Goal: Task Accomplishment & Management: Complete application form

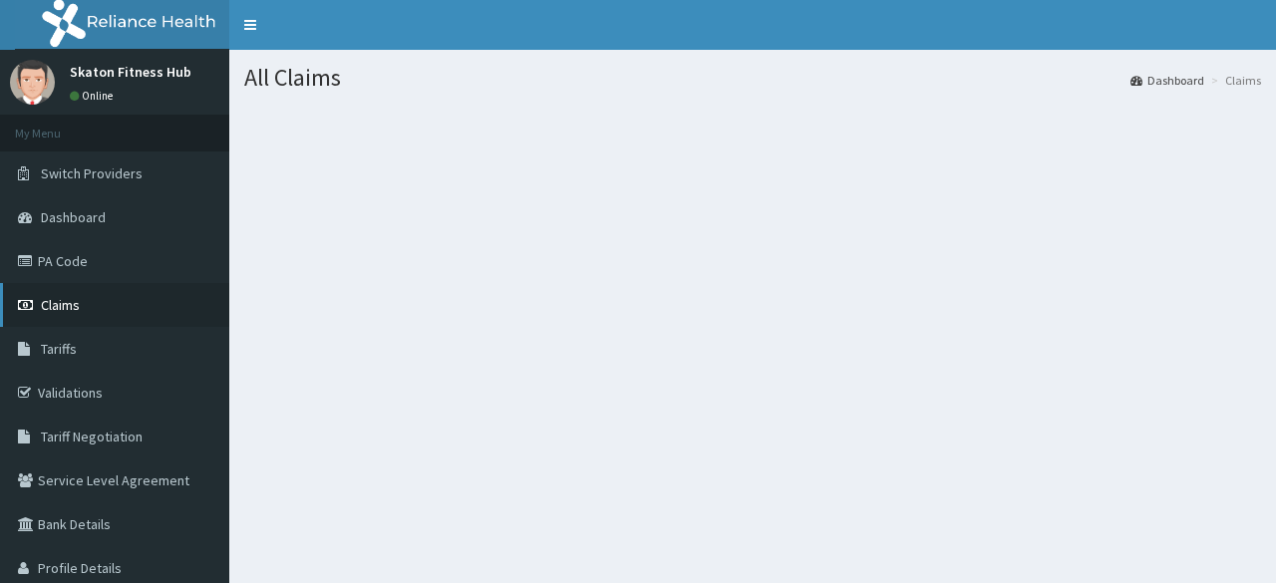
click at [53, 307] on span "Claims" at bounding box center [60, 305] width 39 height 18
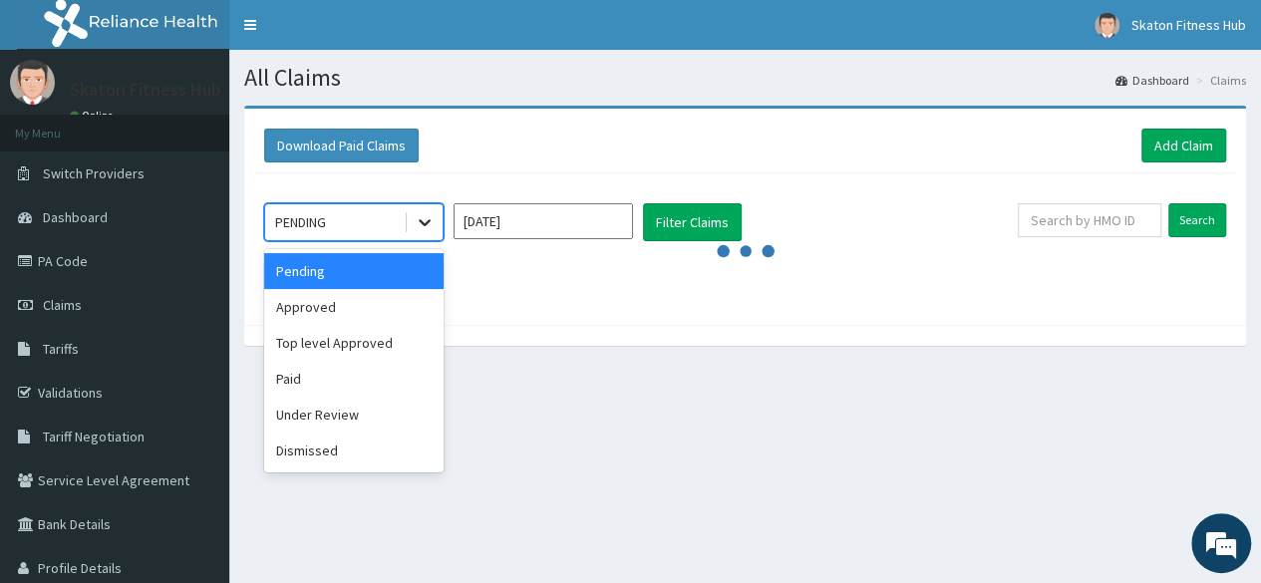
click at [427, 226] on icon at bounding box center [425, 222] width 20 height 20
click at [384, 305] on div "Approved" at bounding box center [353, 307] width 179 height 36
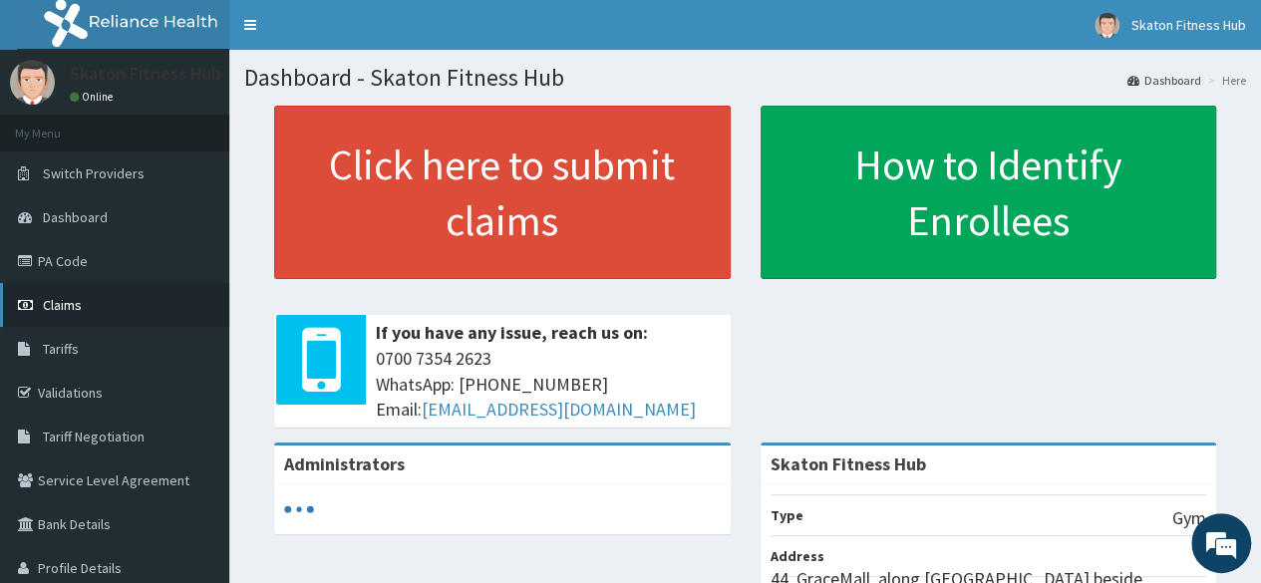
click at [86, 301] on link "Claims" at bounding box center [114, 305] width 229 height 44
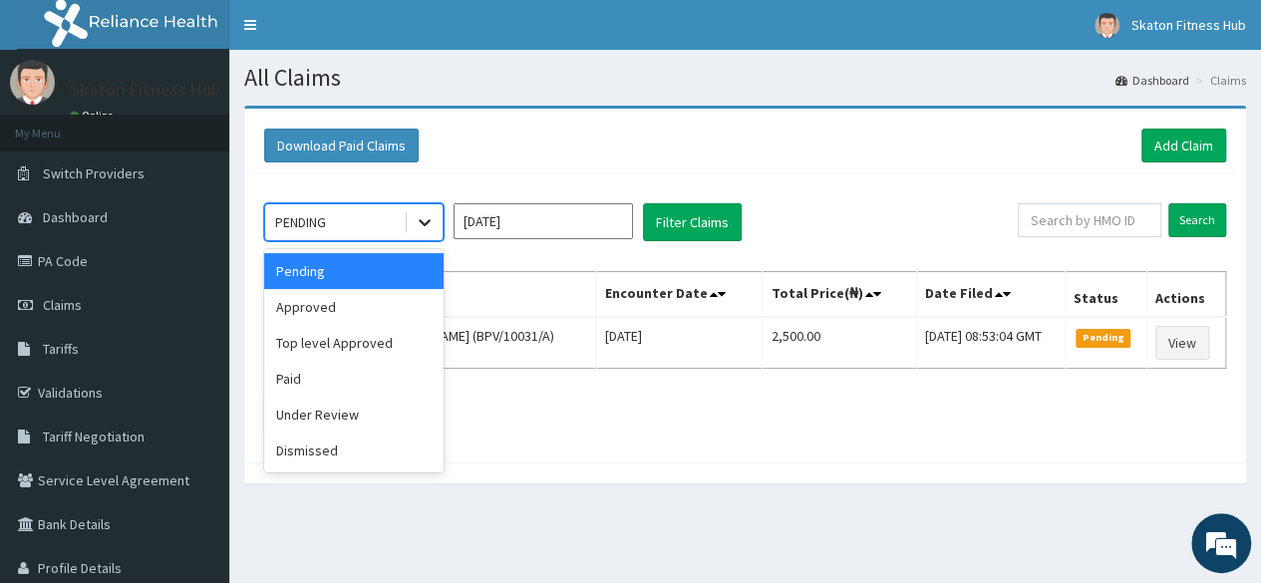
click at [431, 222] on icon at bounding box center [425, 222] width 20 height 20
click at [403, 310] on div "Approved" at bounding box center [353, 307] width 179 height 36
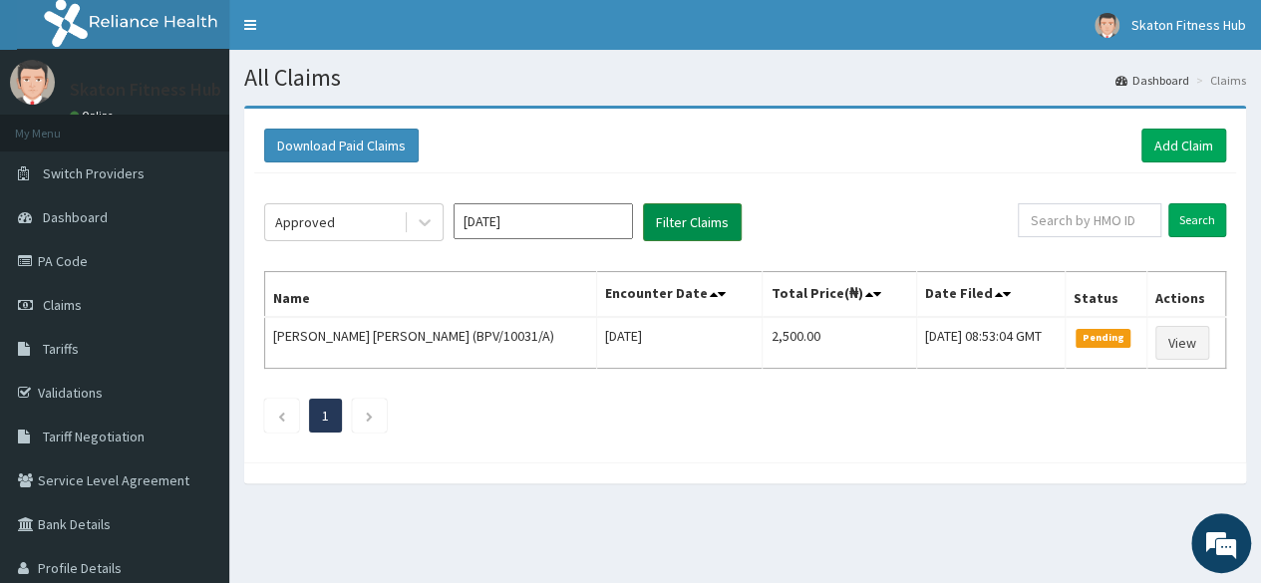
click at [703, 230] on button "Filter Claims" at bounding box center [692, 222] width 99 height 38
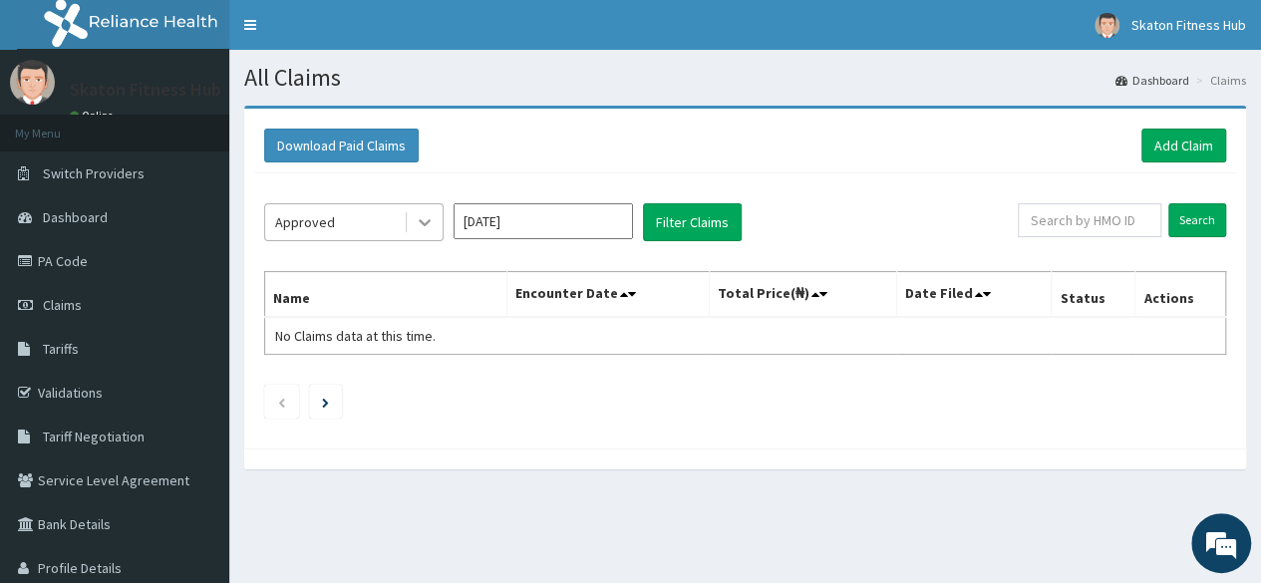
click at [433, 224] on icon at bounding box center [425, 222] width 20 height 20
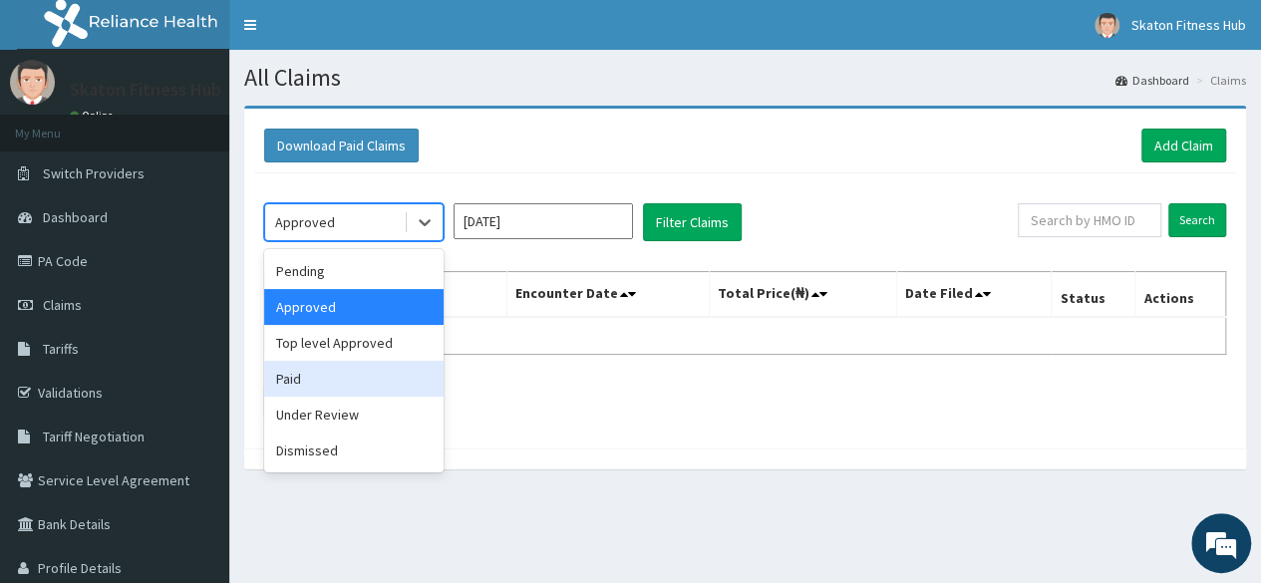
click at [385, 376] on div "Paid" at bounding box center [353, 379] width 179 height 36
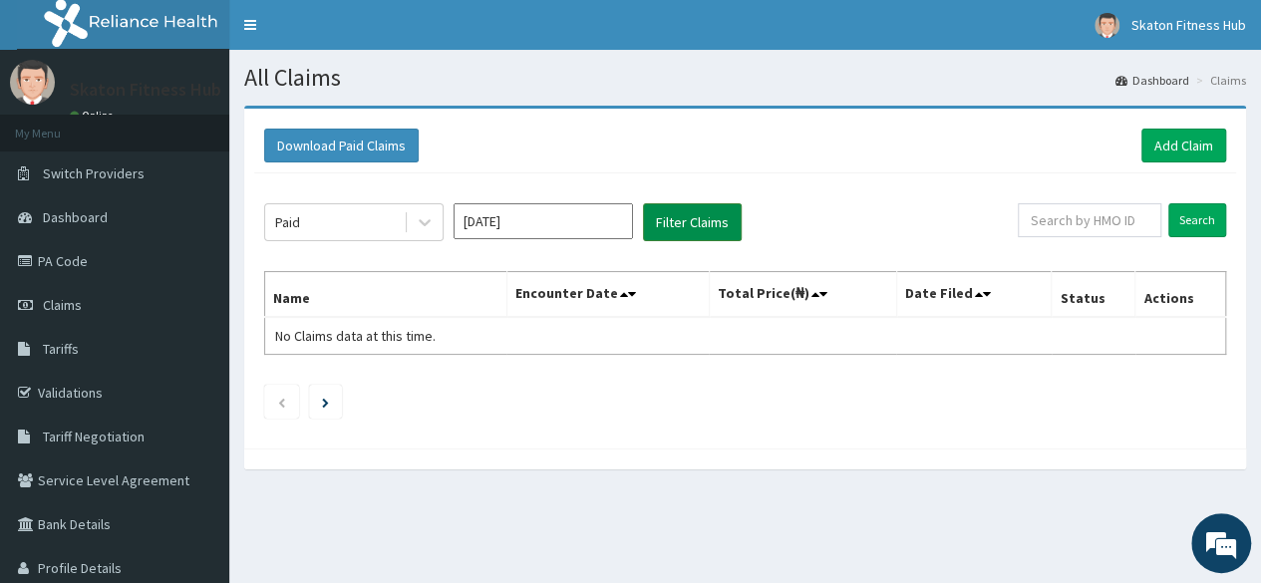
click at [681, 224] on button "Filter Claims" at bounding box center [692, 222] width 99 height 38
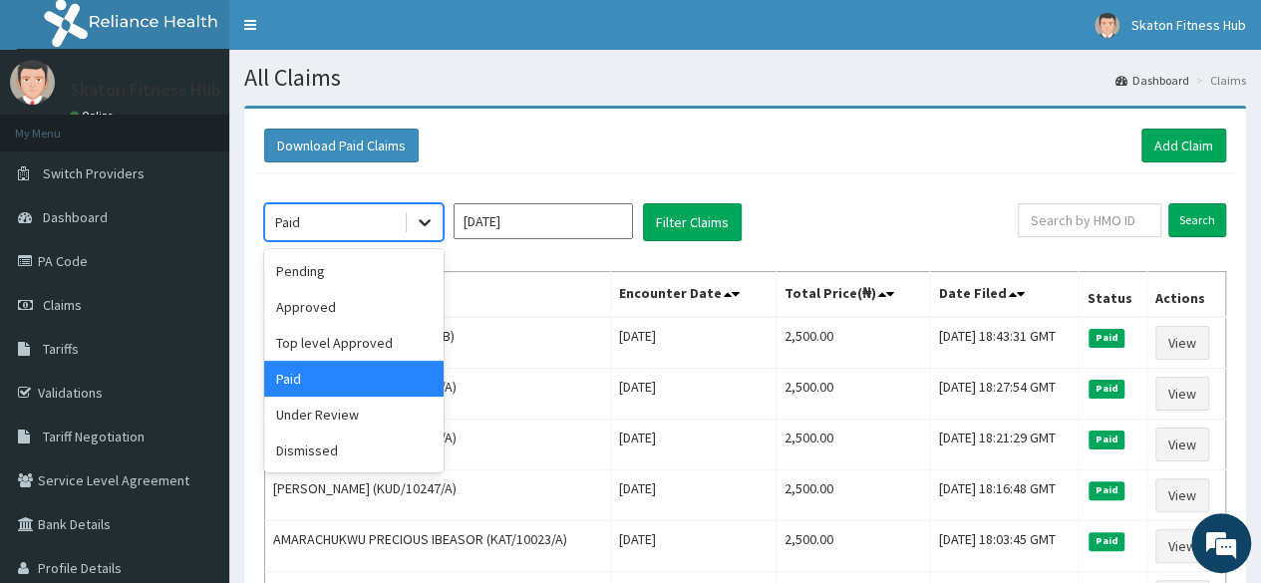
click at [434, 225] on icon at bounding box center [425, 222] width 20 height 20
click at [394, 340] on div "Top level Approved" at bounding box center [353, 343] width 179 height 36
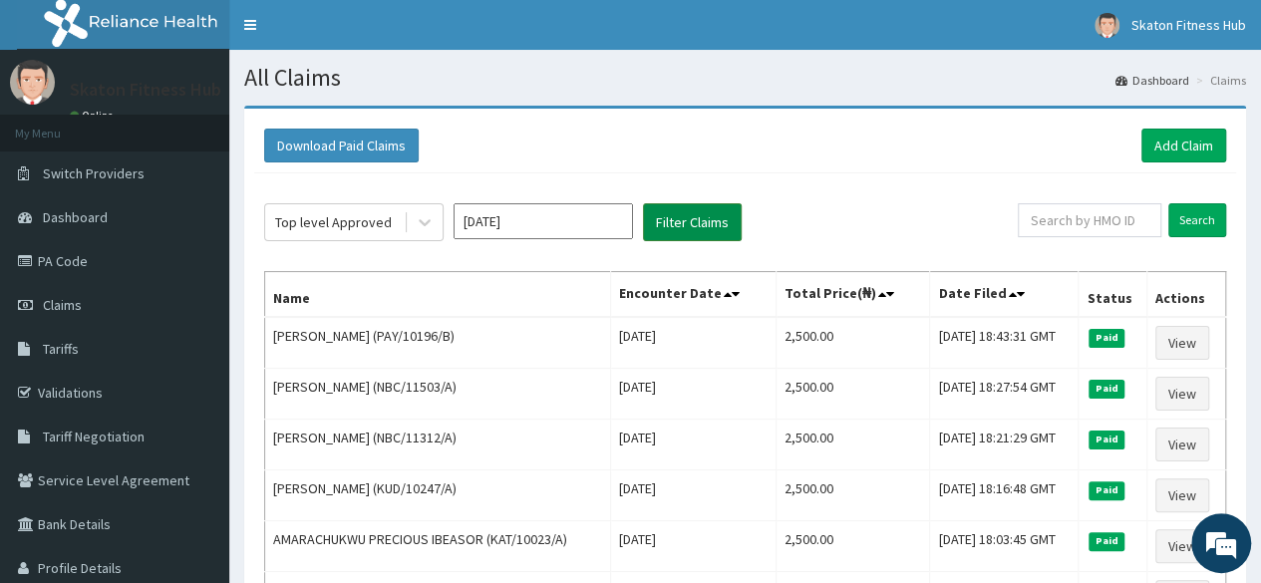
click at [680, 224] on button "Filter Claims" at bounding box center [692, 222] width 99 height 38
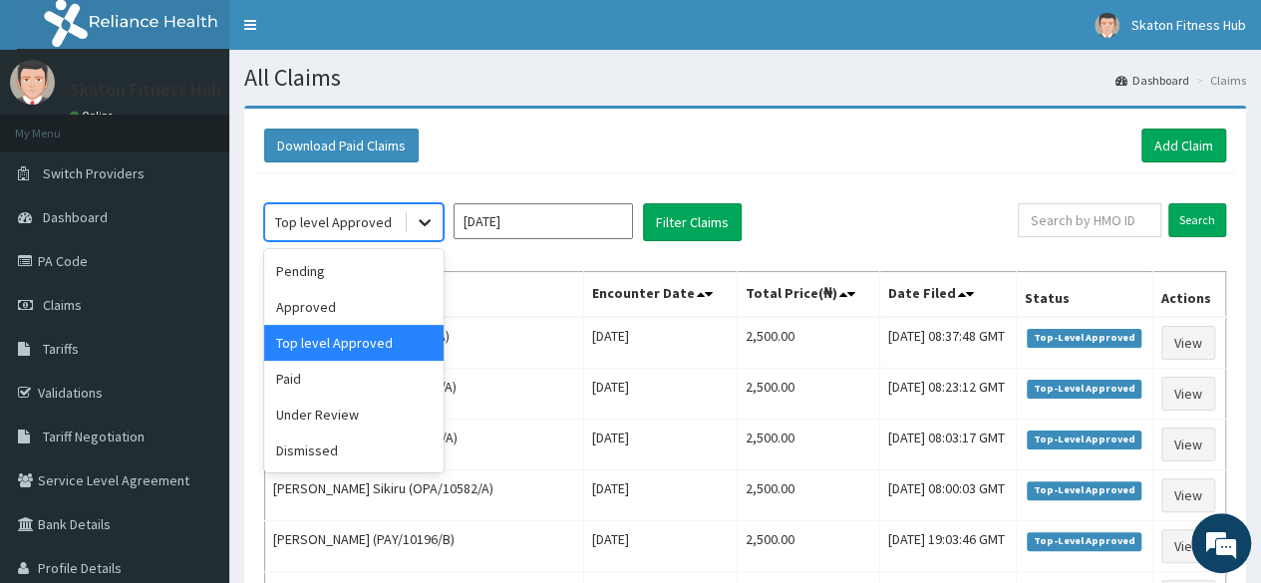
click at [414, 227] on div at bounding box center [425, 222] width 36 height 36
click at [387, 268] on div "Pending" at bounding box center [353, 271] width 179 height 36
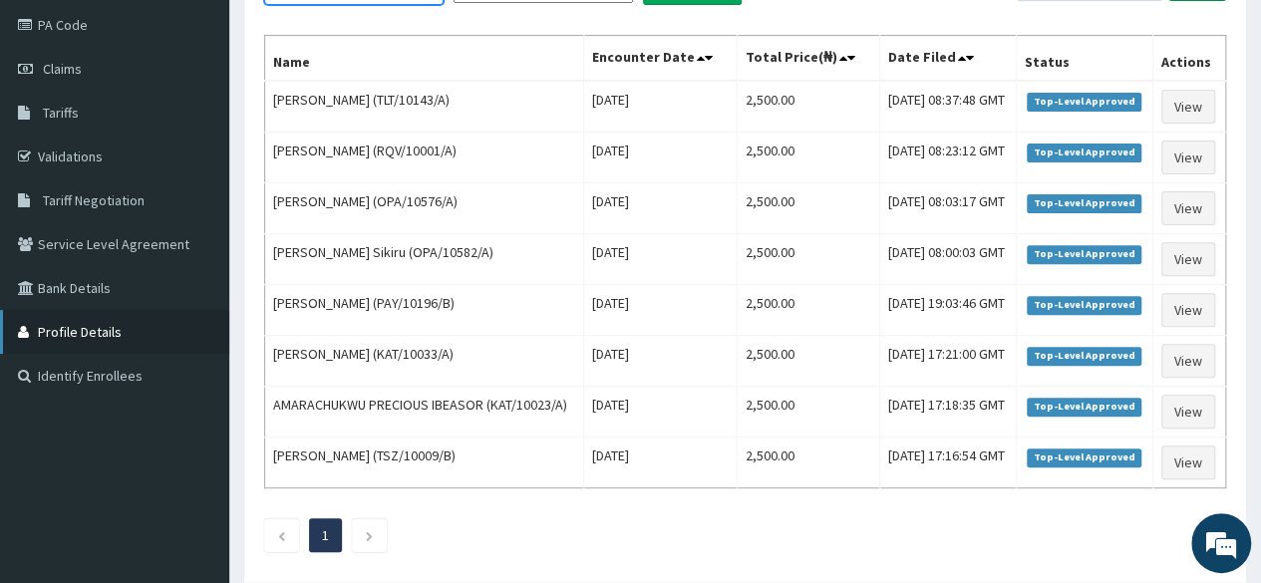
scroll to position [222, 0]
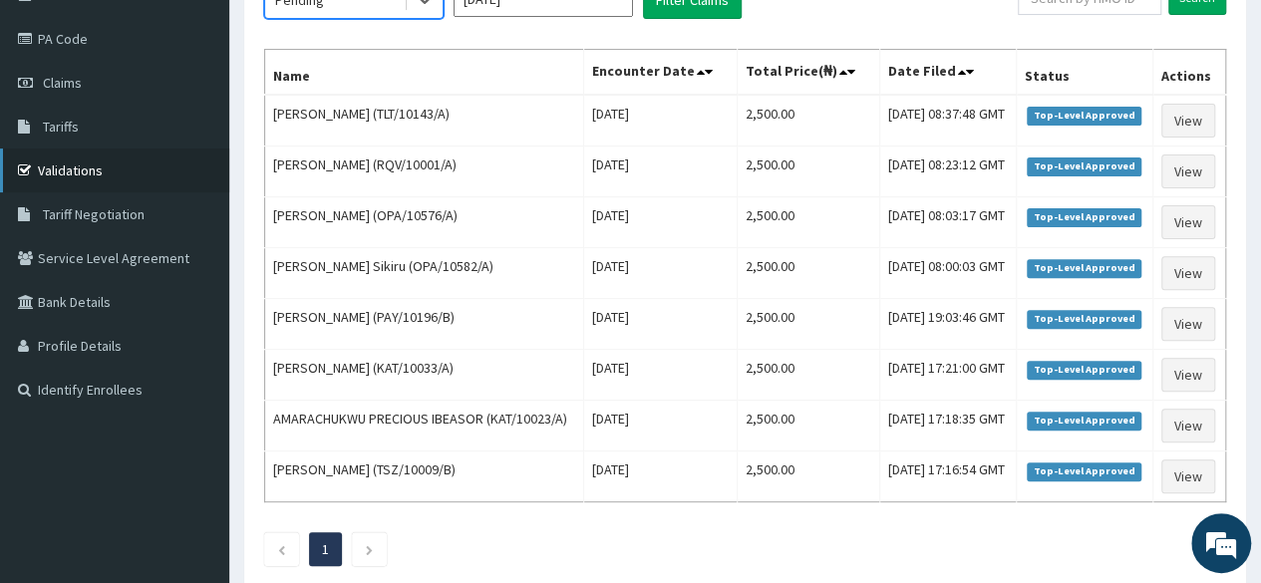
click at [80, 173] on link "Validations" at bounding box center [114, 171] width 229 height 44
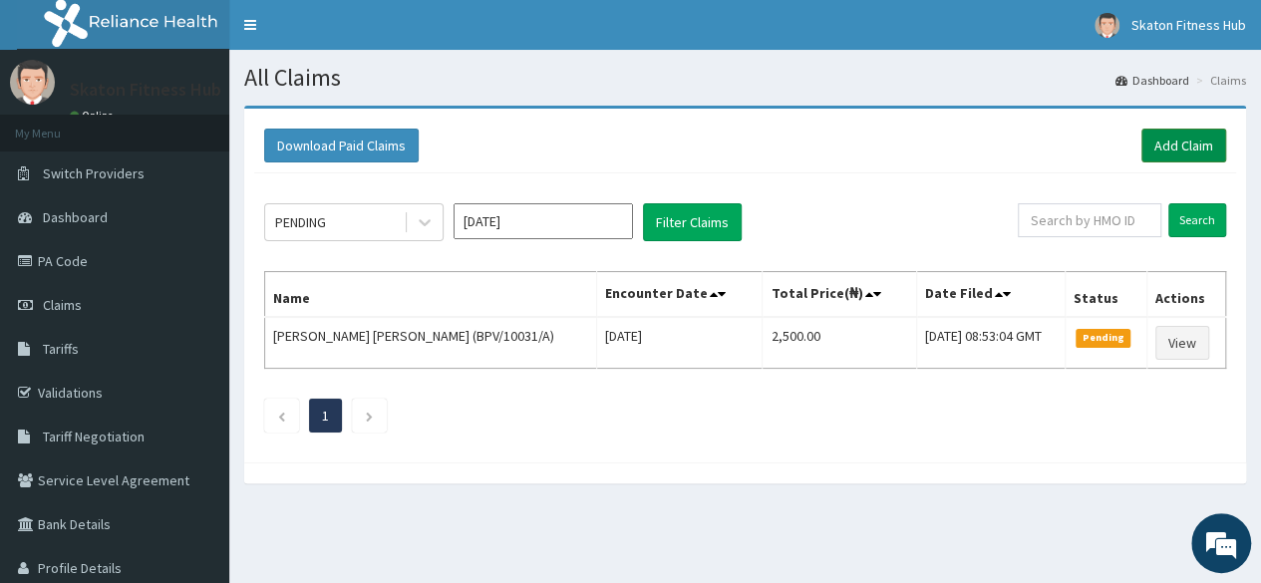
click at [1178, 148] on link "Add Claim" at bounding box center [1184, 146] width 85 height 34
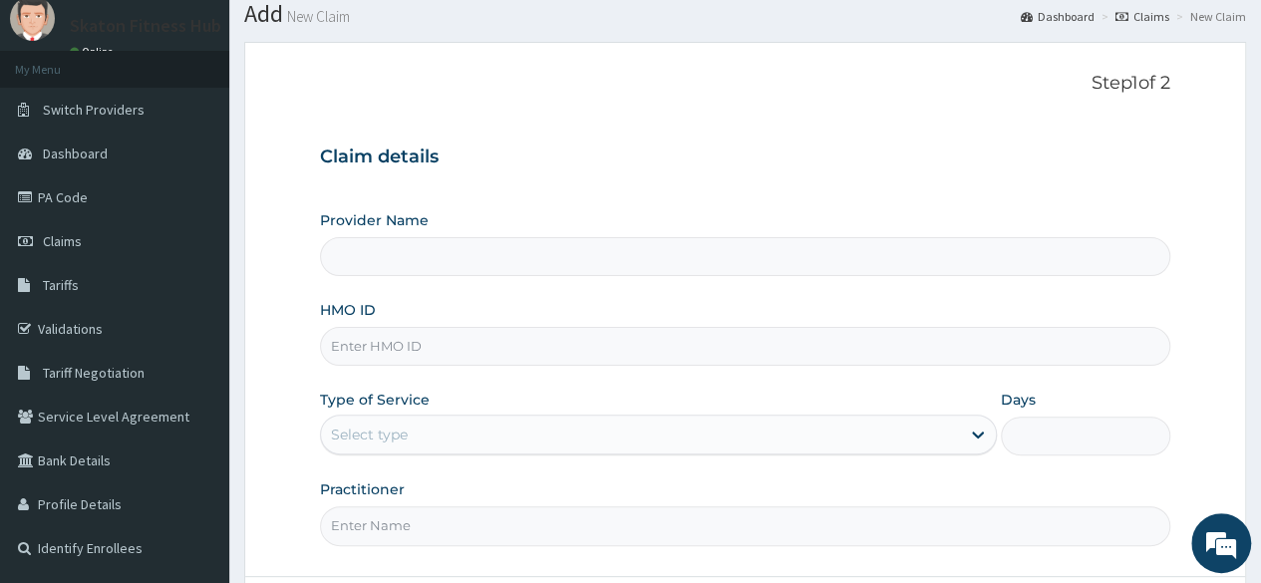
scroll to position [65, 0]
click at [399, 258] on input "Provider Name" at bounding box center [745, 255] width 851 height 39
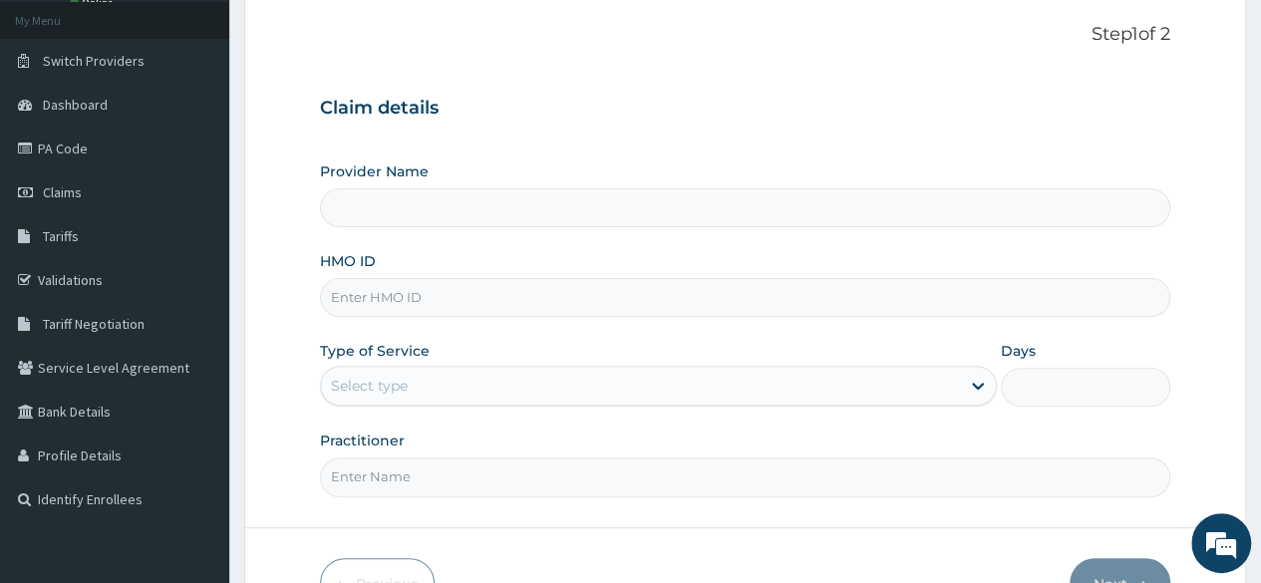
scroll to position [121, 0]
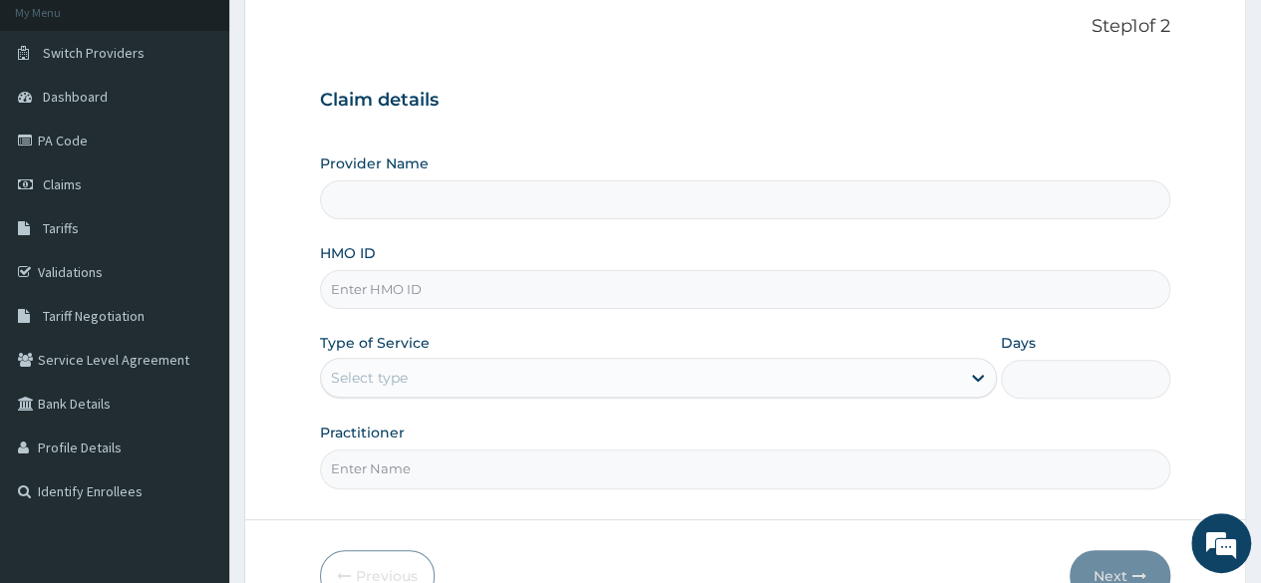
click at [379, 282] on input "HMO ID" at bounding box center [745, 289] width 851 height 39
type input "Skaton Fitness Hub"
type input "1"
paste input "TSZ/10009/B Mercy Faleyimu"
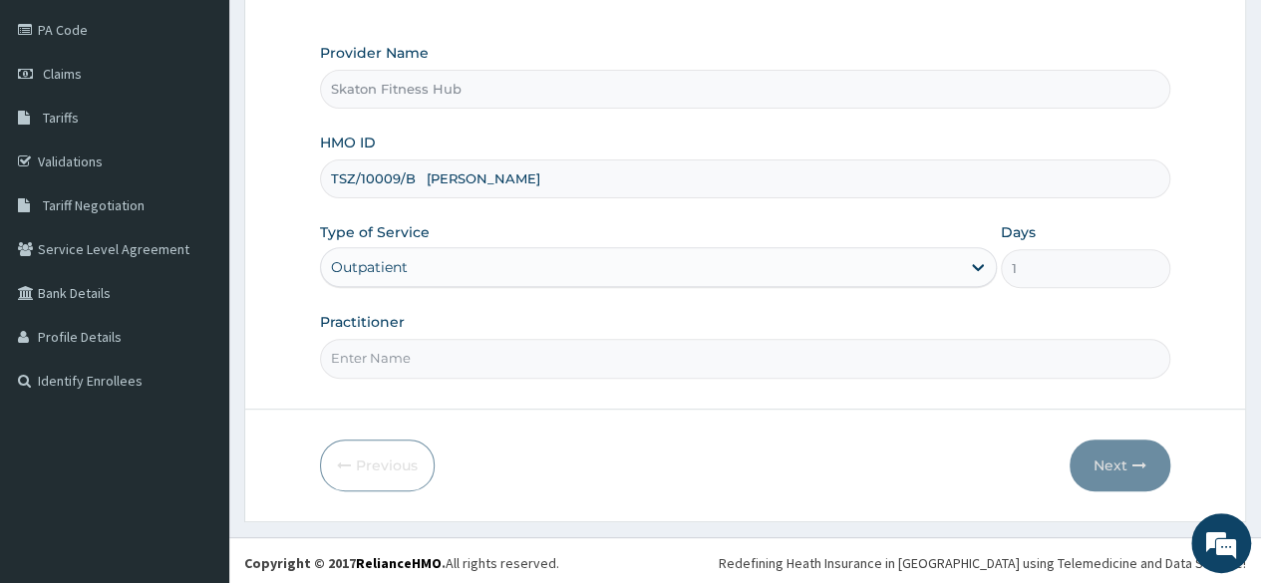
scroll to position [0, 0]
drag, startPoint x: 417, startPoint y: 180, endPoint x: 631, endPoint y: 179, distance: 214.4
click at [631, 179] on input "TSZ/10009/B Mercy Faleyimu" at bounding box center [745, 179] width 851 height 39
type input "TSZ/10009/B"
click at [352, 348] on input "Practitioner" at bounding box center [745, 358] width 851 height 39
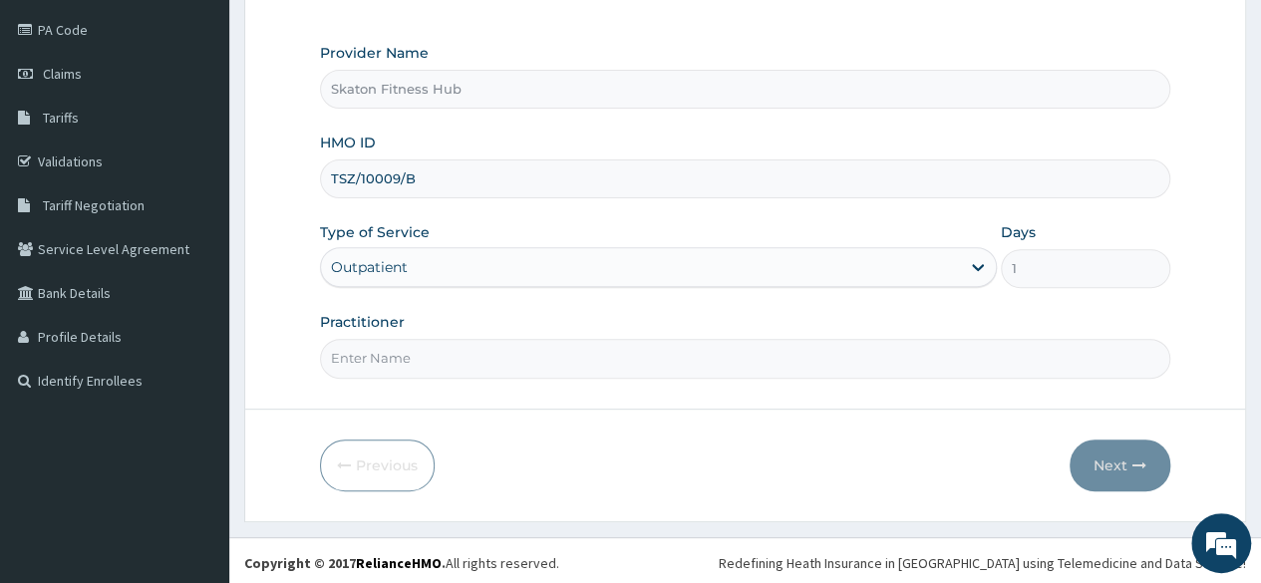
paste input "TSZ/10009/B Mercy Faleyimu"
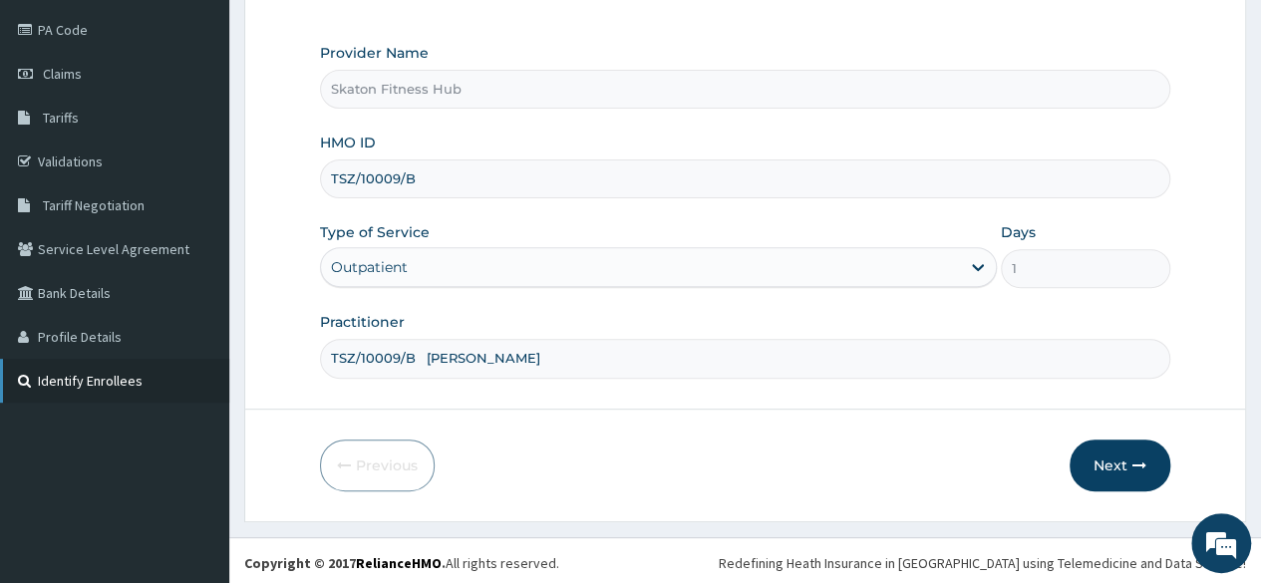
drag, startPoint x: 443, startPoint y: 356, endPoint x: 216, endPoint y: 388, distance: 228.6
click at [216, 388] on div "R EL Toggle navigation Skaton Fitness Hub Skaton Fitness Hub - members@skatonfi…" at bounding box center [630, 179] width 1261 height 820
type input "Mercy Faleyimu"
click at [1129, 469] on button "Next" at bounding box center [1120, 466] width 101 height 52
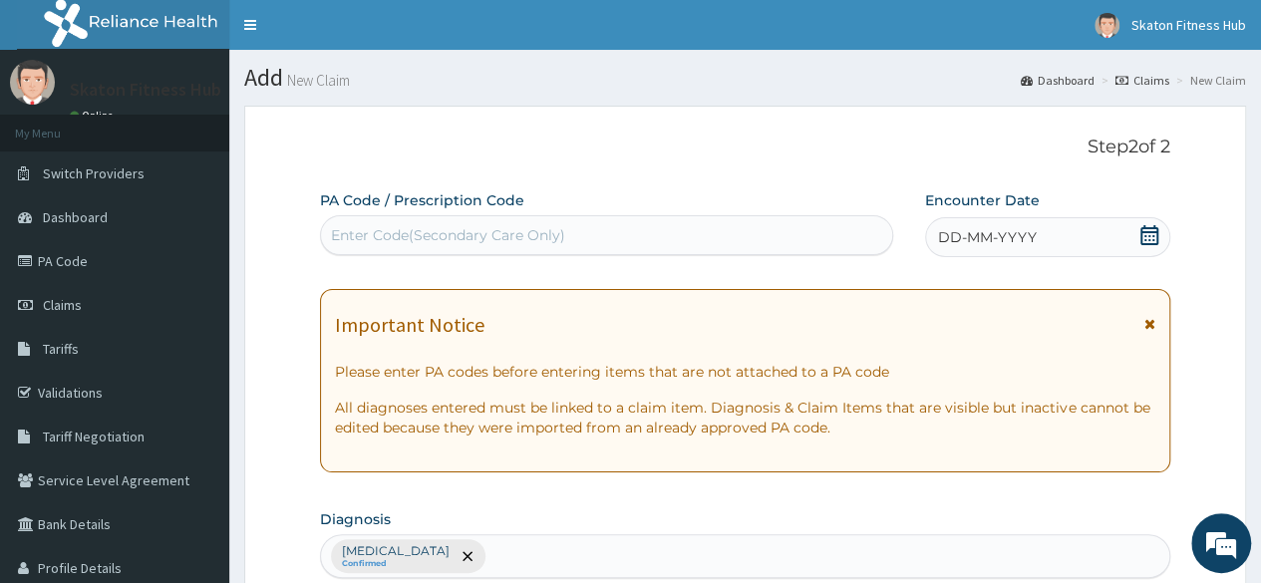
click at [437, 239] on div "Enter Code(Secondary Care Only)" at bounding box center [448, 235] width 234 height 20
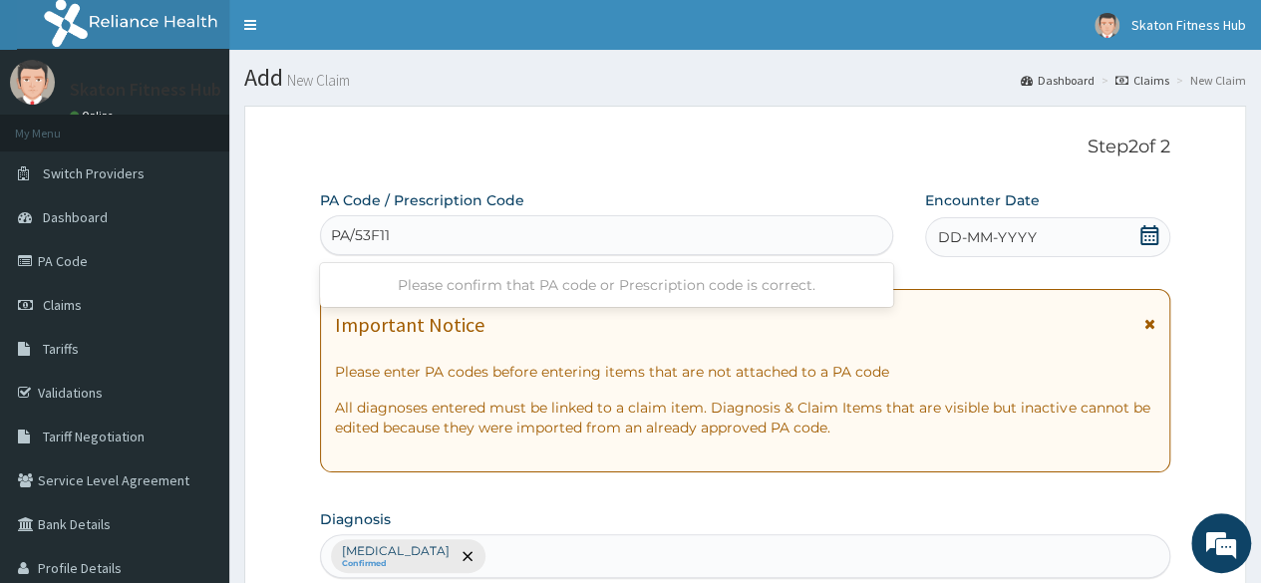
type input "PA/53F114"
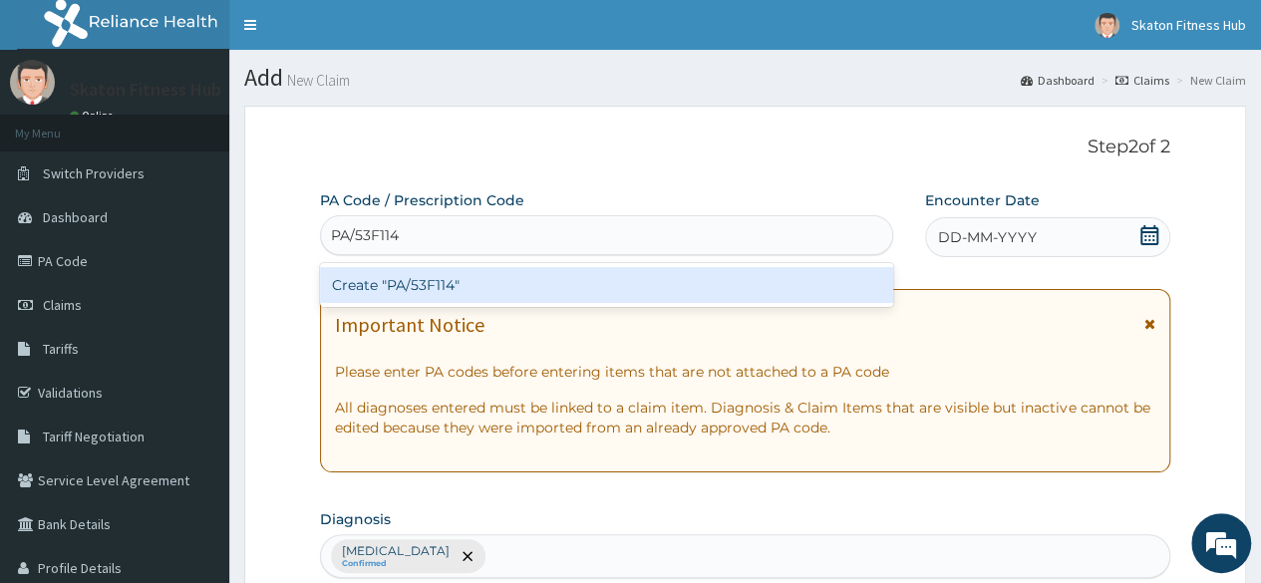
click at [503, 286] on div "Create "PA/53F114"" at bounding box center [606, 285] width 572 height 36
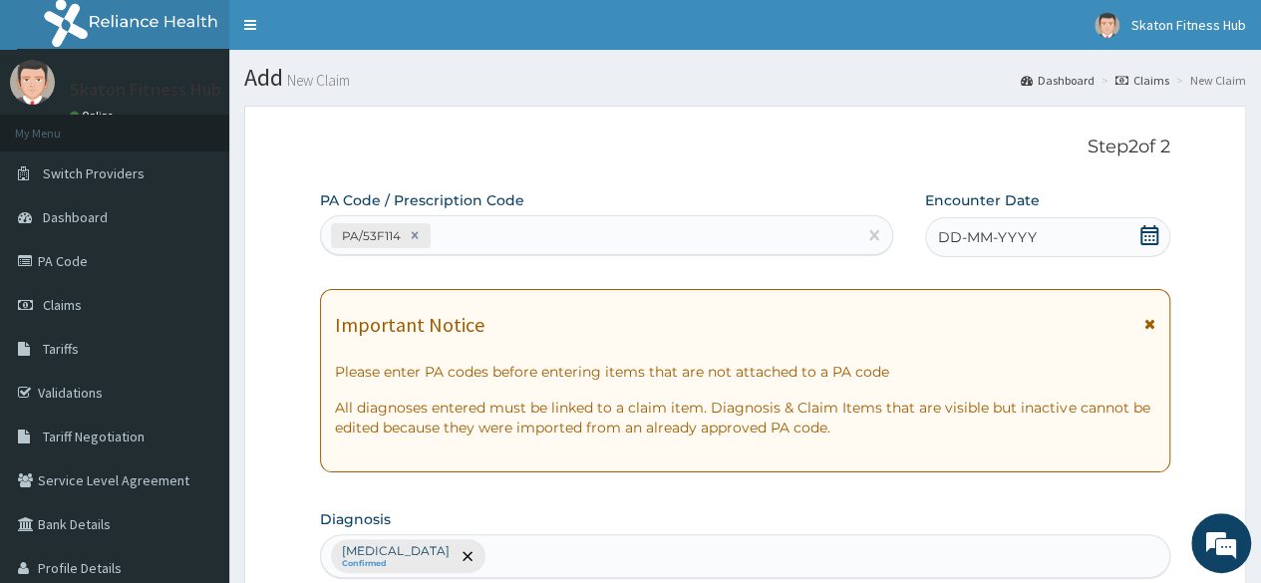
click at [1153, 235] on icon at bounding box center [1150, 235] width 18 height 20
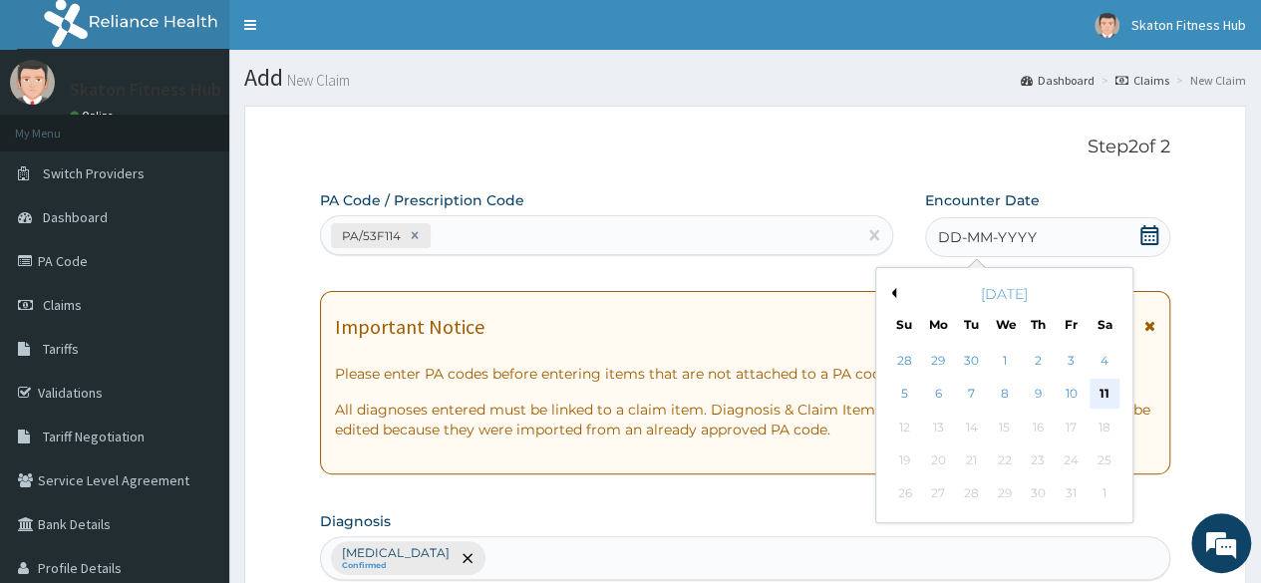
click at [1100, 399] on div "11" at bounding box center [1104, 395] width 30 height 30
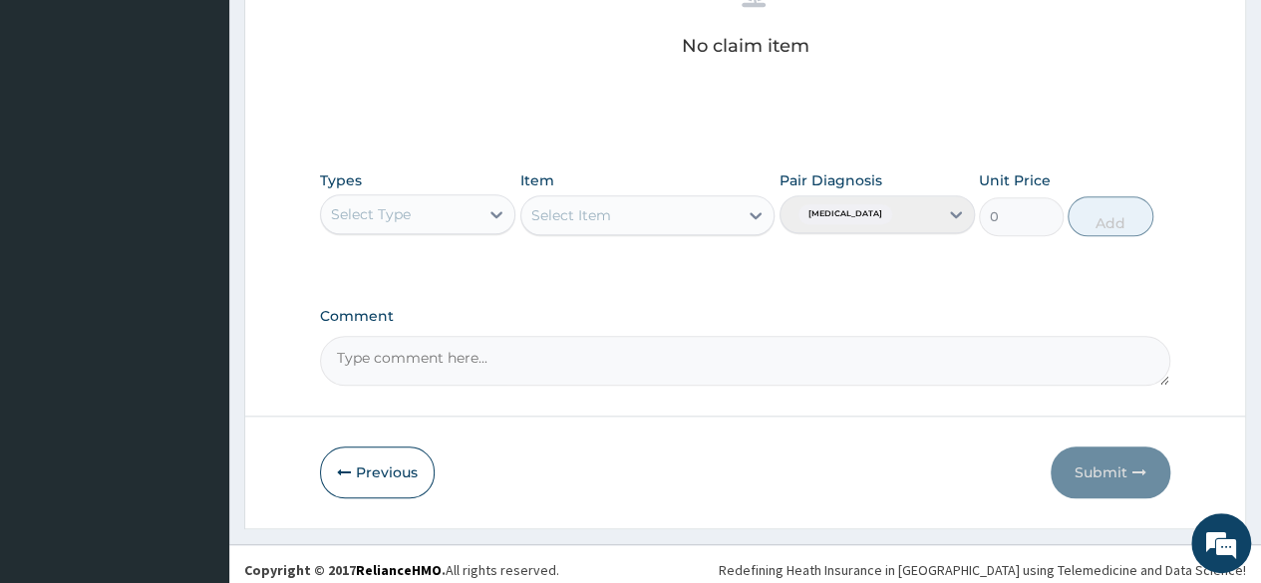
scroll to position [851, 0]
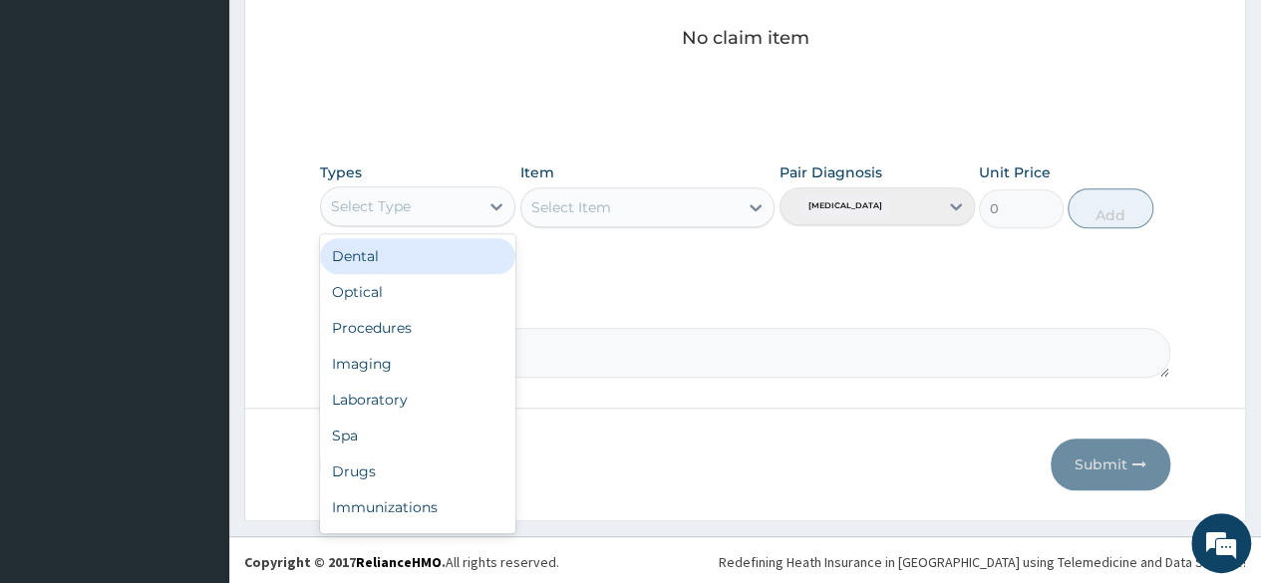
click at [451, 194] on div "Select Type" at bounding box center [400, 206] width 158 height 32
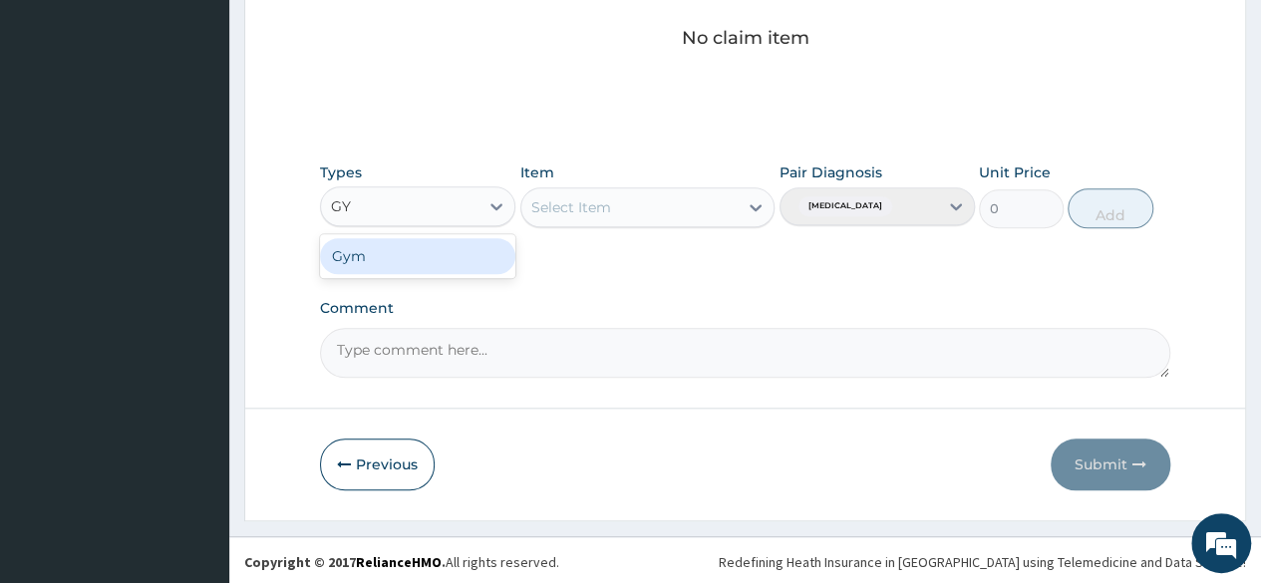
type input "GYM"
click at [422, 250] on div "Gym" at bounding box center [417, 256] width 195 height 36
click at [659, 201] on div "Select Item" at bounding box center [647, 207] width 255 height 40
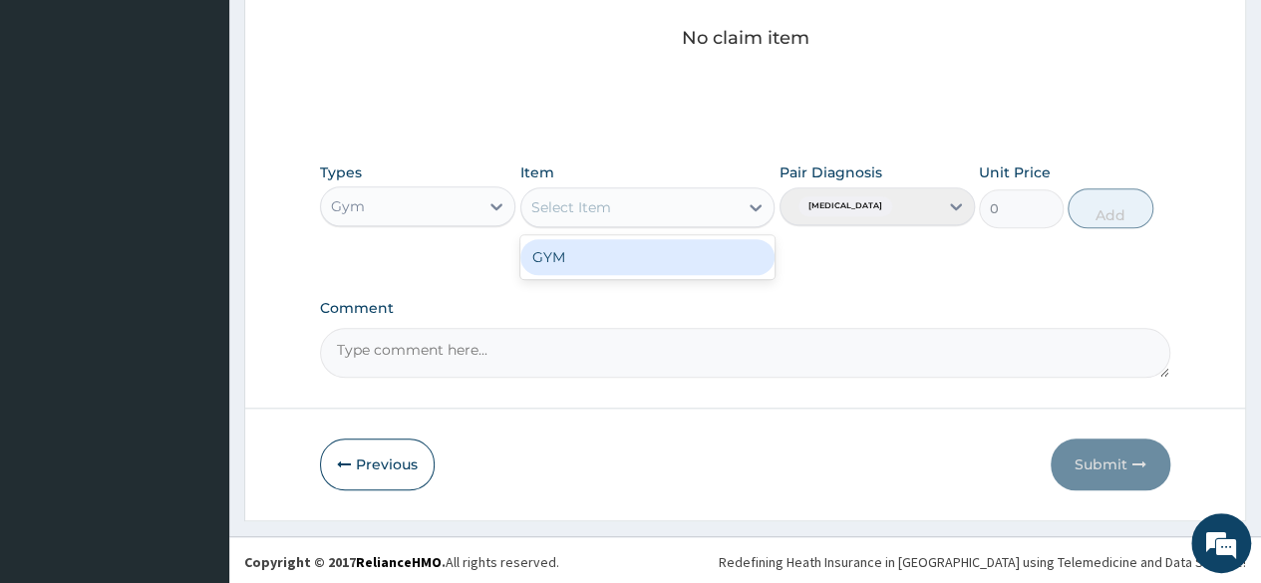
click at [659, 201] on div "Select Item" at bounding box center [629, 207] width 217 height 32
click at [662, 251] on div "GYM" at bounding box center [647, 257] width 255 height 36
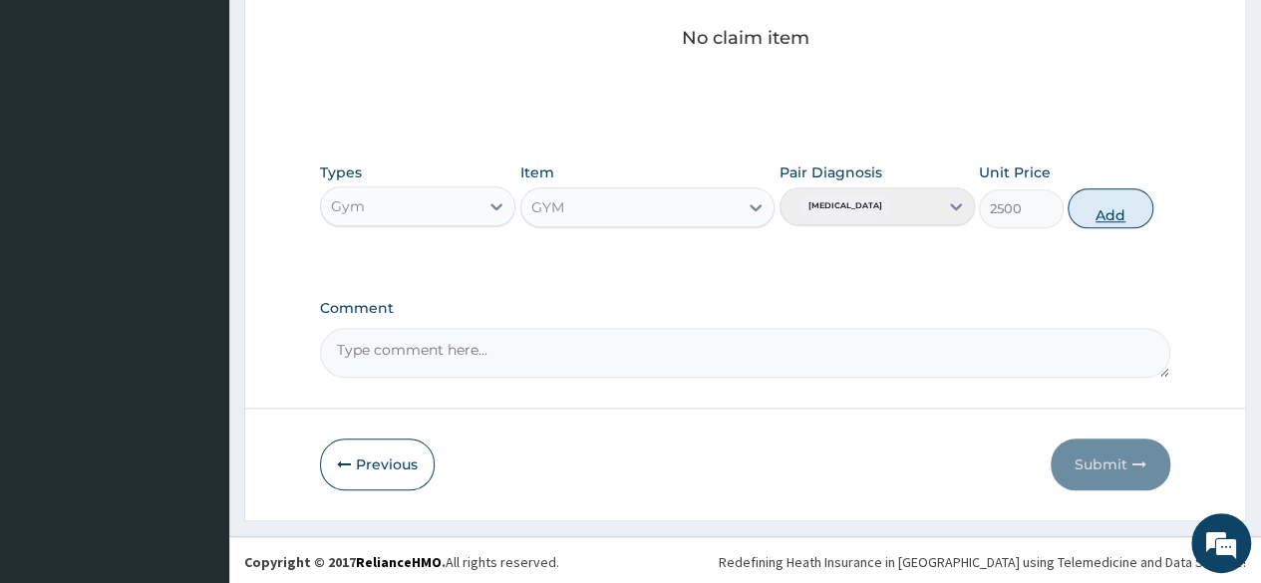
click at [1090, 203] on button "Add" at bounding box center [1110, 208] width 85 height 40
type input "0"
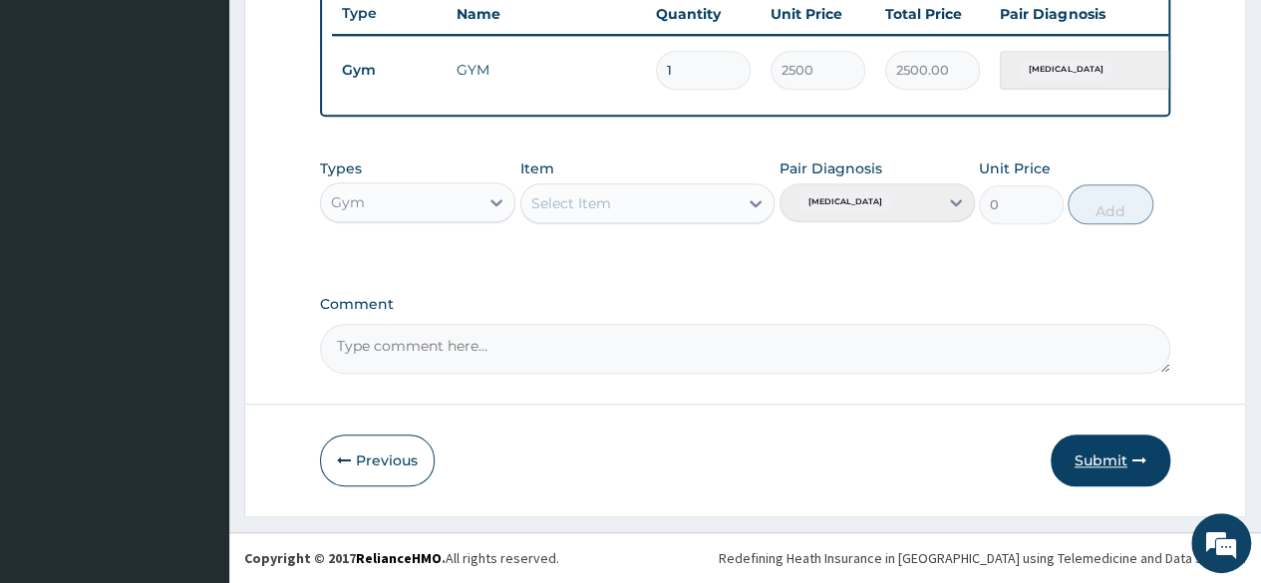
click at [1109, 464] on button "Submit" at bounding box center [1111, 461] width 120 height 52
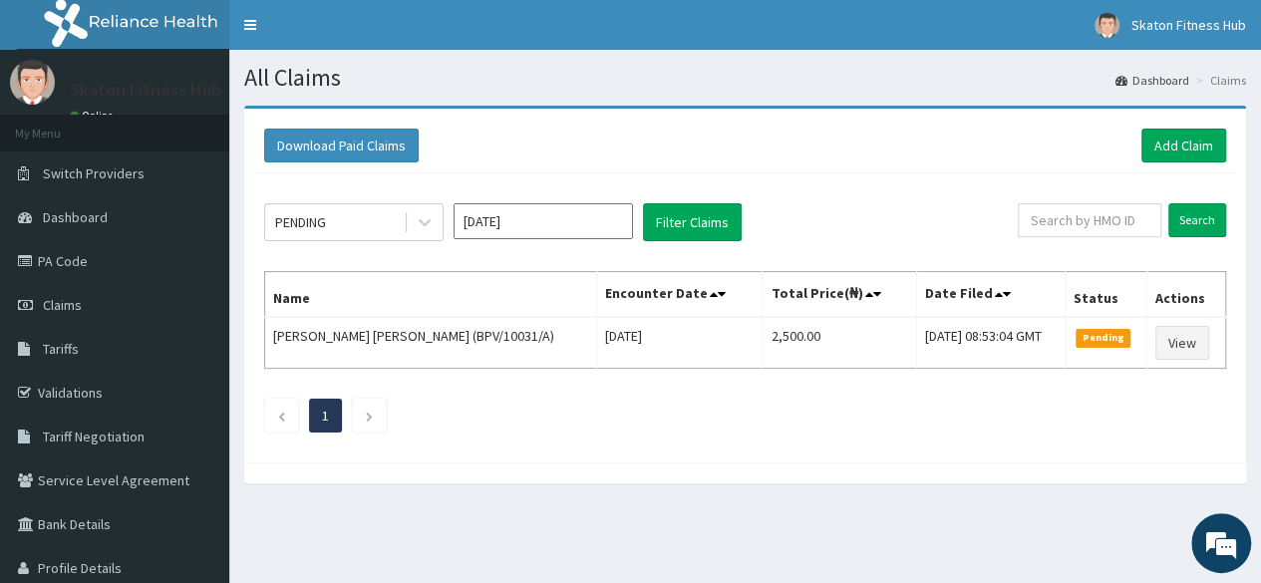
click at [487, 245] on div "PENDING Oct 2025 Filter Claims Search Name Encounter Date Total Price(₦) Date F…" at bounding box center [745, 312] width 982 height 279
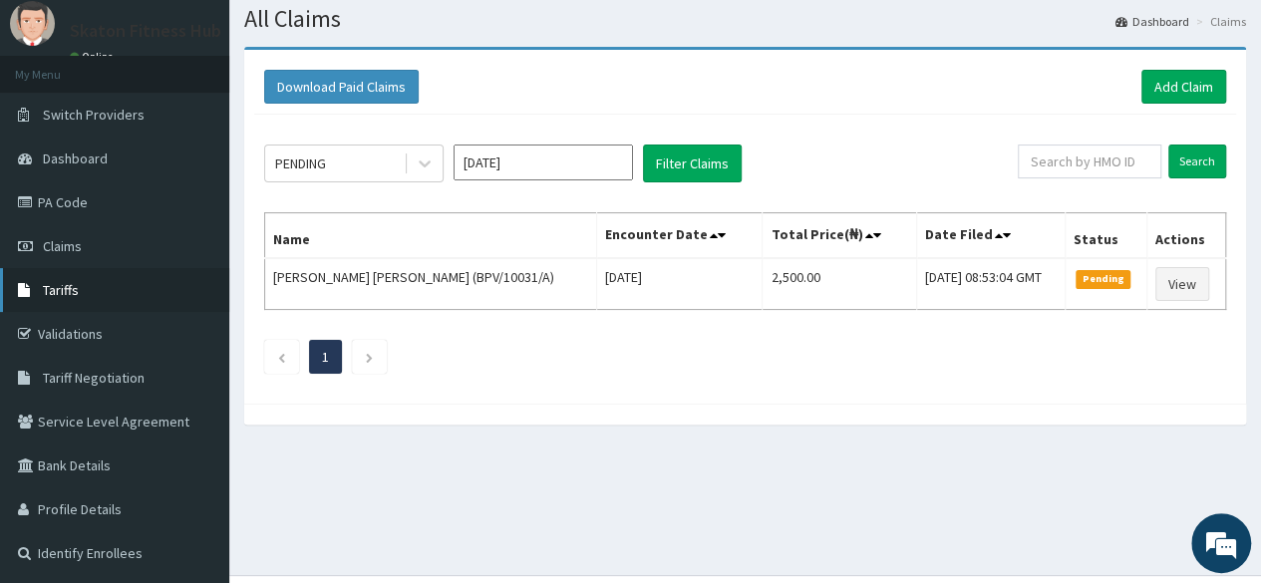
scroll to position [66, 0]
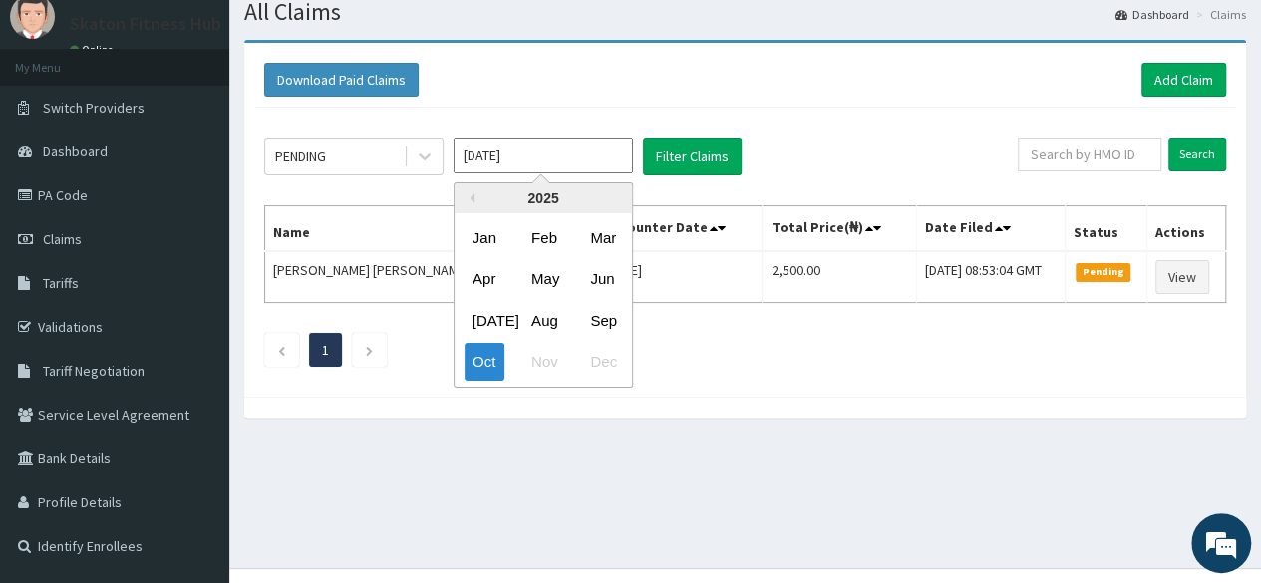
click at [566, 151] on input "[DATE]" at bounding box center [543, 156] width 179 height 36
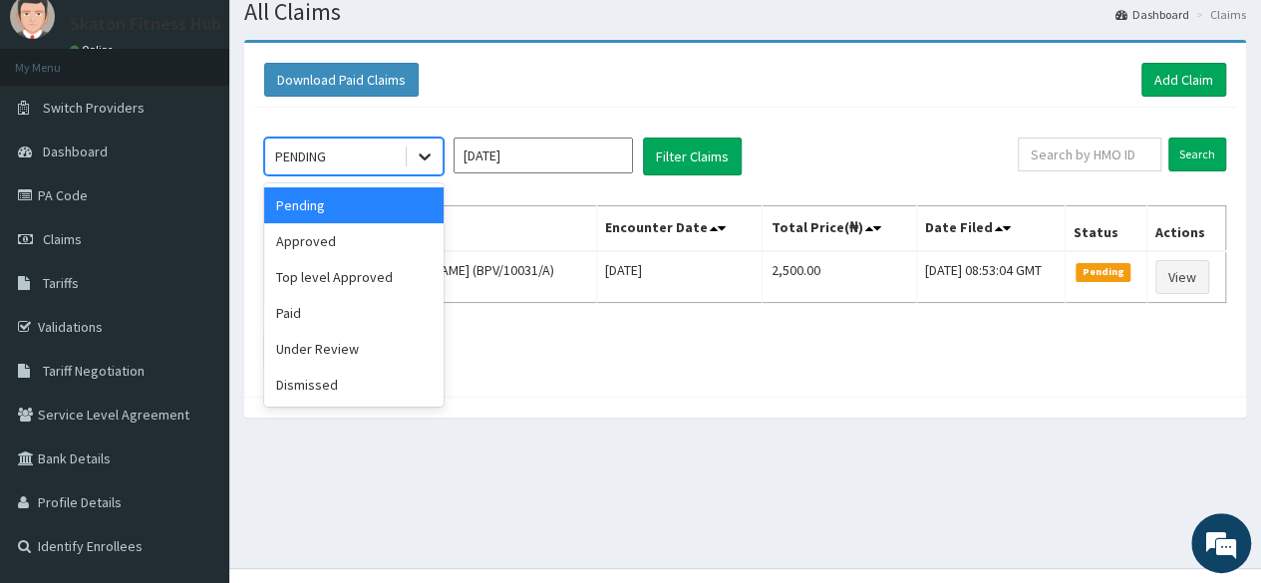
click at [419, 153] on icon at bounding box center [425, 157] width 20 height 20
click at [343, 241] on div "Approved" at bounding box center [353, 241] width 179 height 36
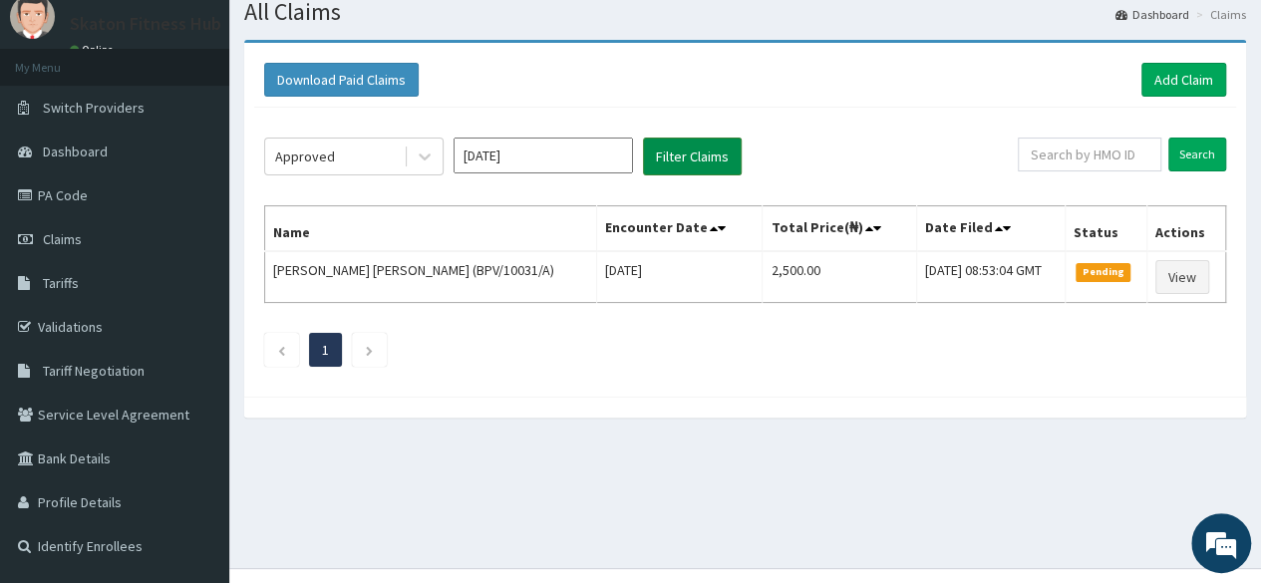
click at [684, 151] on button "Filter Claims" at bounding box center [692, 157] width 99 height 38
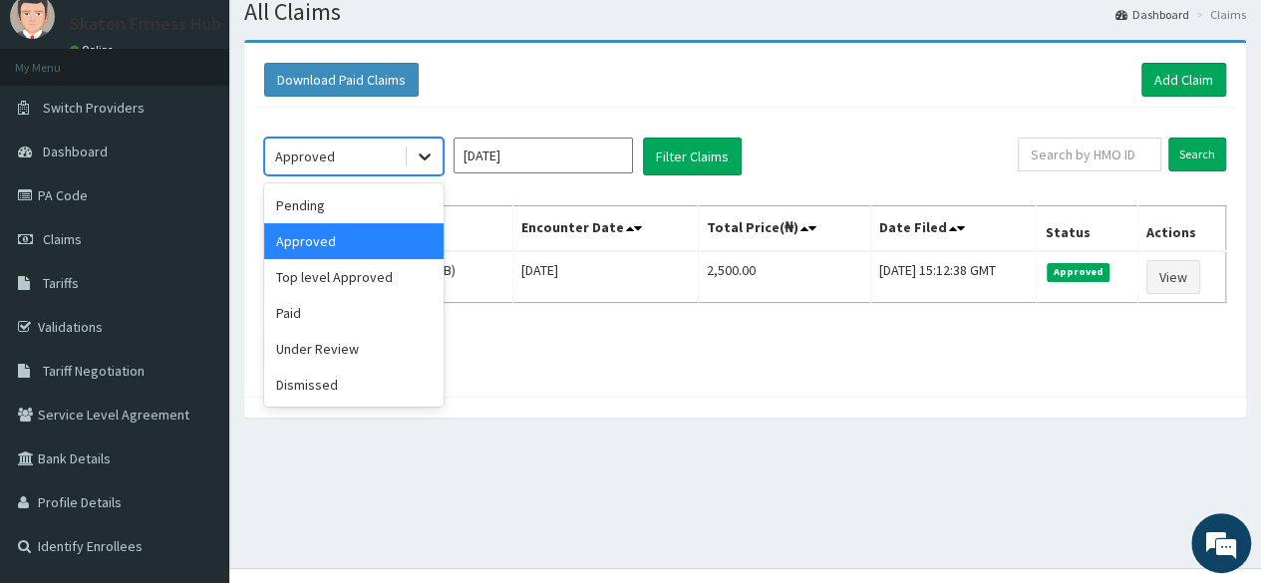
click at [423, 153] on icon at bounding box center [425, 157] width 20 height 20
click at [371, 277] on div "Top level Approved" at bounding box center [353, 277] width 179 height 36
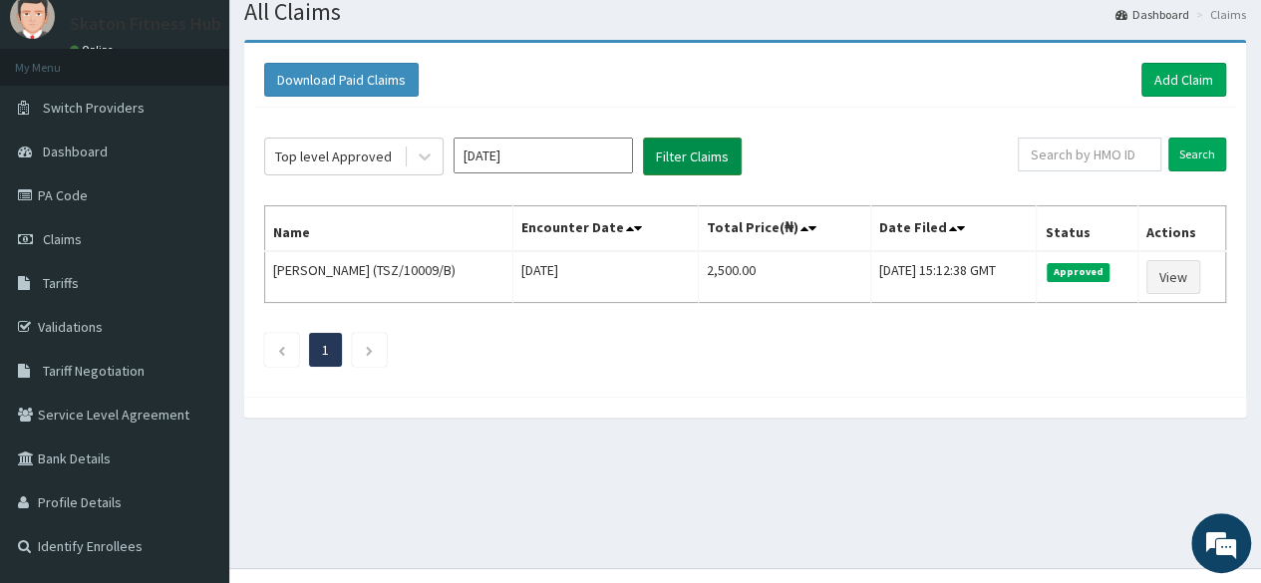
click at [682, 151] on button "Filter Claims" at bounding box center [692, 157] width 99 height 38
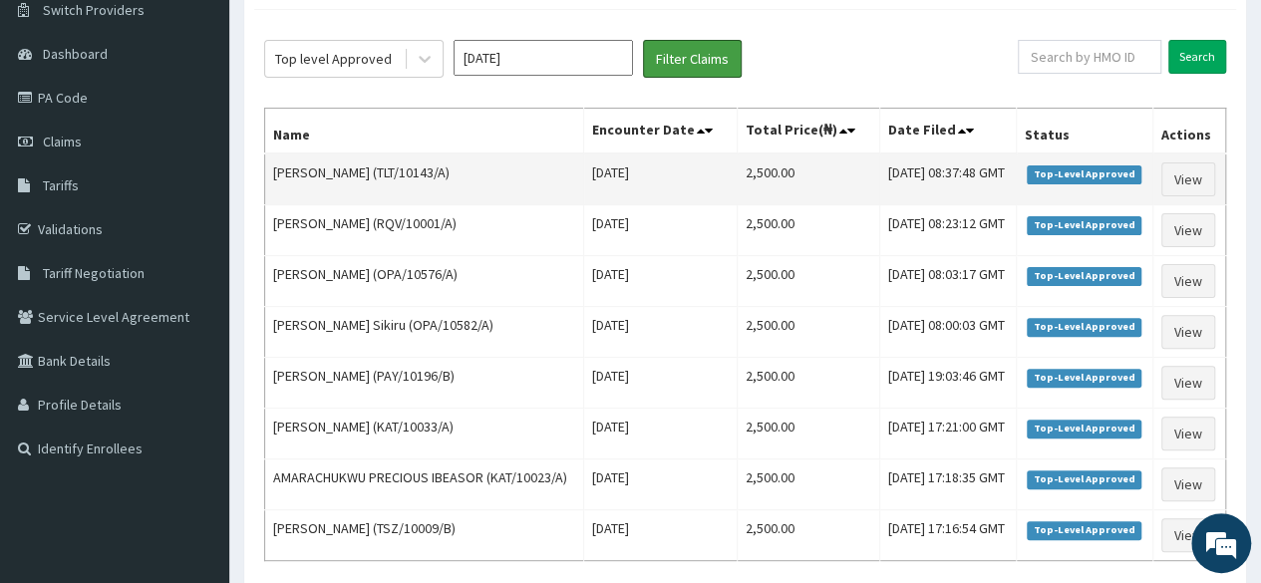
scroll to position [161, 0]
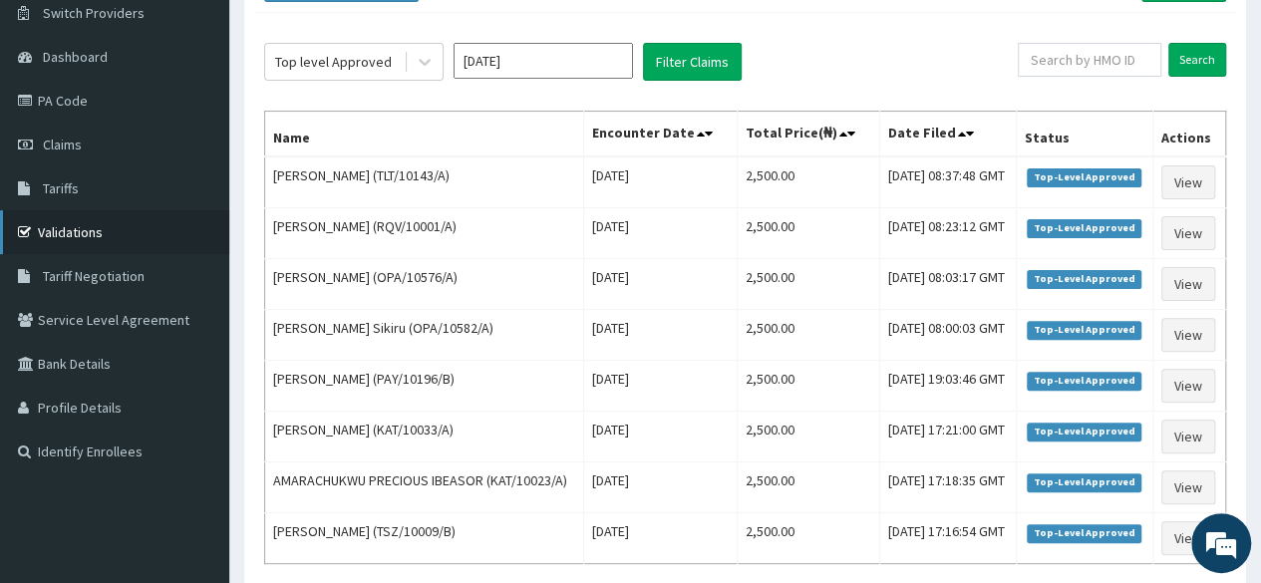
click at [95, 242] on link "Validations" at bounding box center [114, 232] width 229 height 44
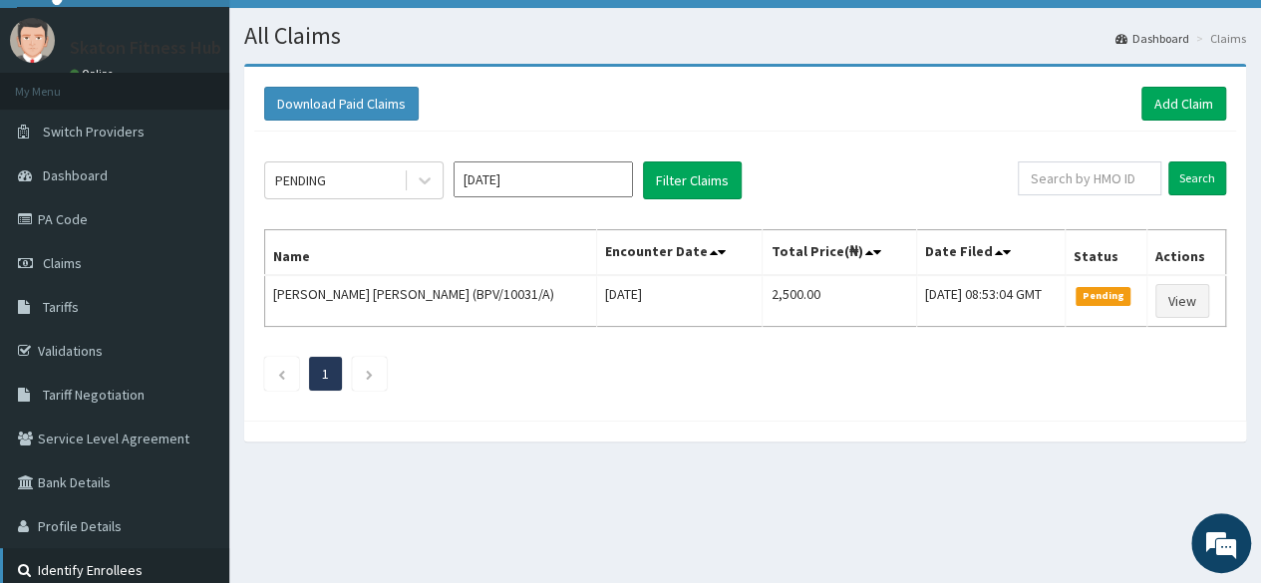
scroll to position [41, 0]
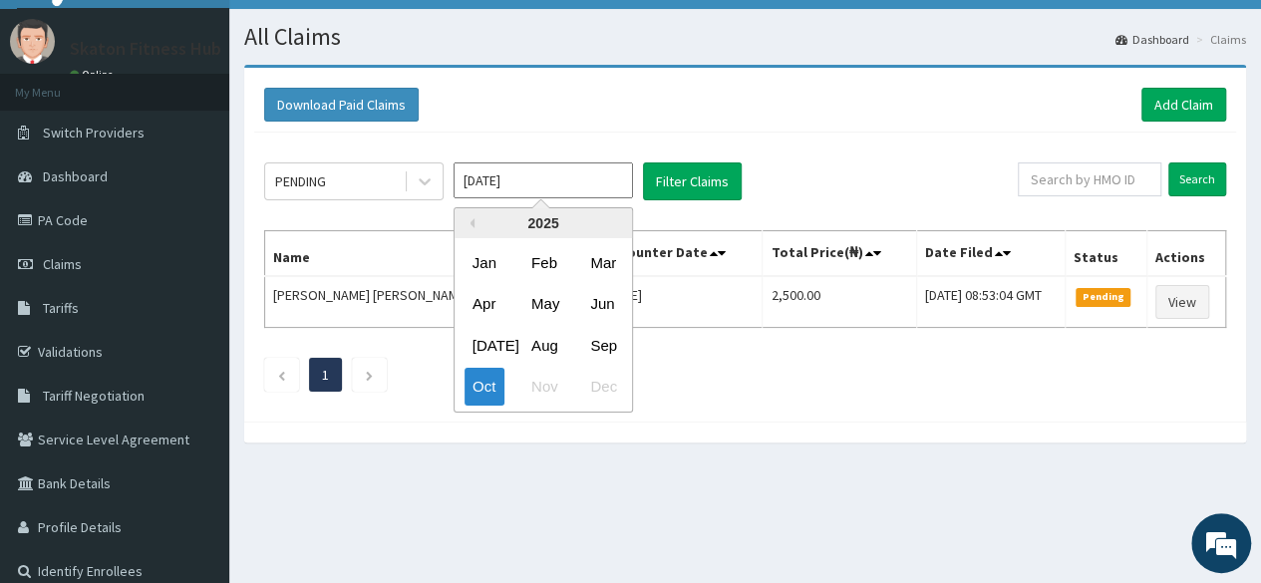
click at [457, 185] on input "[DATE]" at bounding box center [543, 181] width 179 height 36
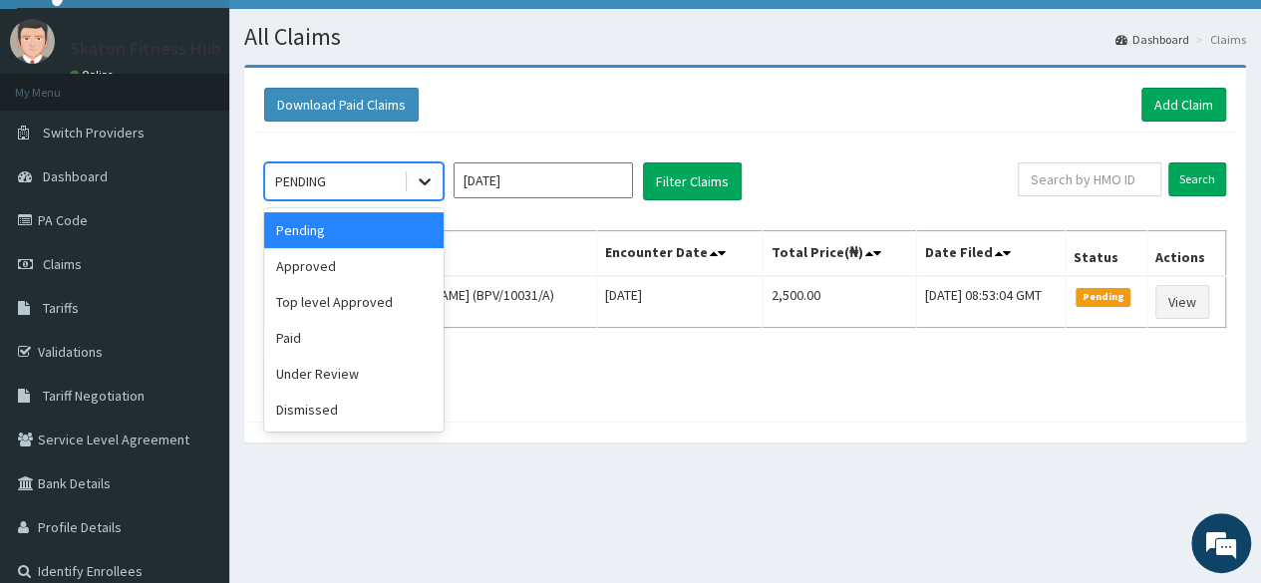
click at [437, 188] on div at bounding box center [425, 182] width 36 height 36
click at [367, 298] on div "Top level Approved" at bounding box center [353, 302] width 179 height 36
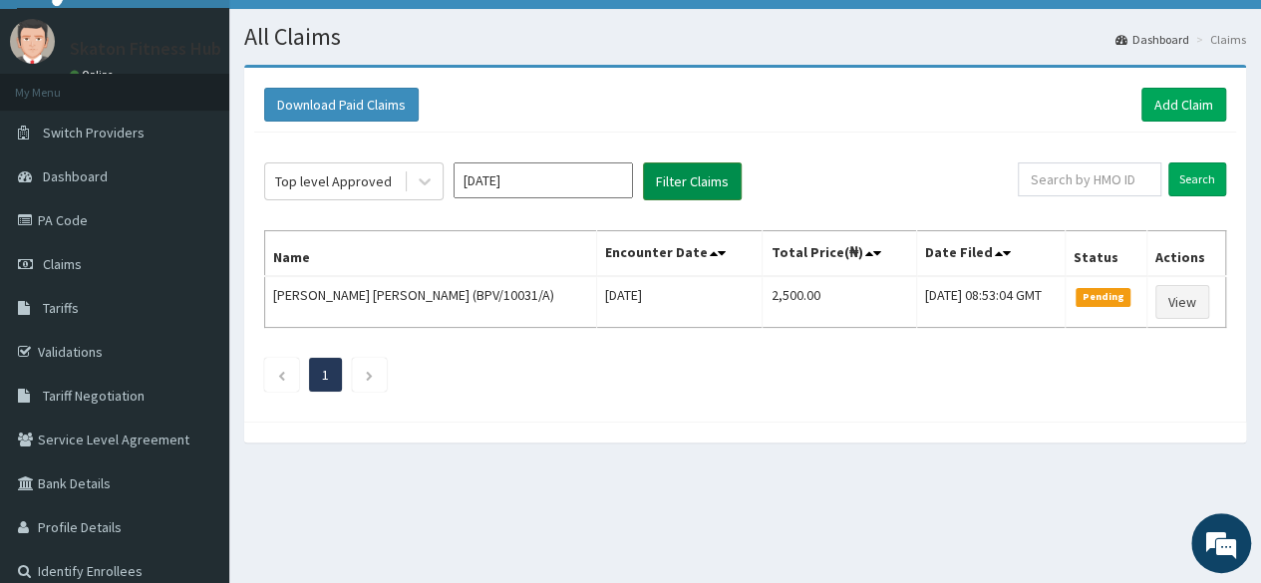
click at [705, 177] on button "Filter Claims" at bounding box center [692, 182] width 99 height 38
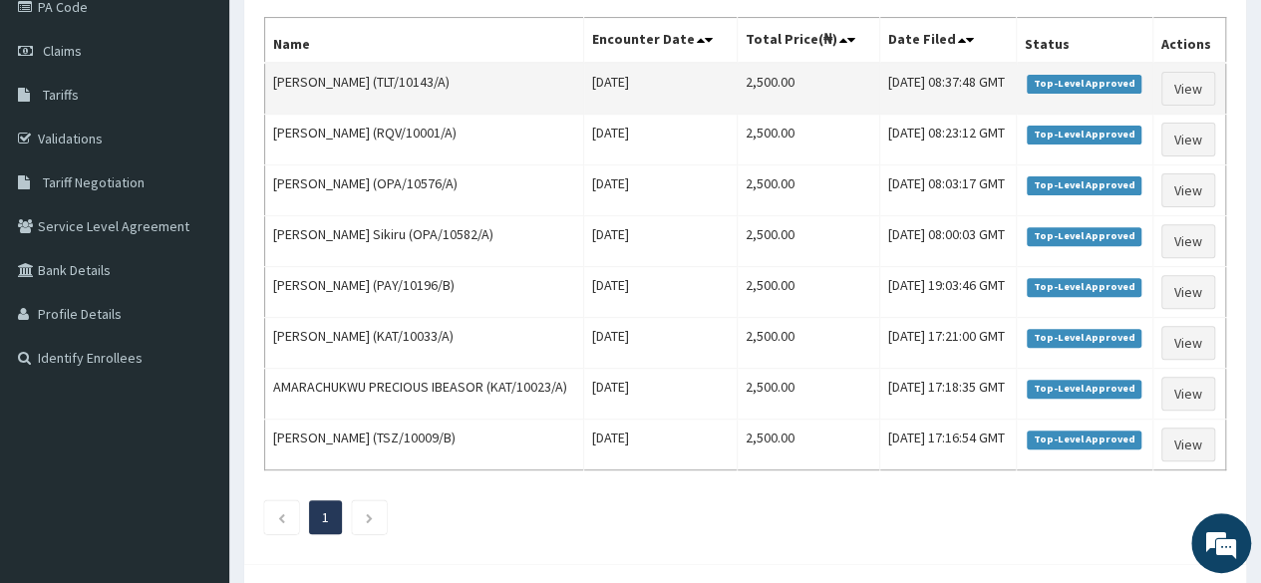
scroll to position [0, 0]
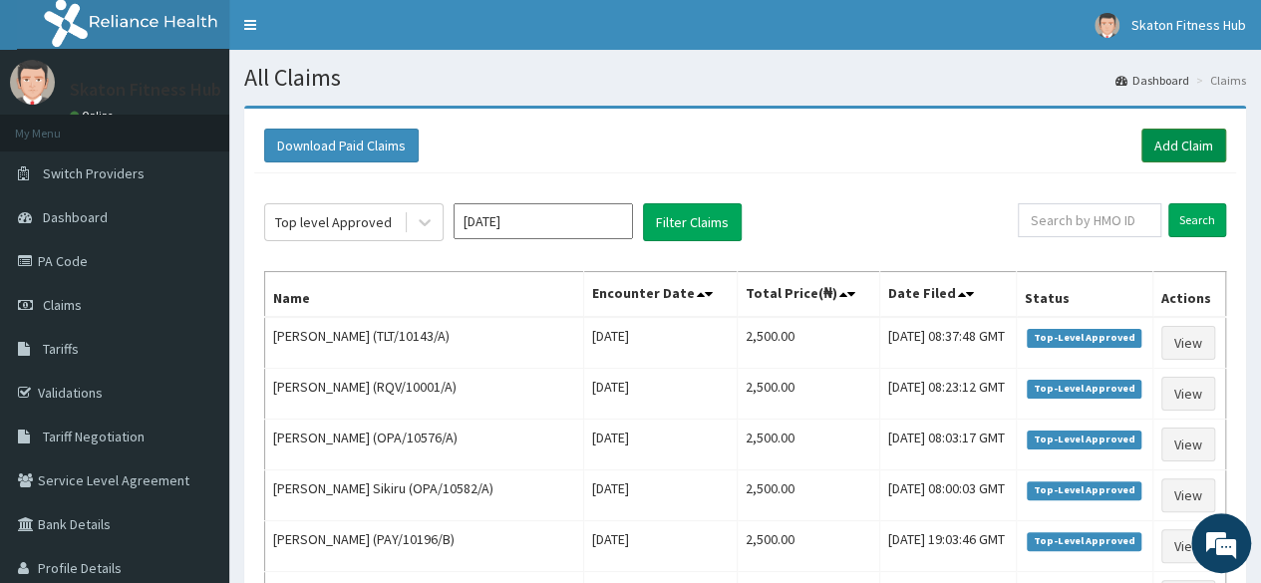
click at [1187, 143] on link "Add Claim" at bounding box center [1184, 146] width 85 height 34
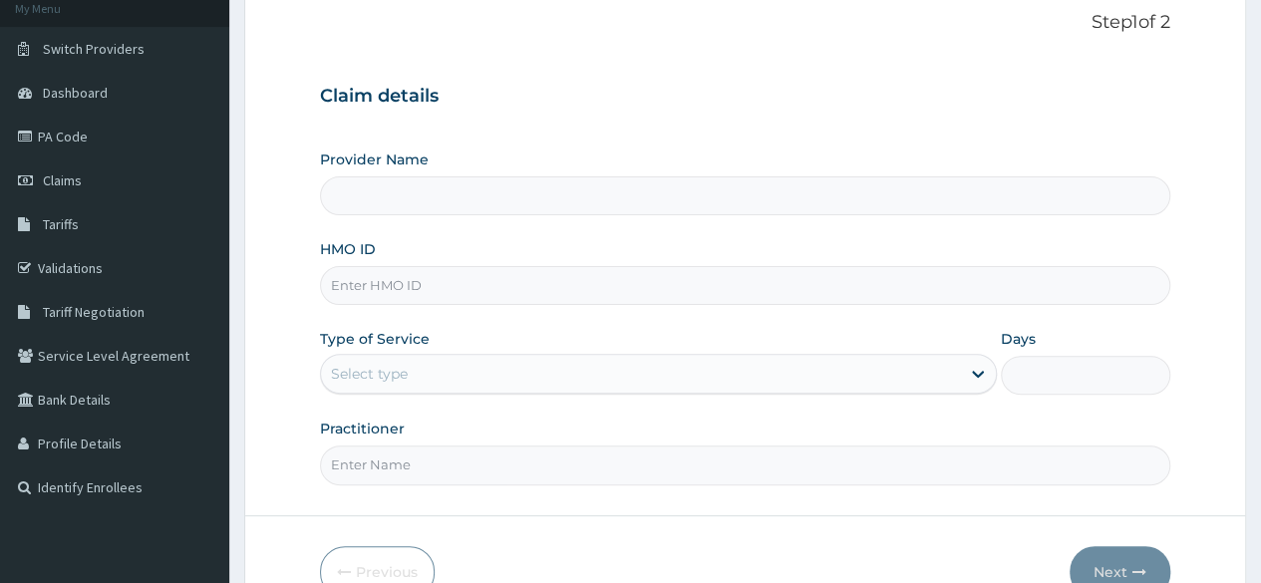
scroll to position [137, 0]
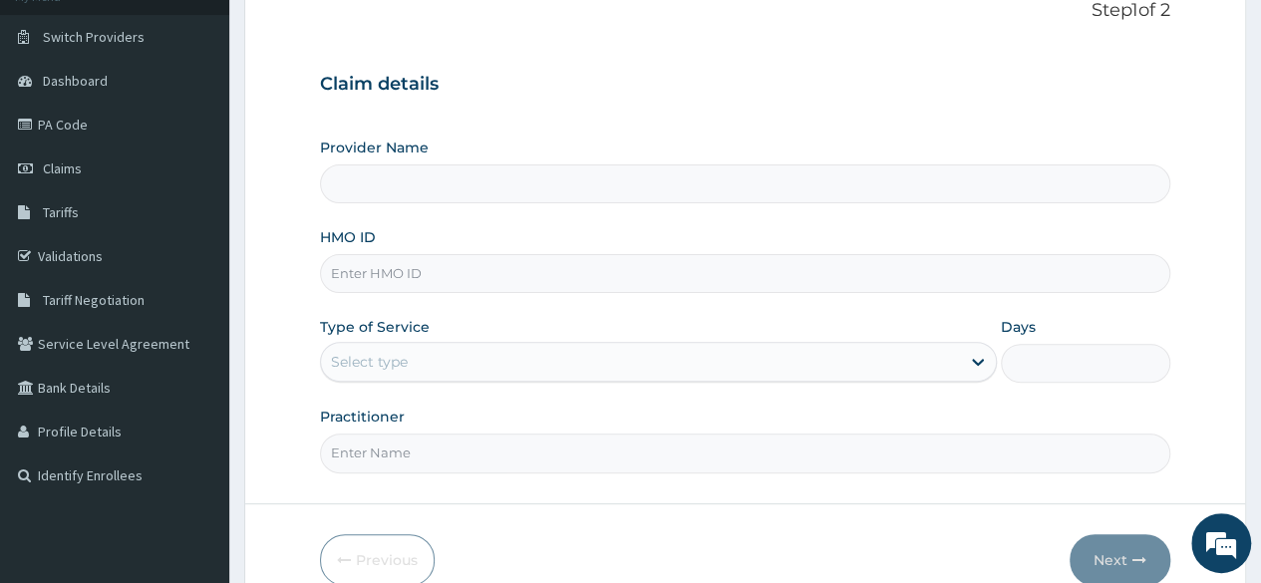
click at [399, 269] on input "HMO ID" at bounding box center [745, 273] width 851 height 39
paste input "RQV/10001/B [PERSON_NAME] Odulele"
type input "RQV/10001/B [PERSON_NAME] Odulele"
type input "Skaton Fitness Hub"
type input "1"
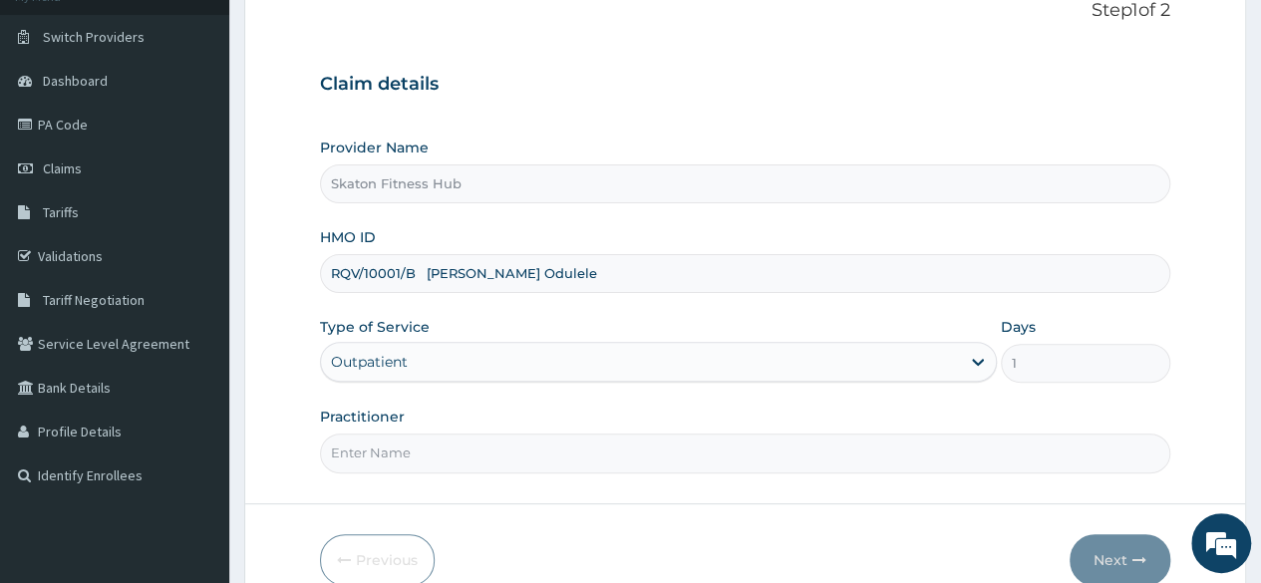
drag, startPoint x: 421, startPoint y: 276, endPoint x: 636, endPoint y: 255, distance: 216.4
click at [636, 255] on input "RQV/10001/B [PERSON_NAME] Odulele" at bounding box center [745, 273] width 851 height 39
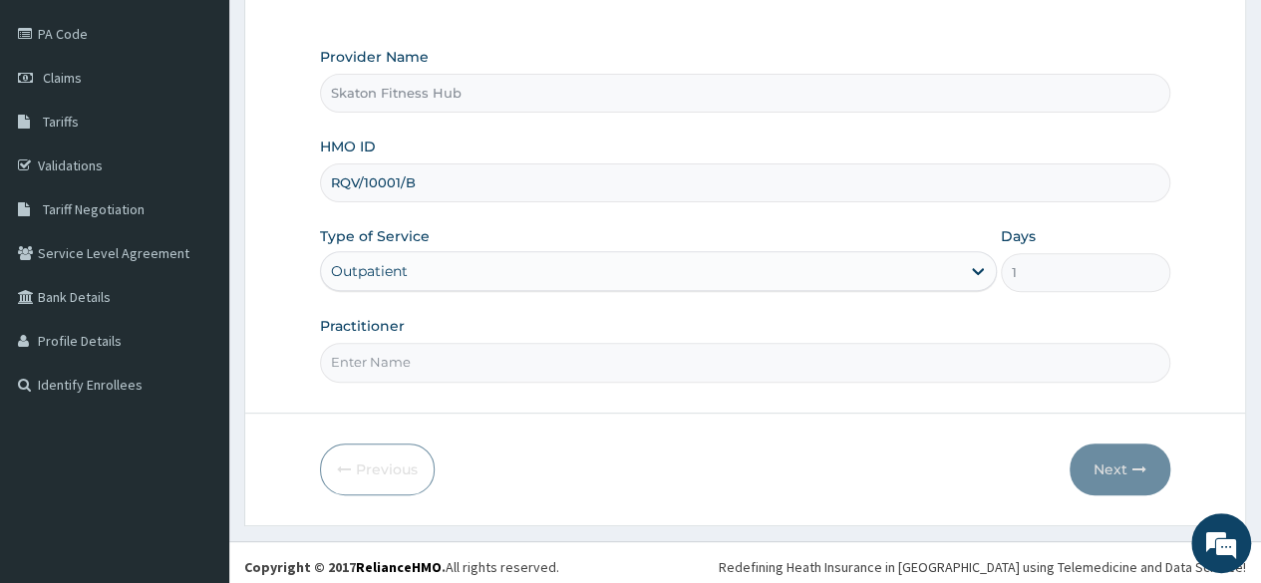
scroll to position [231, 0]
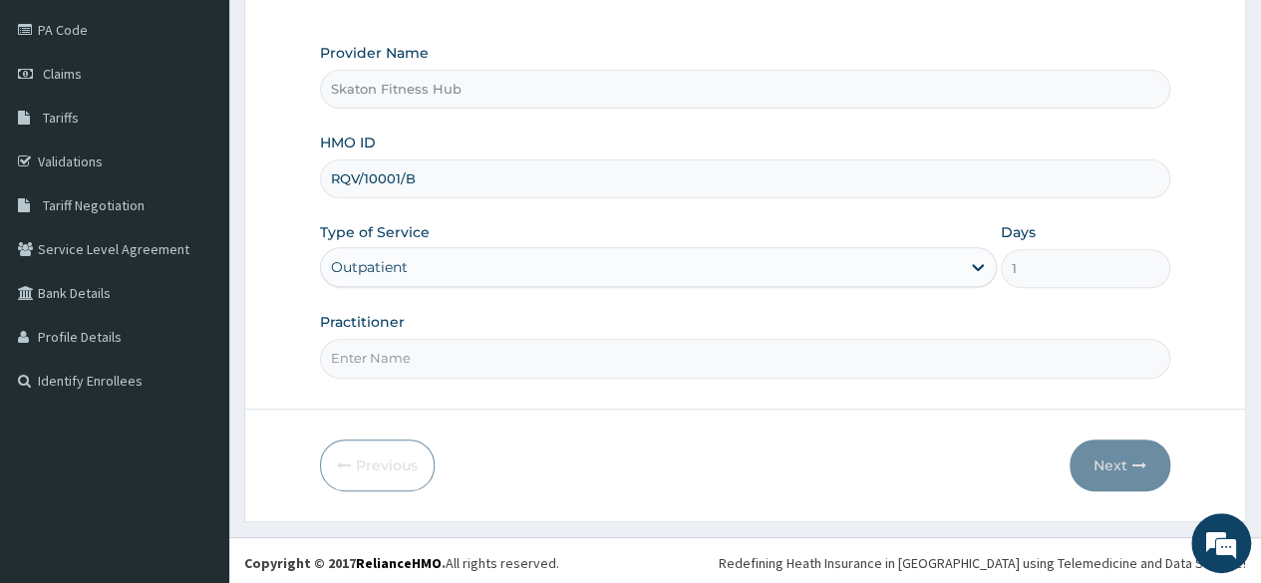
type input "RQV/10001/B"
click at [383, 358] on input "Practitioner" at bounding box center [745, 358] width 851 height 39
paste input "RQV/10001/B [PERSON_NAME] Odulele"
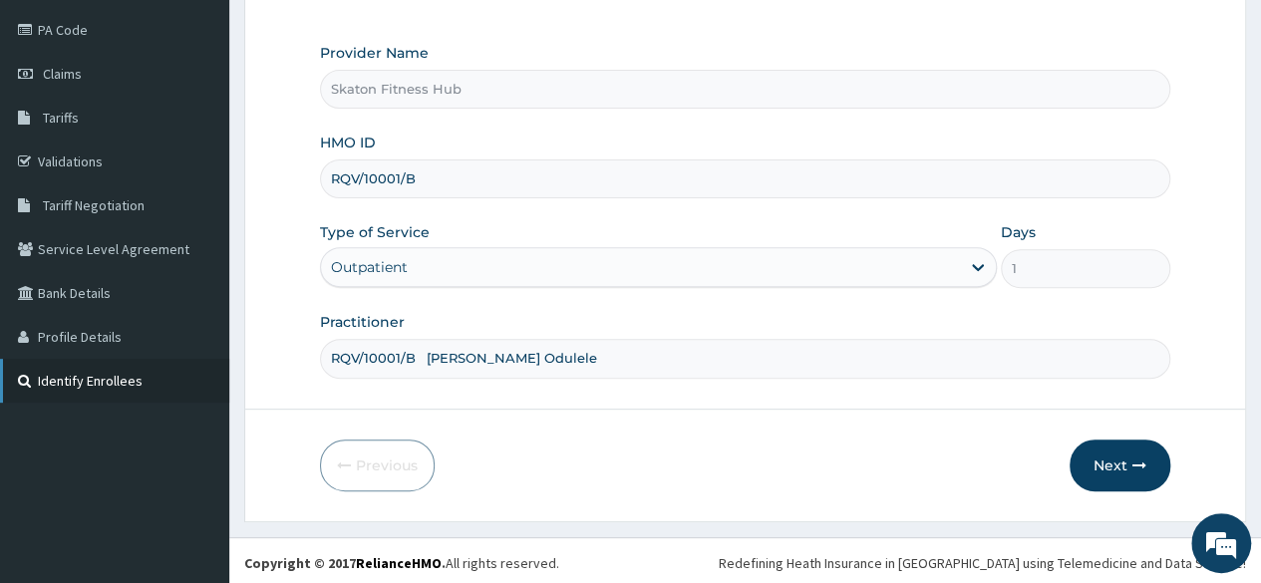
drag, startPoint x: 437, startPoint y: 353, endPoint x: 169, endPoint y: 382, distance: 269.8
click at [169, 382] on div "R EL Toggle navigation Skaton Fitness Hub Skaton Fitness Hub - [EMAIL_ADDRESS][…" at bounding box center [630, 179] width 1261 height 820
type input "[PERSON_NAME] Odulele"
click at [1107, 466] on button "Next" at bounding box center [1120, 466] width 101 height 52
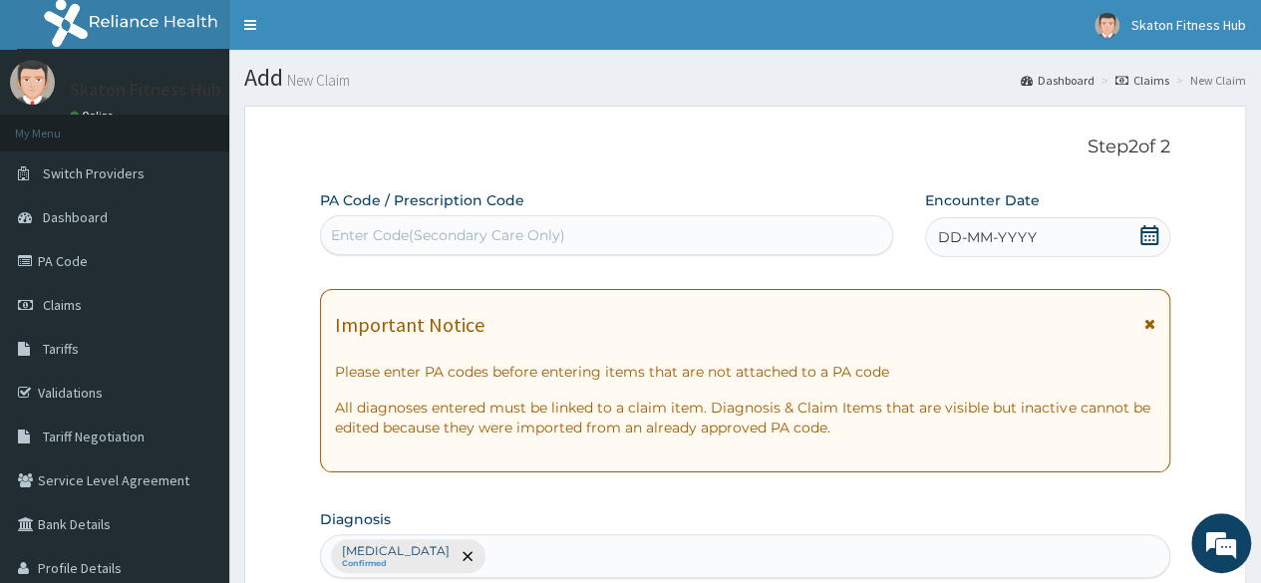
click at [481, 223] on div "Enter Code(Secondary Care Only)" at bounding box center [606, 235] width 570 height 32
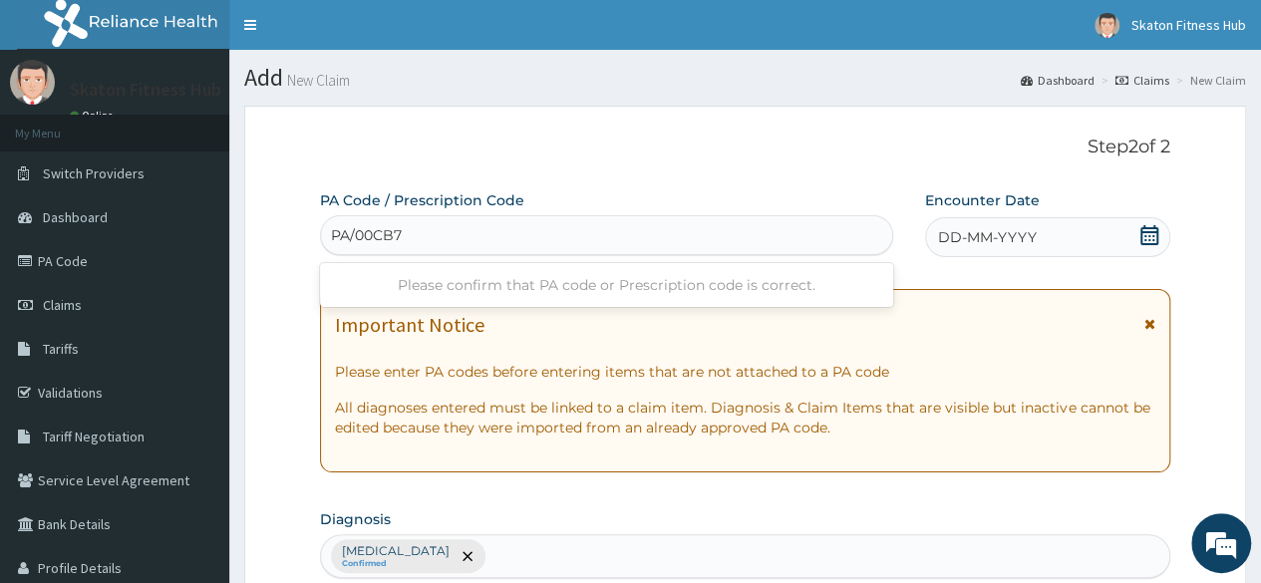
type input "PA/00CB72"
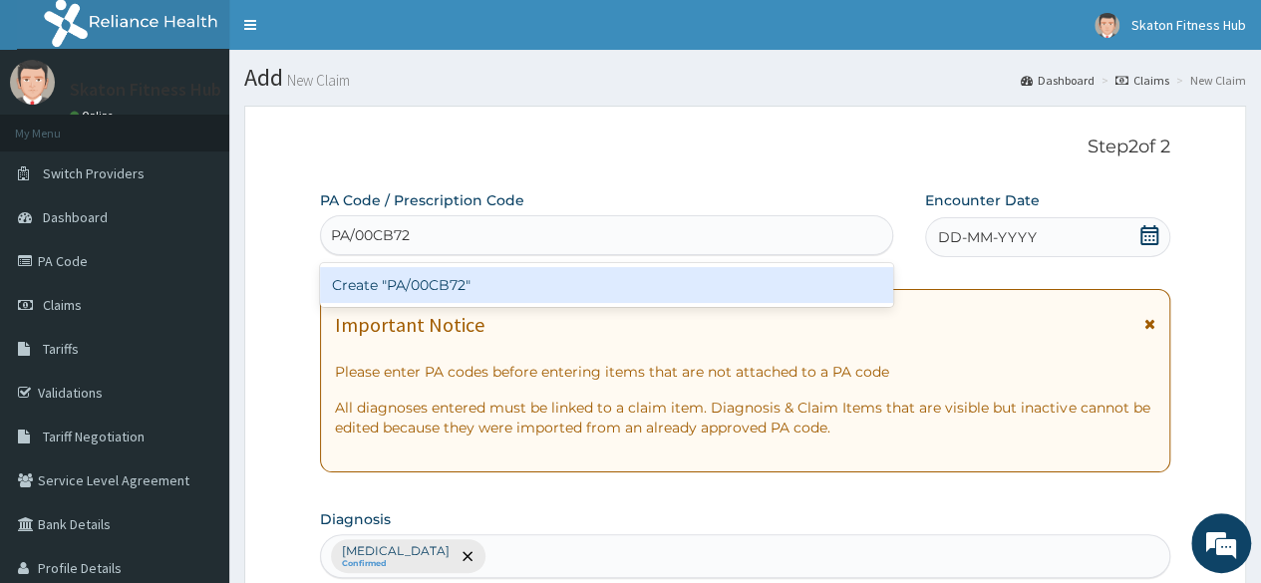
click at [491, 277] on div "Create "PA/00CB72"" at bounding box center [606, 285] width 572 height 36
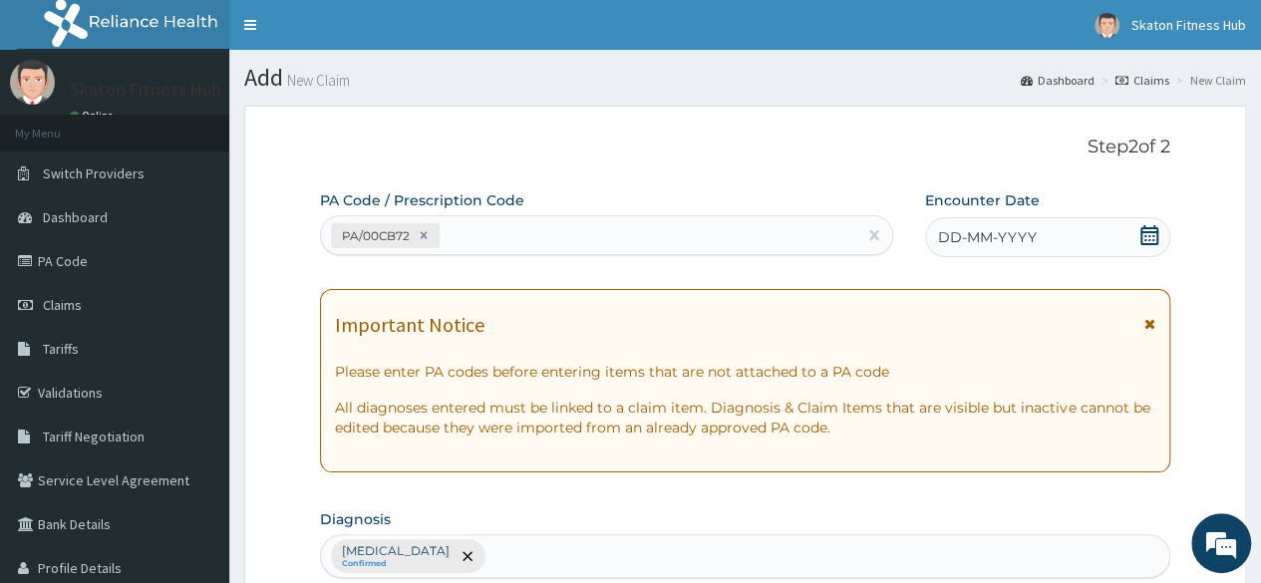
click at [1147, 238] on icon at bounding box center [1150, 235] width 20 height 20
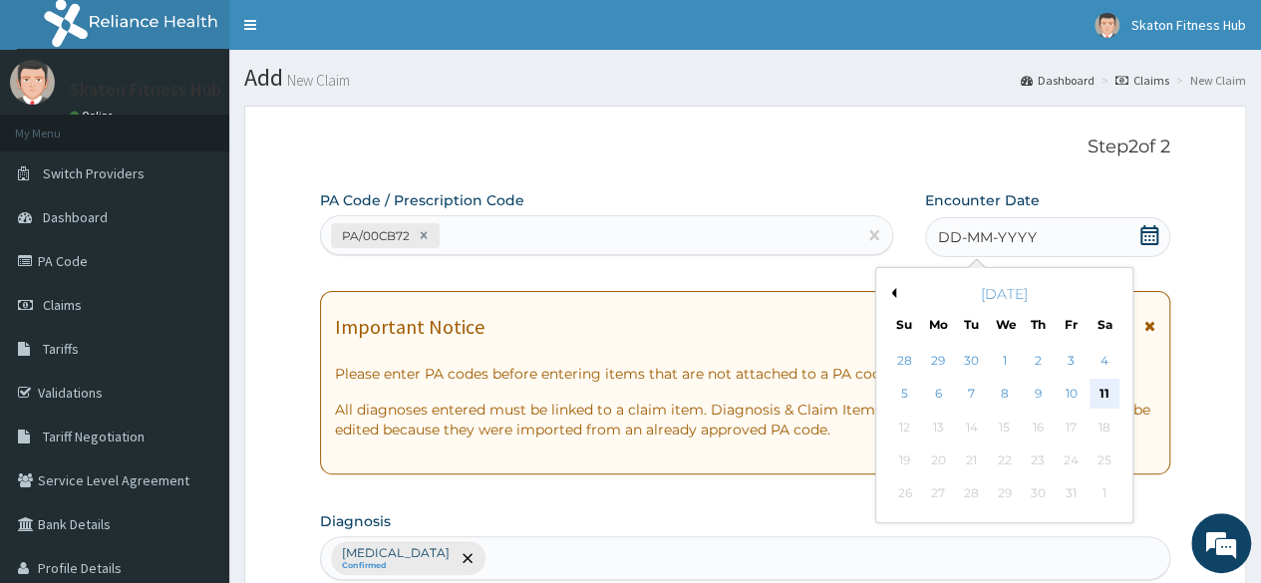
click at [1101, 388] on div "11" at bounding box center [1104, 395] width 30 height 30
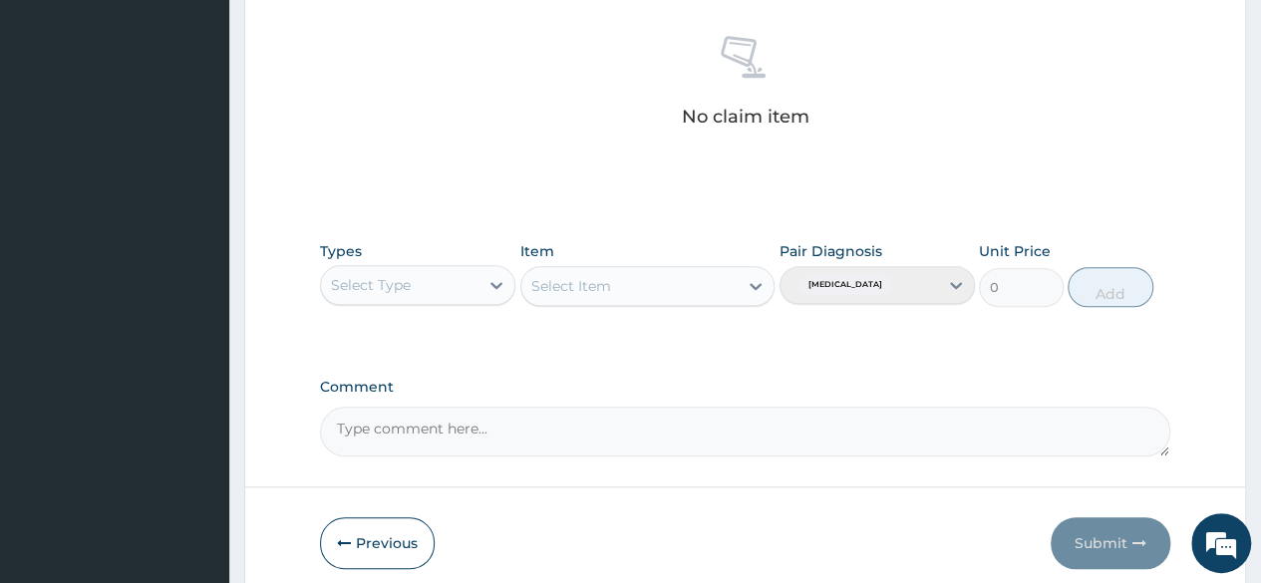
scroll to position [788, 0]
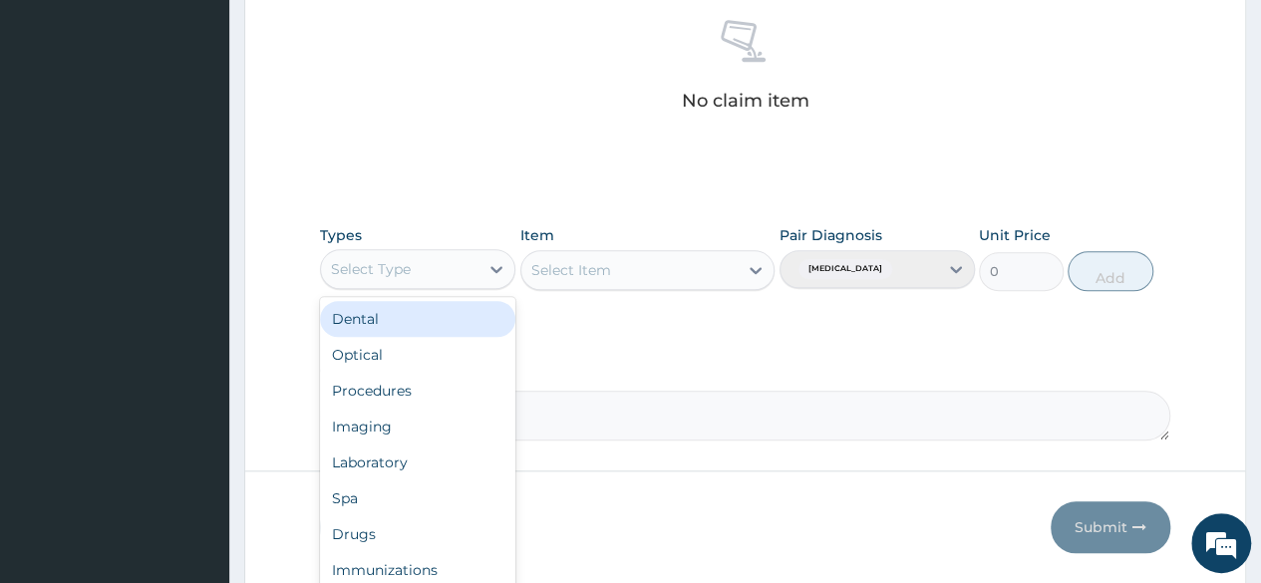
click at [409, 274] on div "Select Type" at bounding box center [371, 269] width 80 height 20
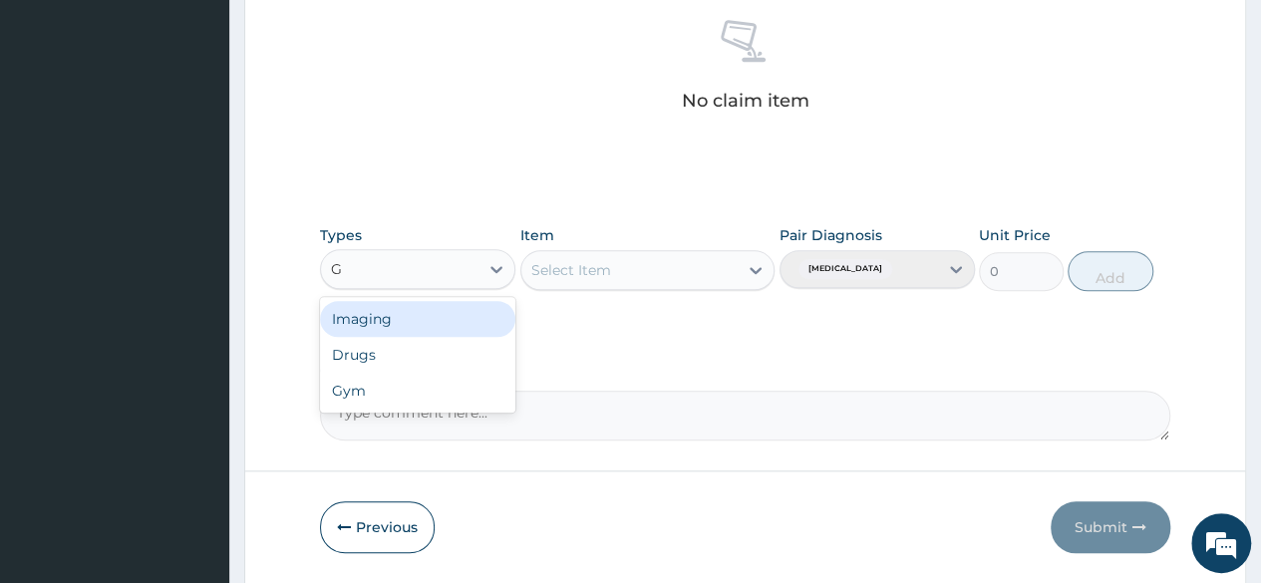
type input "GY"
click at [411, 323] on div "Gym" at bounding box center [417, 319] width 195 height 36
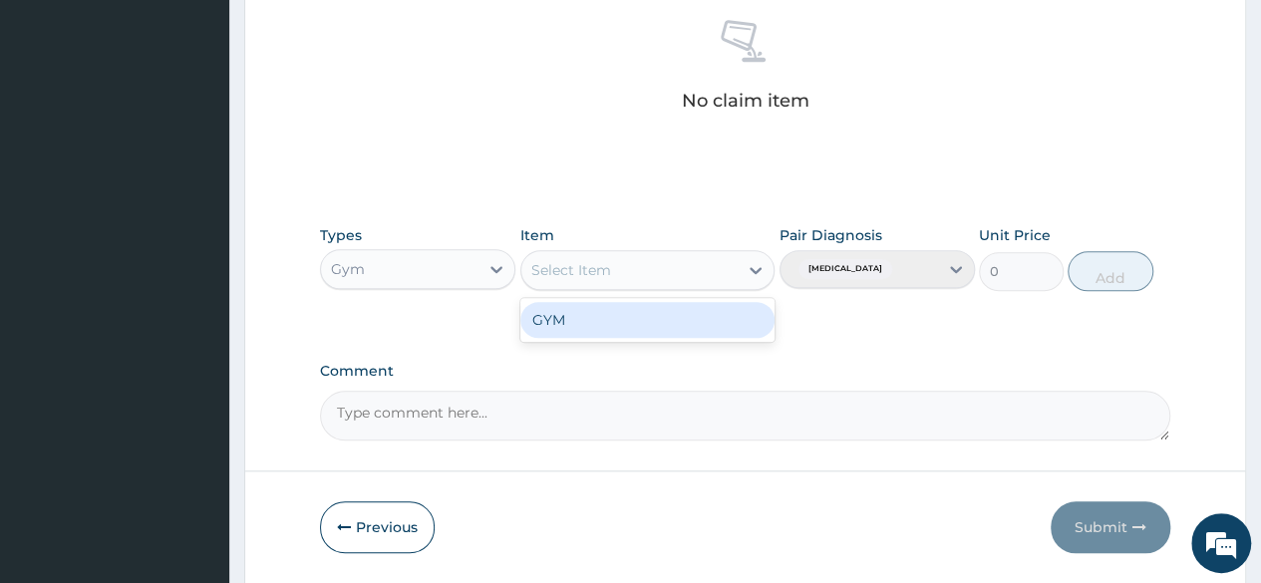
click at [598, 269] on div "Select Item" at bounding box center [571, 270] width 80 height 20
click at [611, 318] on div "GYM" at bounding box center [647, 320] width 255 height 36
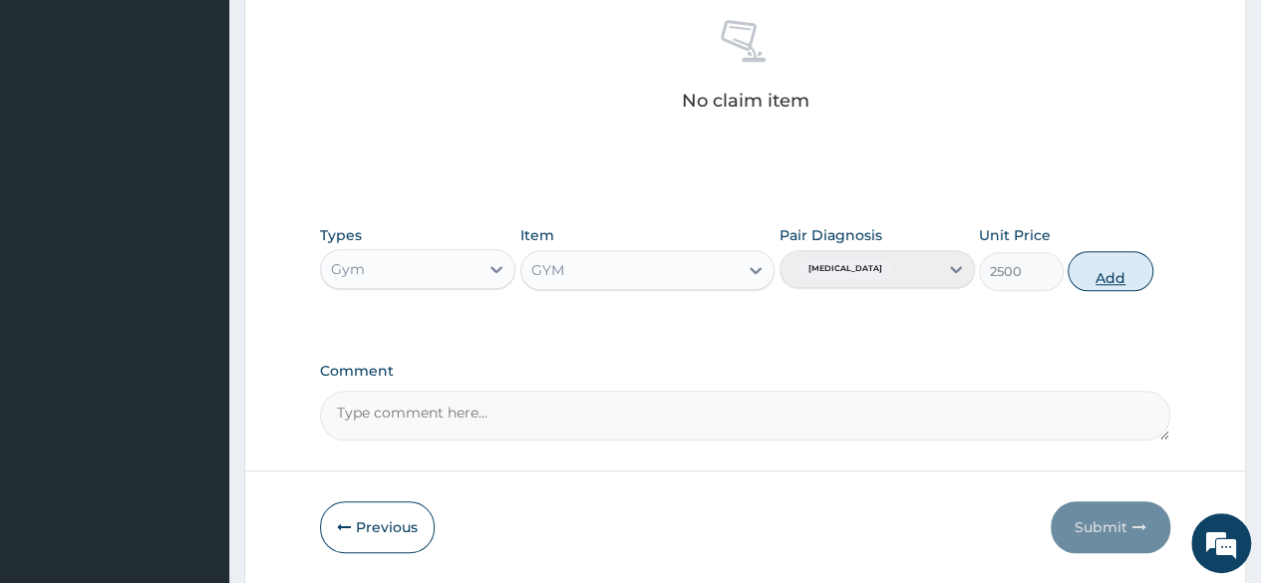
click at [1120, 276] on button "Add" at bounding box center [1110, 271] width 85 height 40
type input "0"
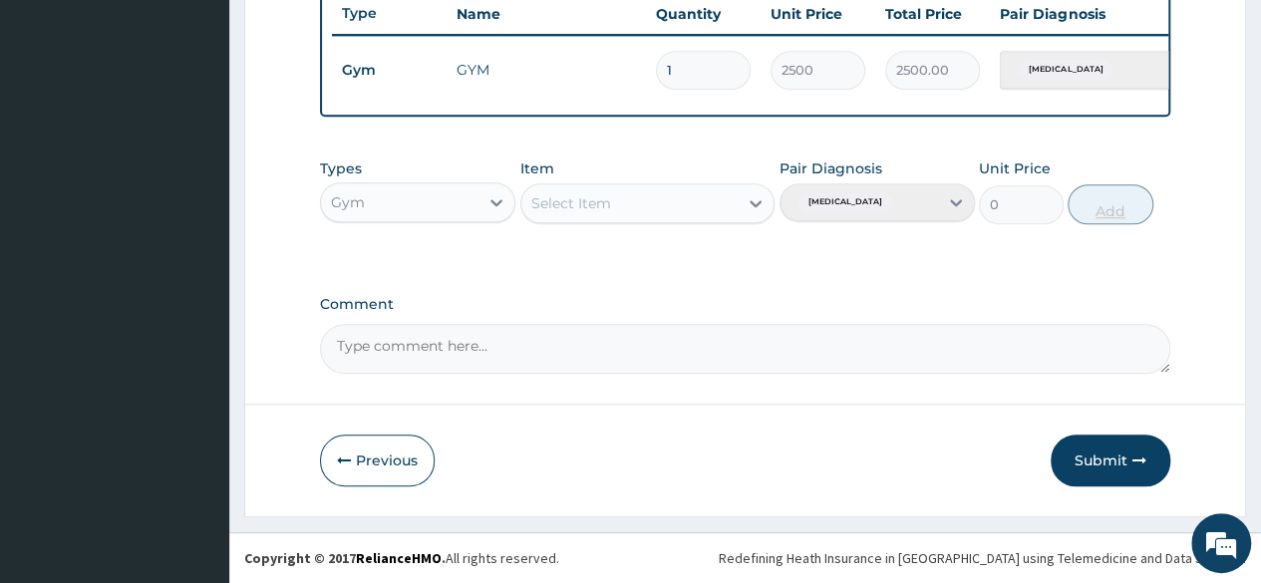
scroll to position [772, 0]
click at [1099, 455] on button "Submit" at bounding box center [1111, 461] width 120 height 52
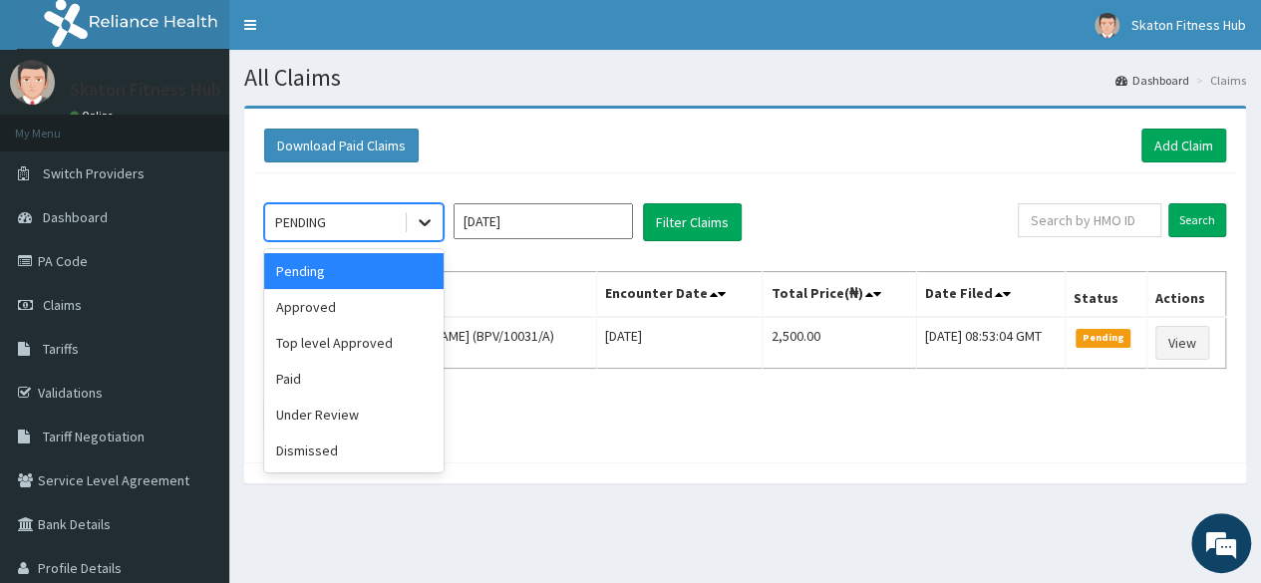
click at [414, 220] on div at bounding box center [425, 222] width 36 height 36
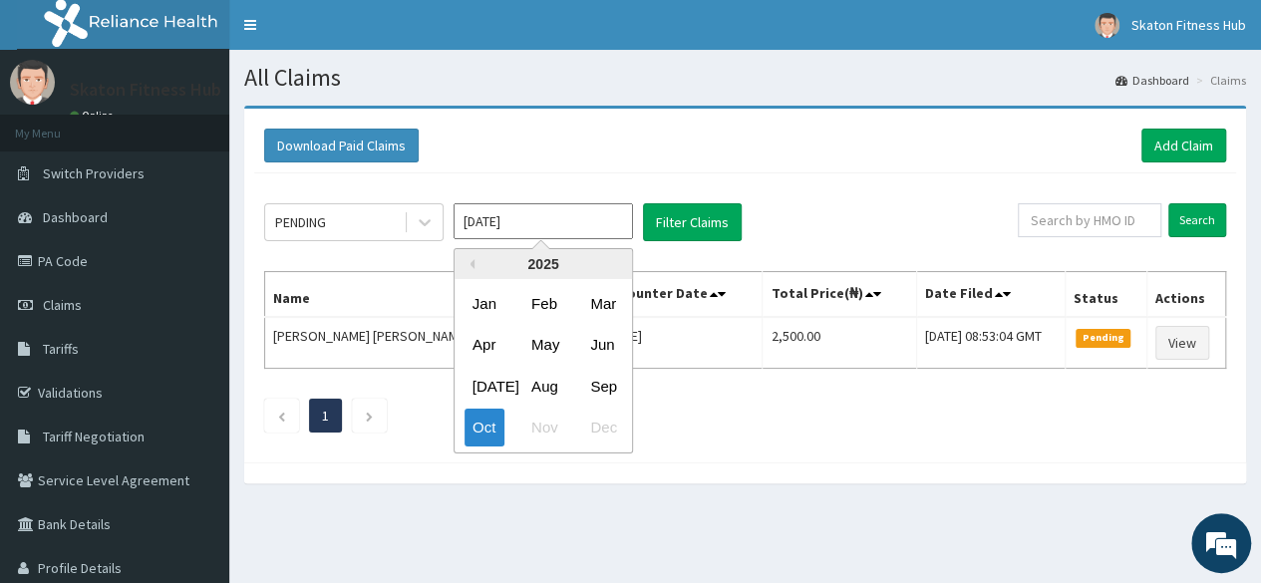
click at [527, 226] on input "[DATE]" at bounding box center [543, 221] width 179 height 36
click at [600, 376] on div "Sep" at bounding box center [602, 386] width 40 height 37
type input "Sep 2025"
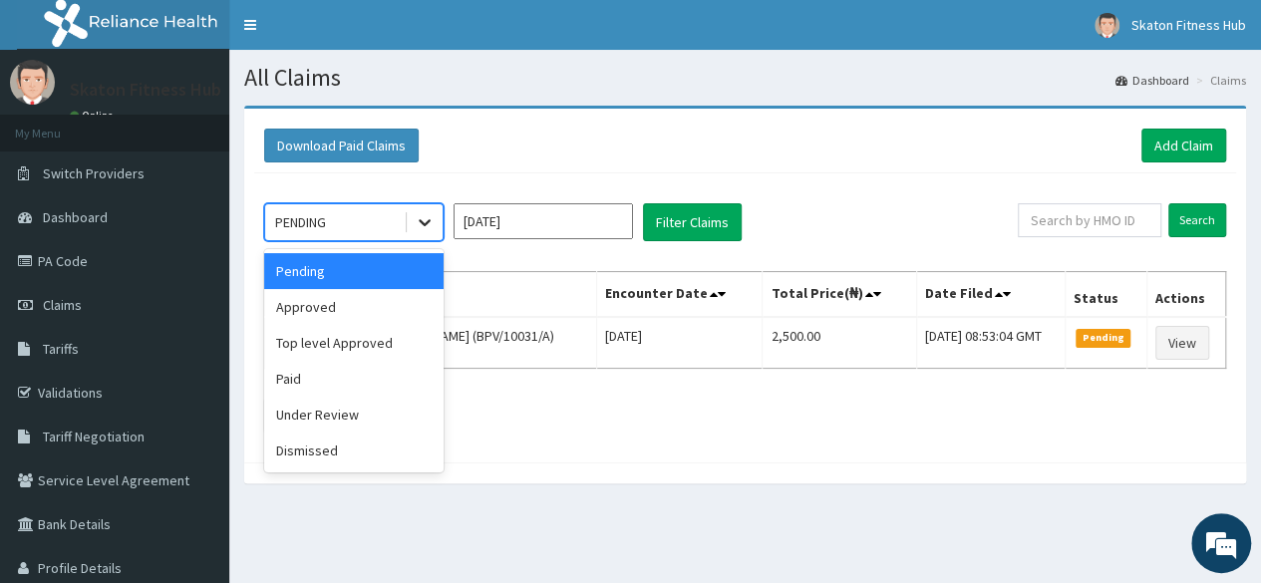
click at [421, 220] on icon at bounding box center [425, 223] width 12 height 7
click at [349, 377] on div "Paid" at bounding box center [353, 379] width 179 height 36
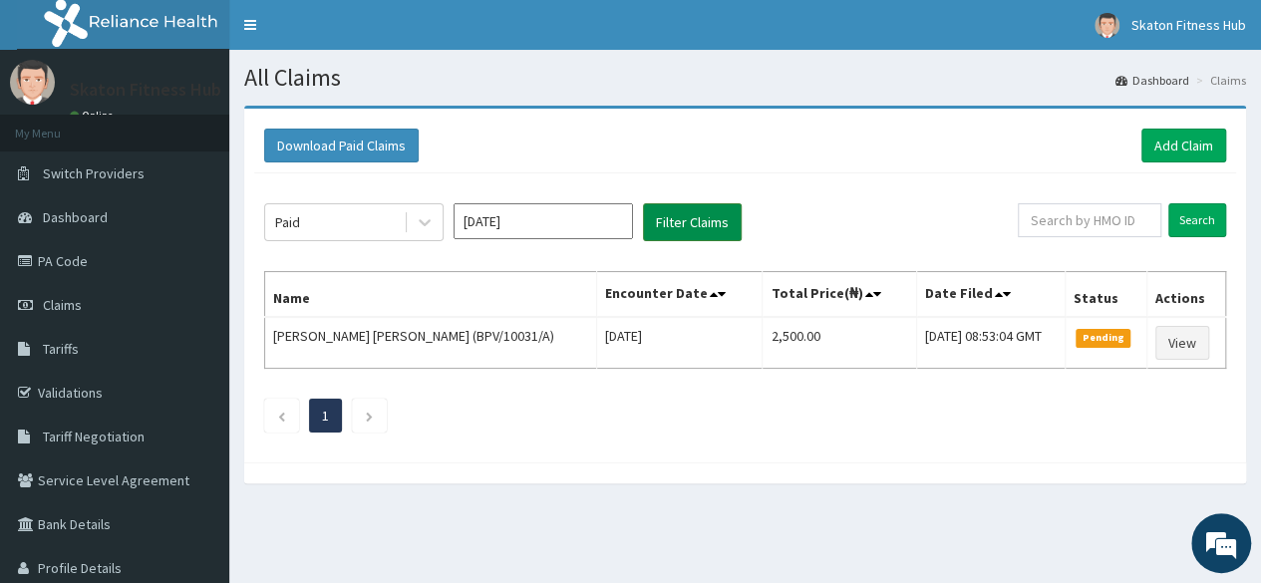
click at [694, 230] on button "Filter Claims" at bounding box center [692, 222] width 99 height 38
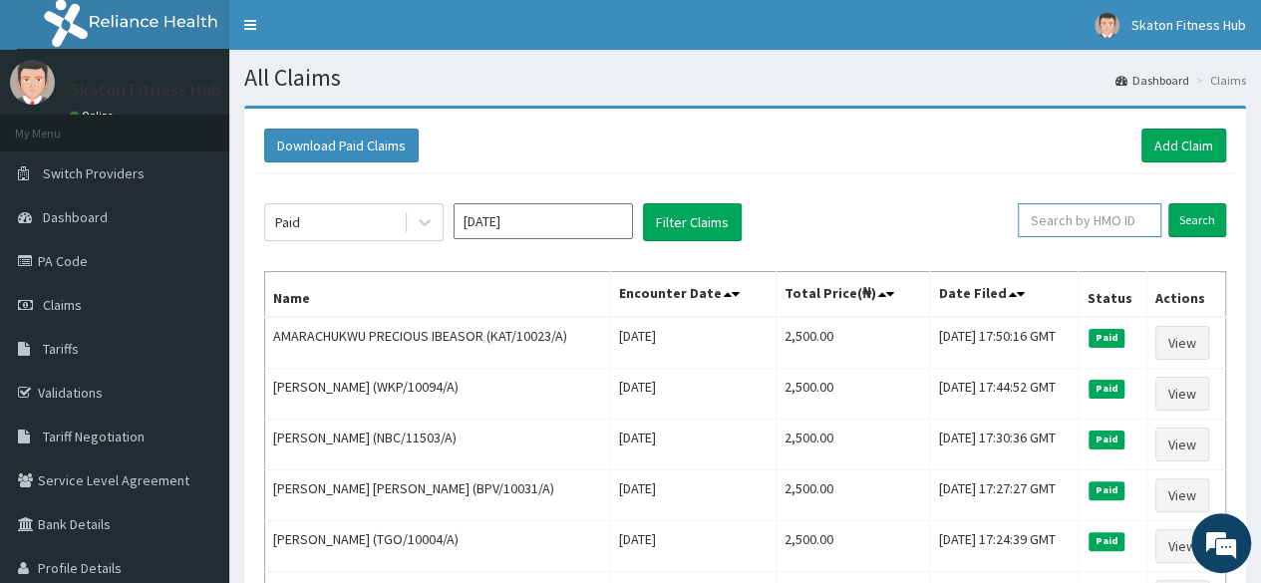
click at [1075, 222] on input "text" at bounding box center [1090, 220] width 144 height 34
type input "ASS"
click at [1169, 203] on input "Search" at bounding box center [1198, 220] width 58 height 34
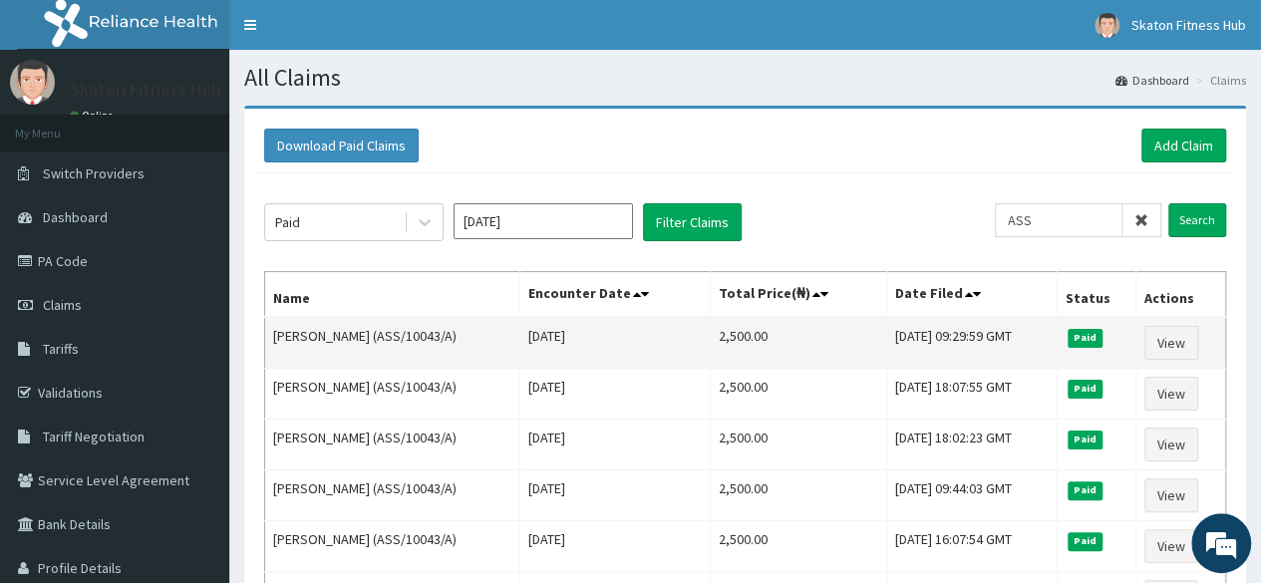
drag, startPoint x: 515, startPoint y: 326, endPoint x: 271, endPoint y: 336, distance: 243.5
click at [271, 336] on td "Graham Onwuegbuzie (ASS/10043/A)" at bounding box center [392, 343] width 255 height 52
copy td "Graham Onwuegbuzie (ASS/10043/A)"
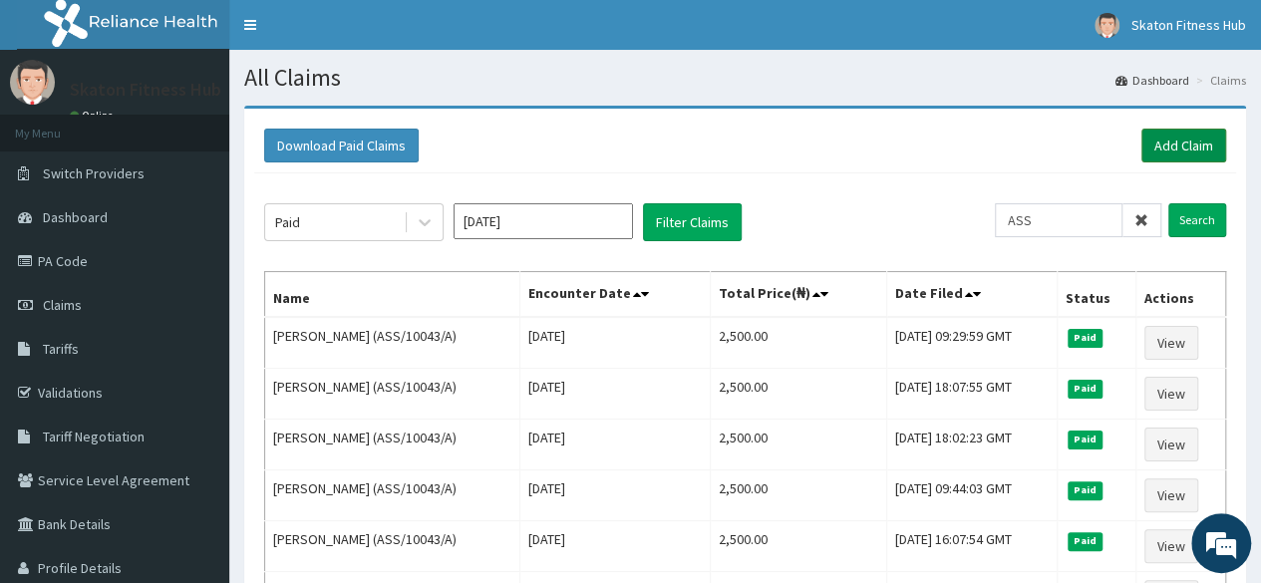
click at [1202, 145] on link "Add Claim" at bounding box center [1184, 146] width 85 height 34
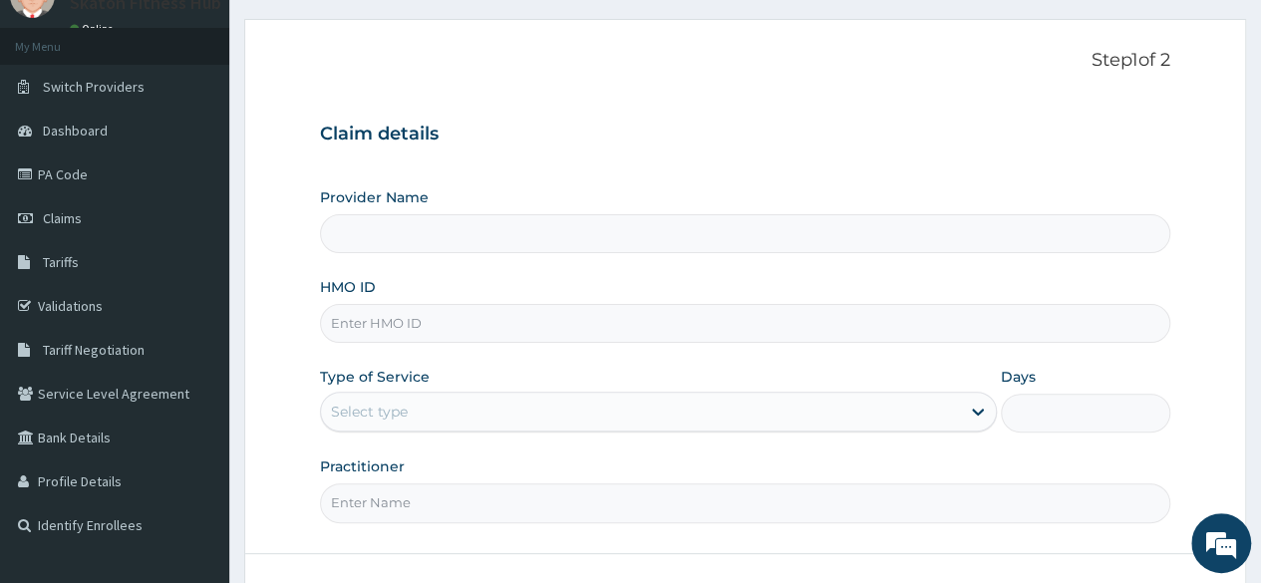
scroll to position [92, 0]
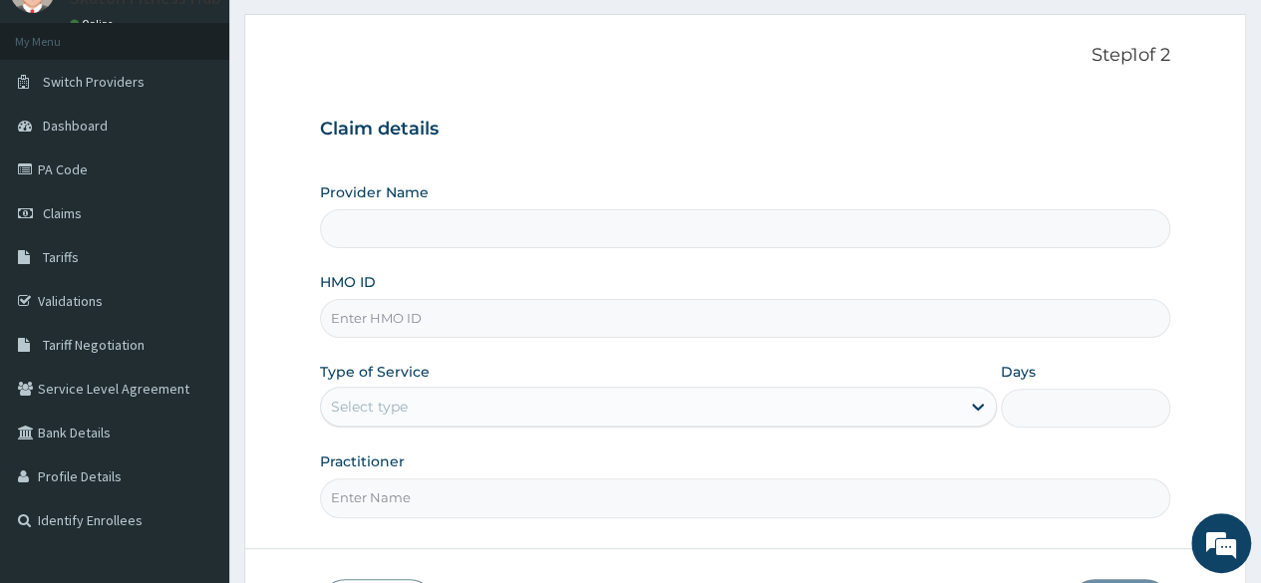
click at [350, 326] on input "HMO ID" at bounding box center [745, 318] width 851 height 39
paste input "[PERSON_NAME] (ASS/10043/A)"
type input "[PERSON_NAME] (ASS/10043/A)"
type input "Skaton Fitness Hub"
type input "1"
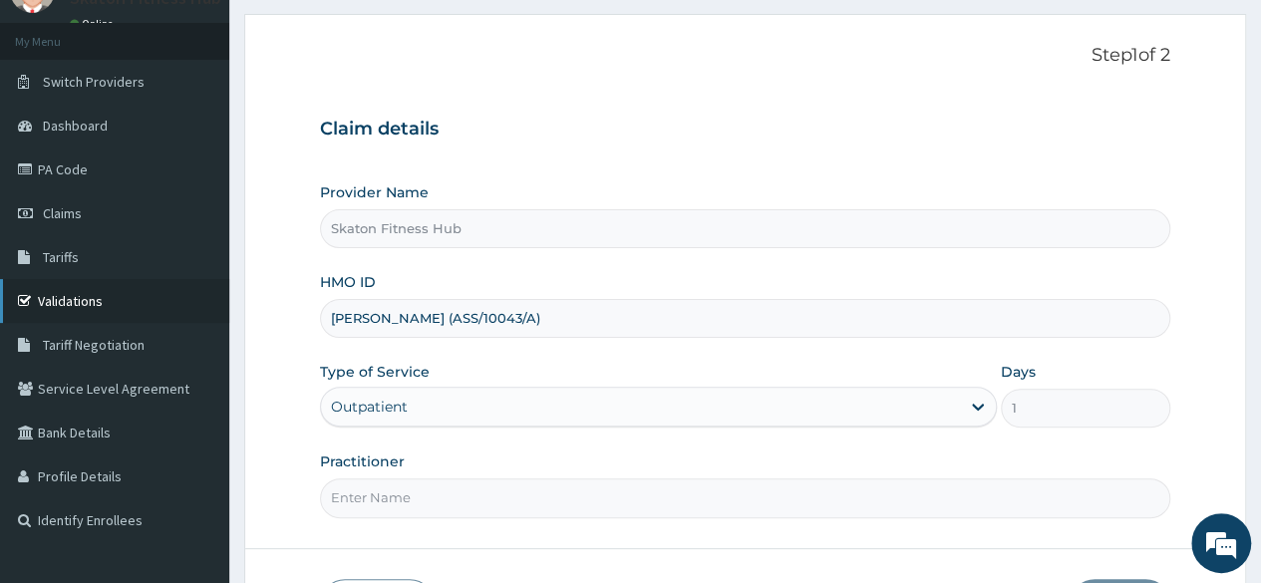
drag, startPoint x: 488, startPoint y: 319, endPoint x: 170, endPoint y: 288, distance: 319.6
click at [170, 288] on div "R EL Toggle navigation Skaton Fitness Hub Skaton Fitness Hub - members@skatonfi…" at bounding box center [630, 318] width 1261 height 820
click at [444, 320] on input "ASS/10043/A)" at bounding box center [745, 318] width 851 height 39
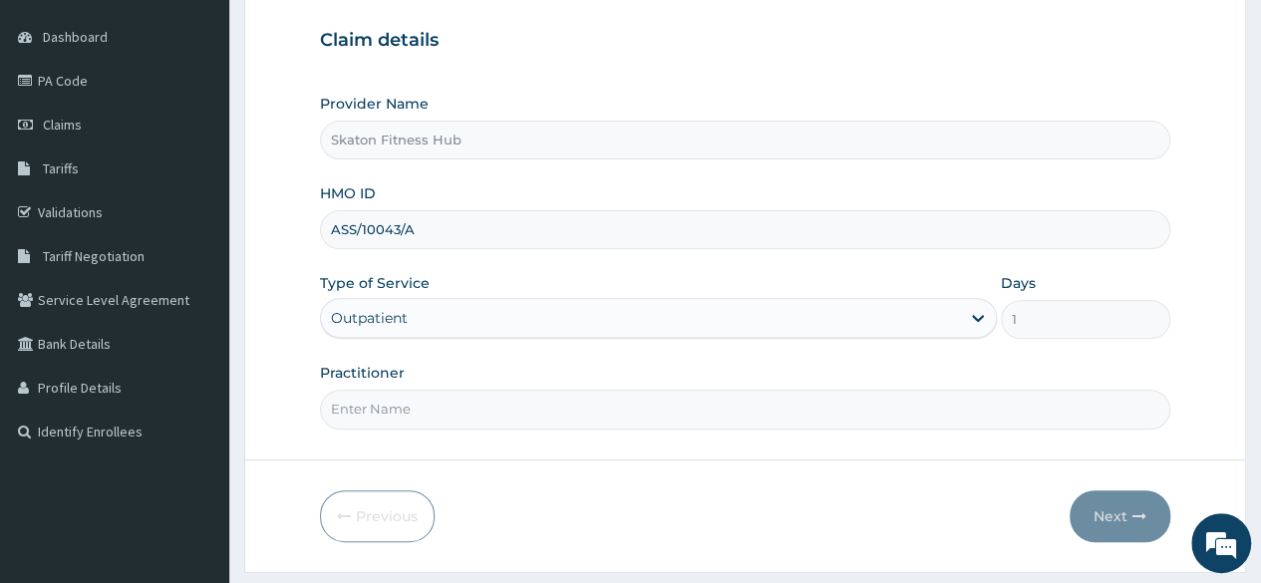
scroll to position [231, 0]
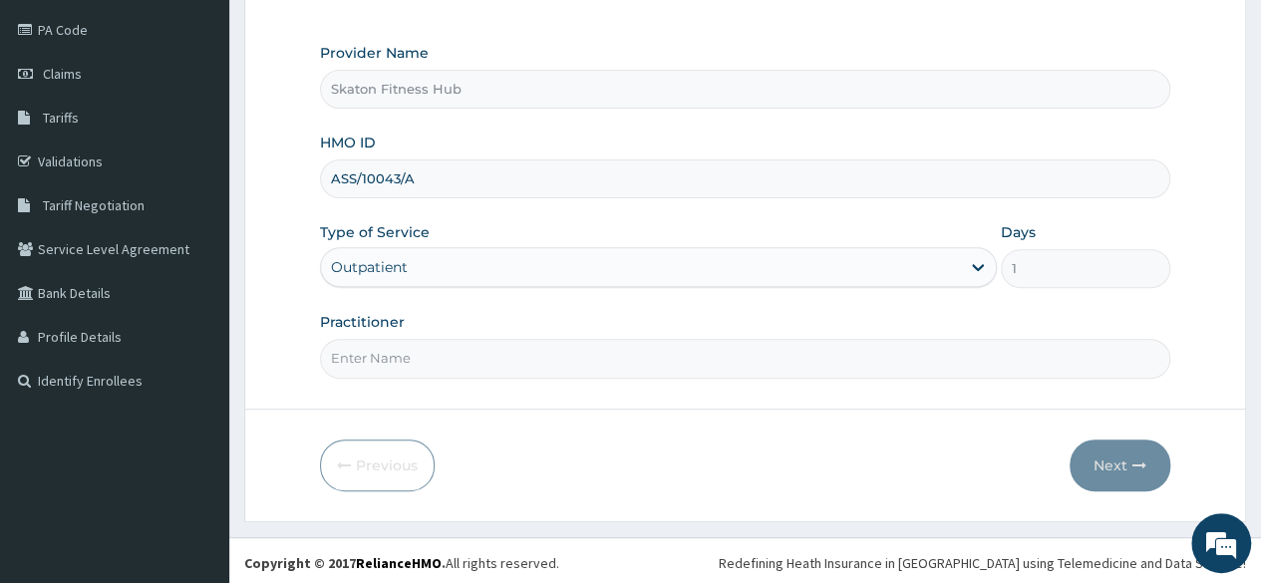
type input "ASS/10043/A"
click at [411, 346] on input "Practitioner" at bounding box center [745, 358] width 851 height 39
paste input "[PERSON_NAME] (ASS/10043/A)"
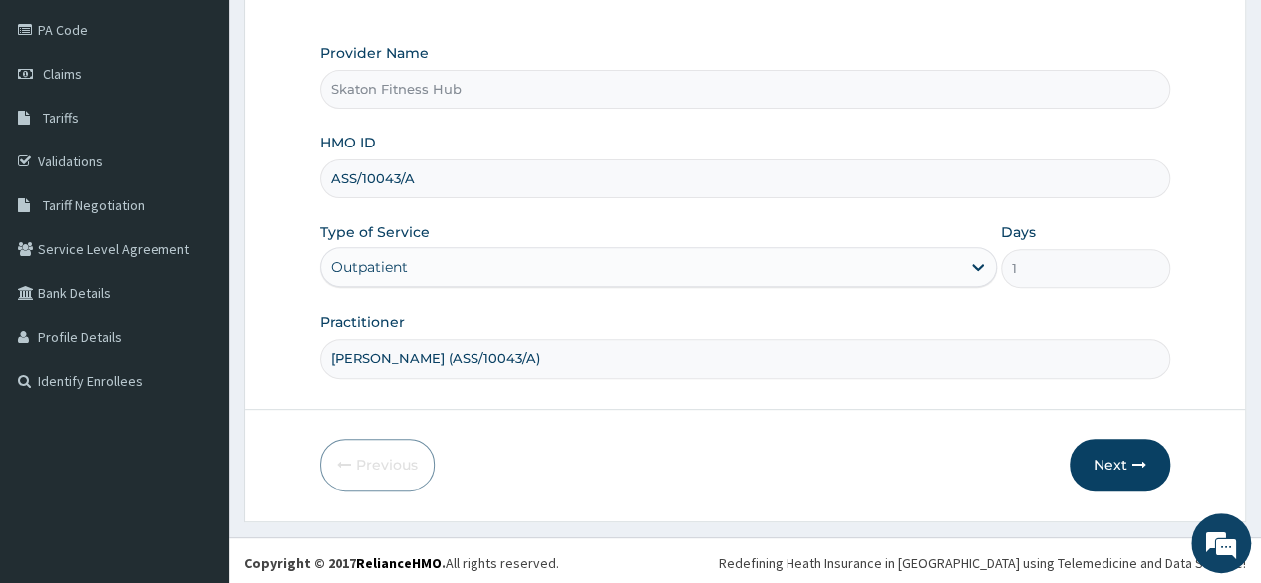
drag, startPoint x: 480, startPoint y: 358, endPoint x: 642, endPoint y: 330, distance: 164.9
click at [642, 330] on div "Practitioner Graham Onwuegbuzie (ASS/10043/A)" at bounding box center [745, 345] width 851 height 66
type input "Graham Onwuegbuzie"
click at [1120, 457] on button "Next" at bounding box center [1120, 466] width 101 height 52
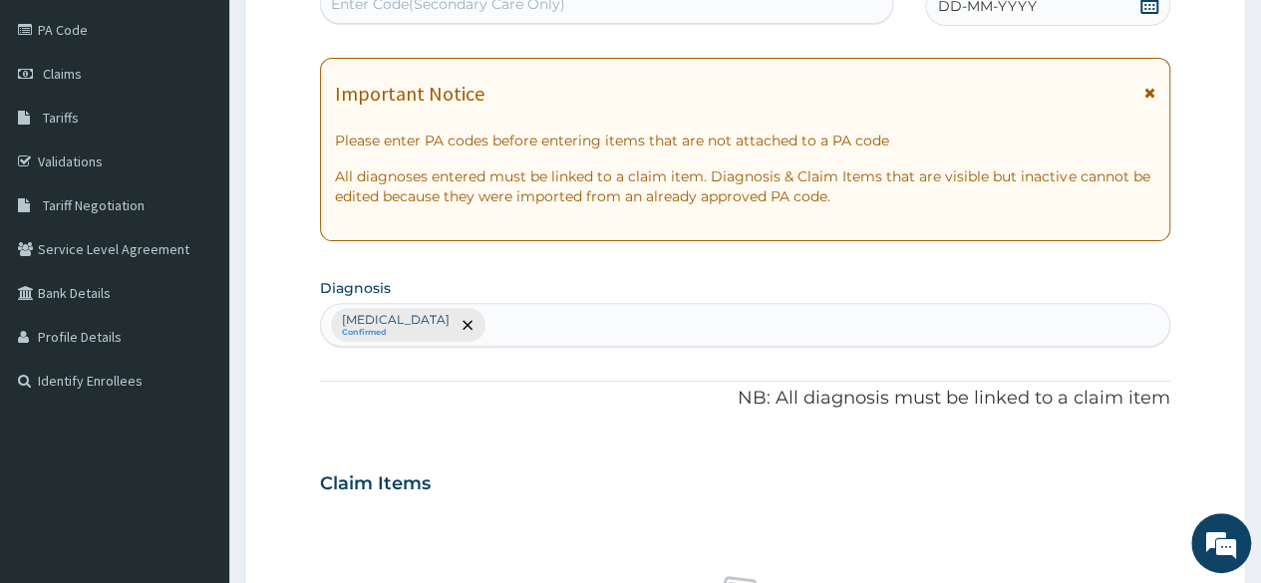
scroll to position [0, 0]
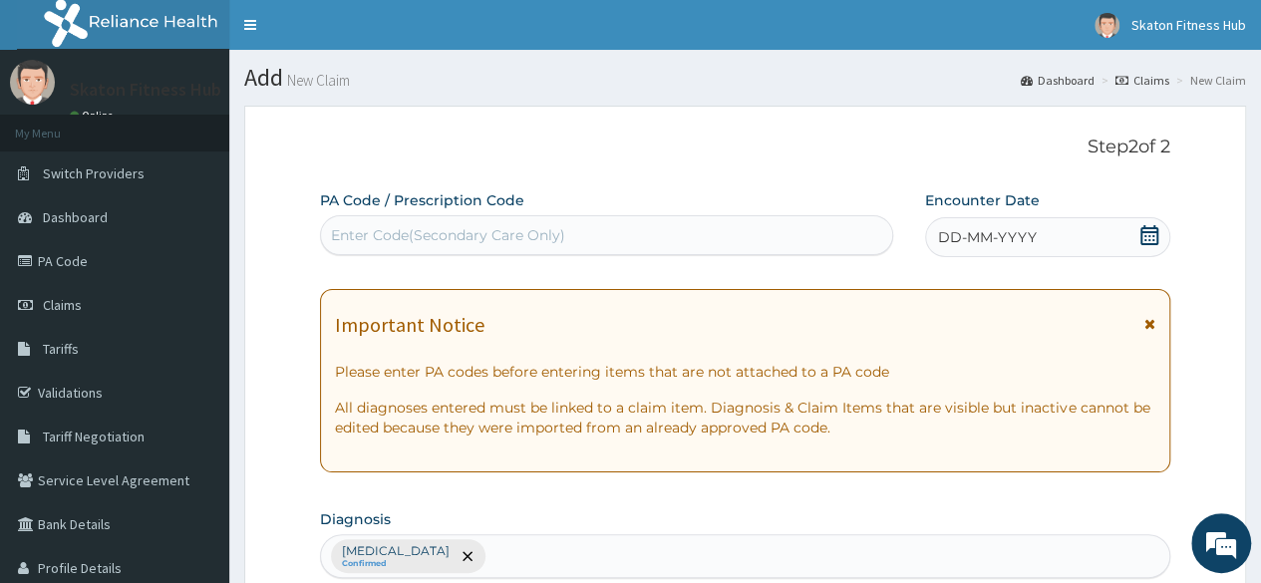
click at [469, 227] on div "Enter Code(Secondary Care Only)" at bounding box center [448, 235] width 234 height 20
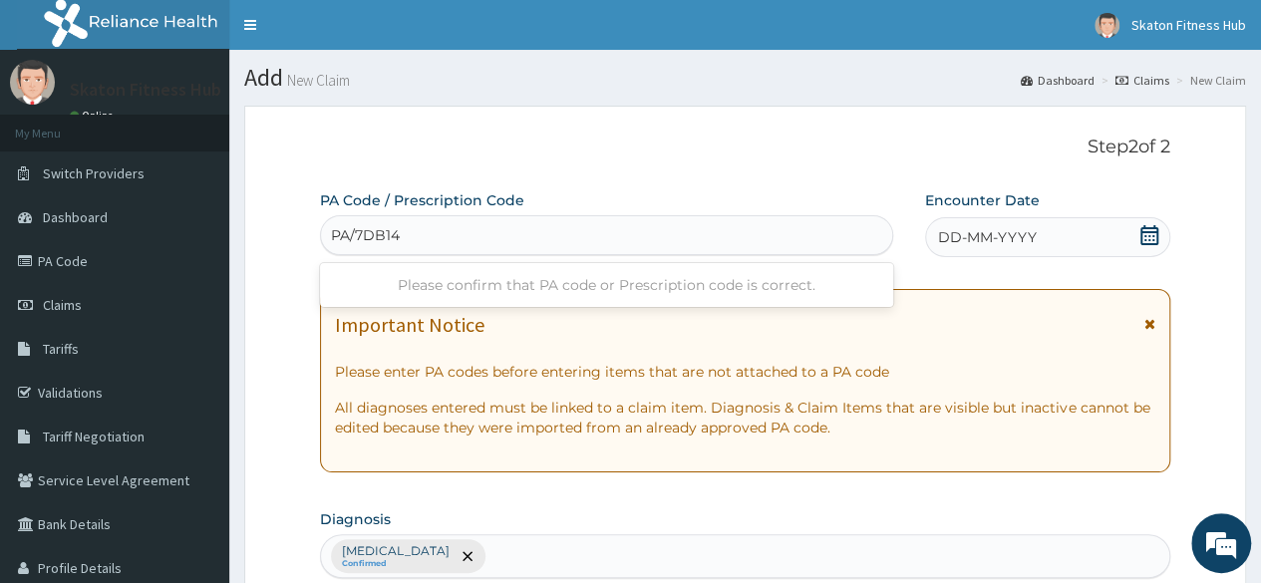
type input "PA/7DB145"
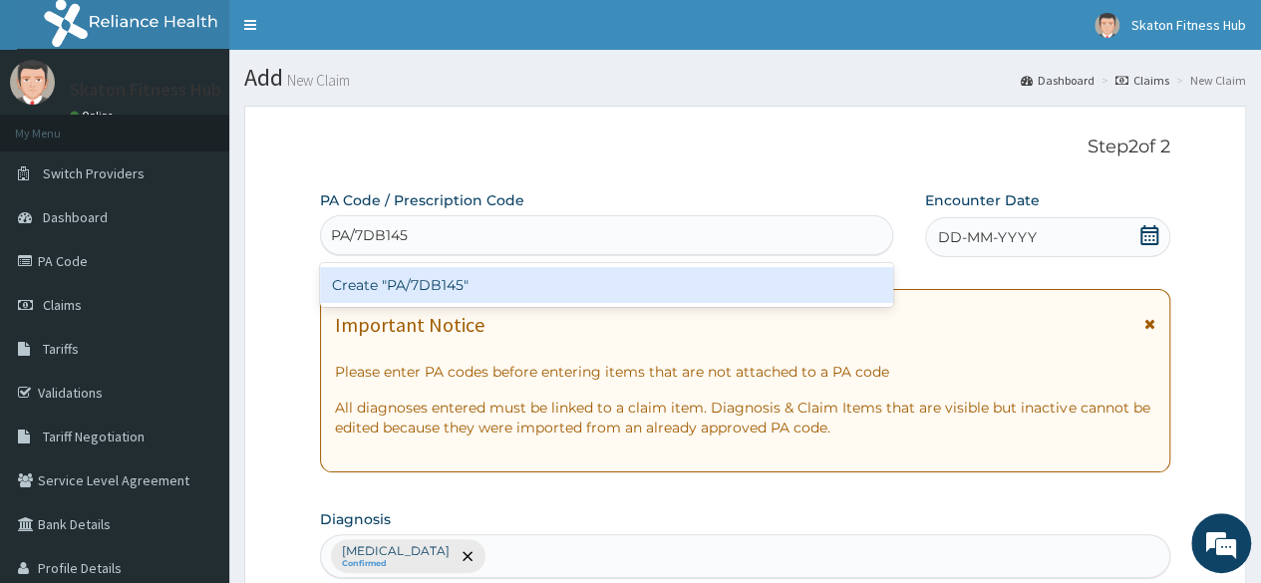
click at [481, 286] on div "Create "PA/7DB145"" at bounding box center [606, 285] width 572 height 36
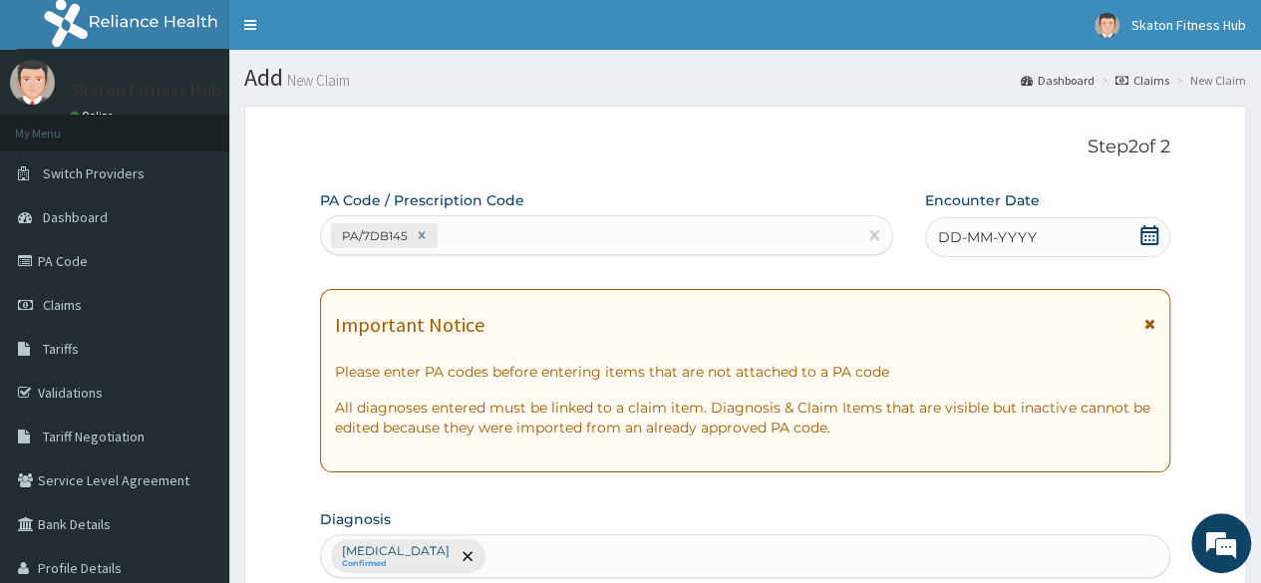
click at [1157, 234] on icon at bounding box center [1150, 235] width 20 height 20
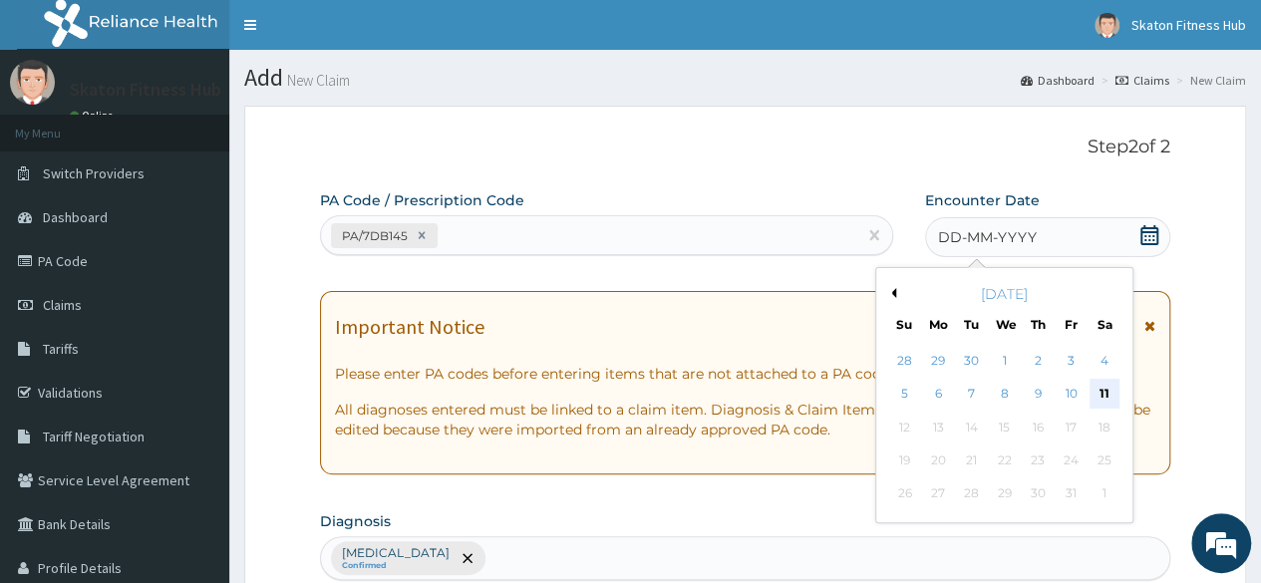
click at [1098, 392] on div "11" at bounding box center [1104, 395] width 30 height 30
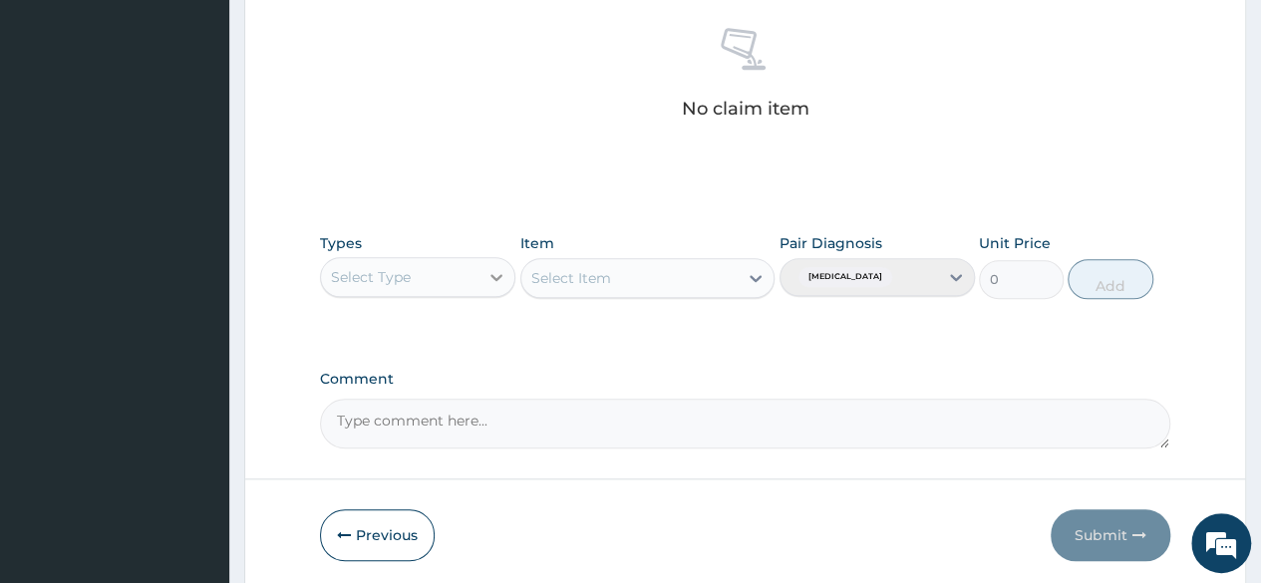
scroll to position [788, 0]
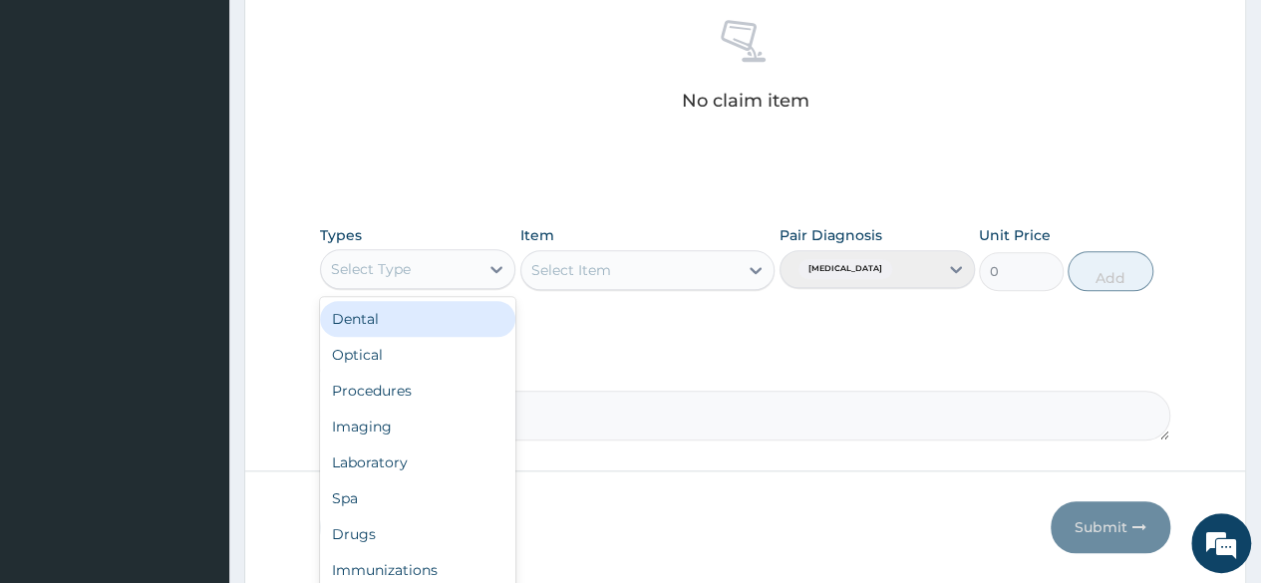
click at [411, 269] on div "Select Type" at bounding box center [400, 269] width 158 height 32
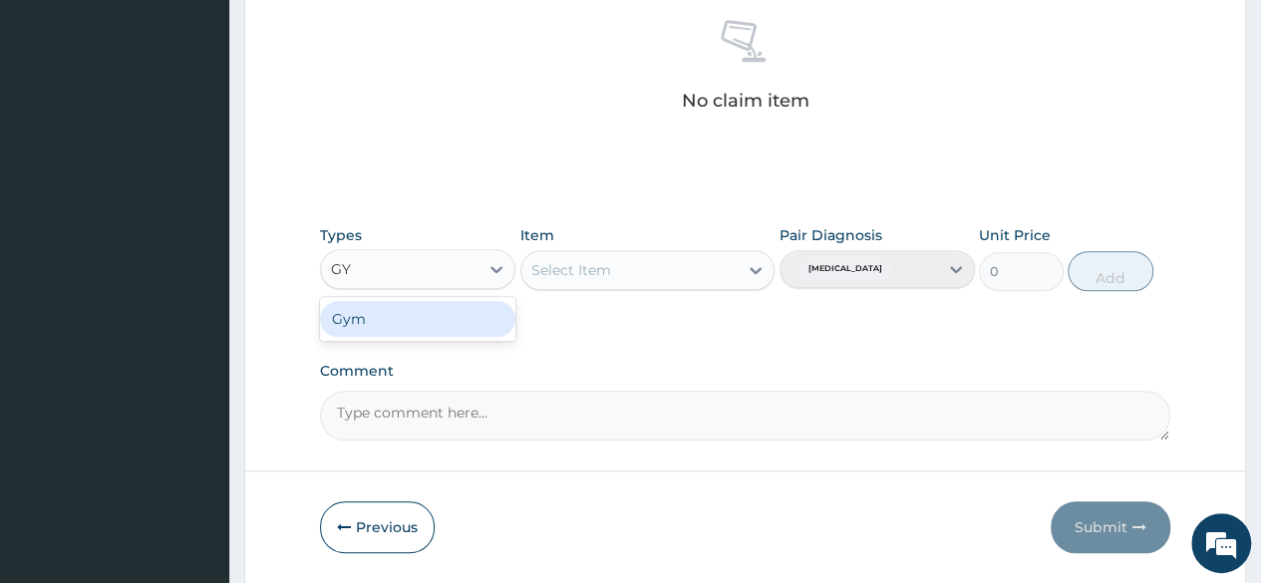
type input "GYM"
click at [417, 322] on div "Gym" at bounding box center [417, 319] width 195 height 36
click at [584, 272] on div "Select Item" at bounding box center [647, 270] width 255 height 40
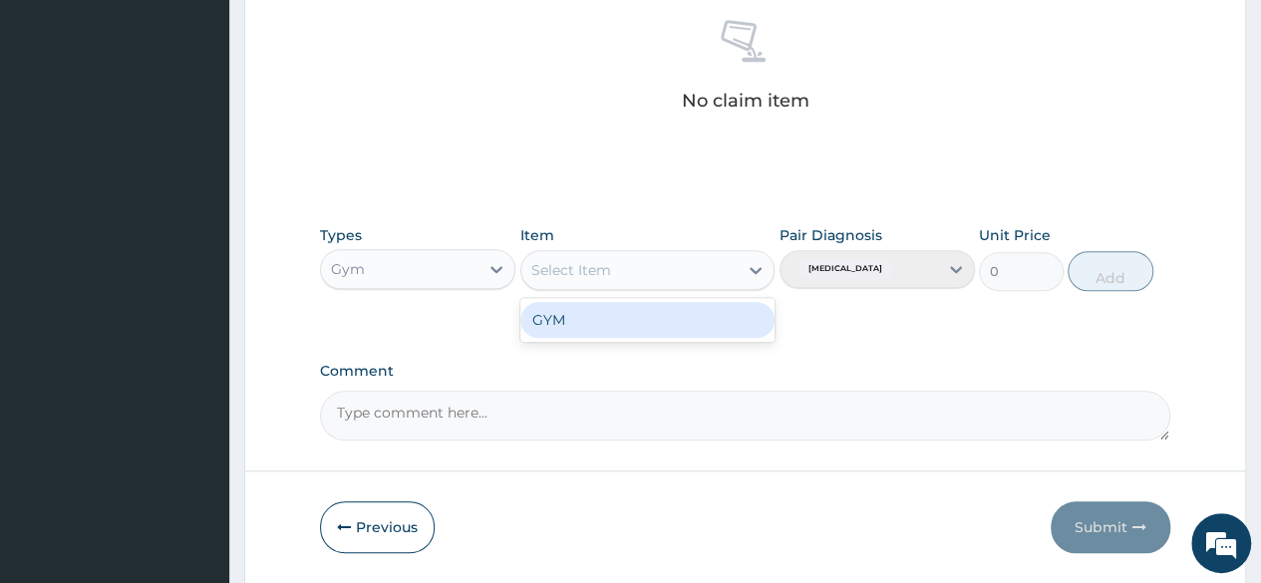
click at [584, 272] on div "Select Item" at bounding box center [571, 270] width 80 height 20
click at [587, 309] on div "GYM" at bounding box center [647, 320] width 255 height 36
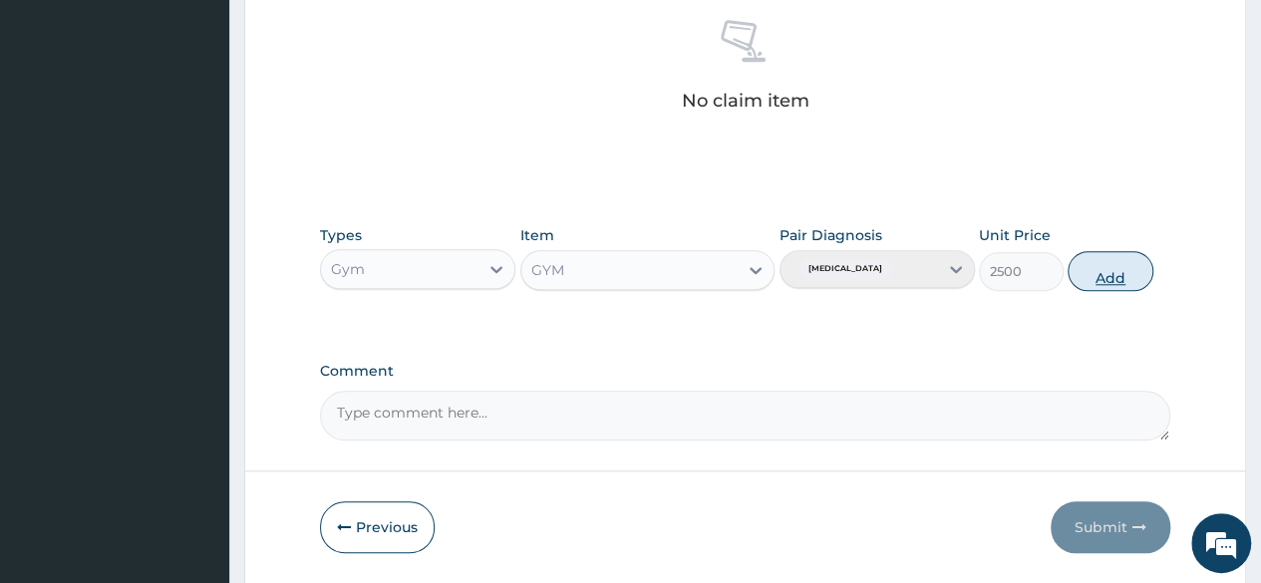
click at [1077, 270] on button "Add" at bounding box center [1110, 271] width 85 height 40
type input "0"
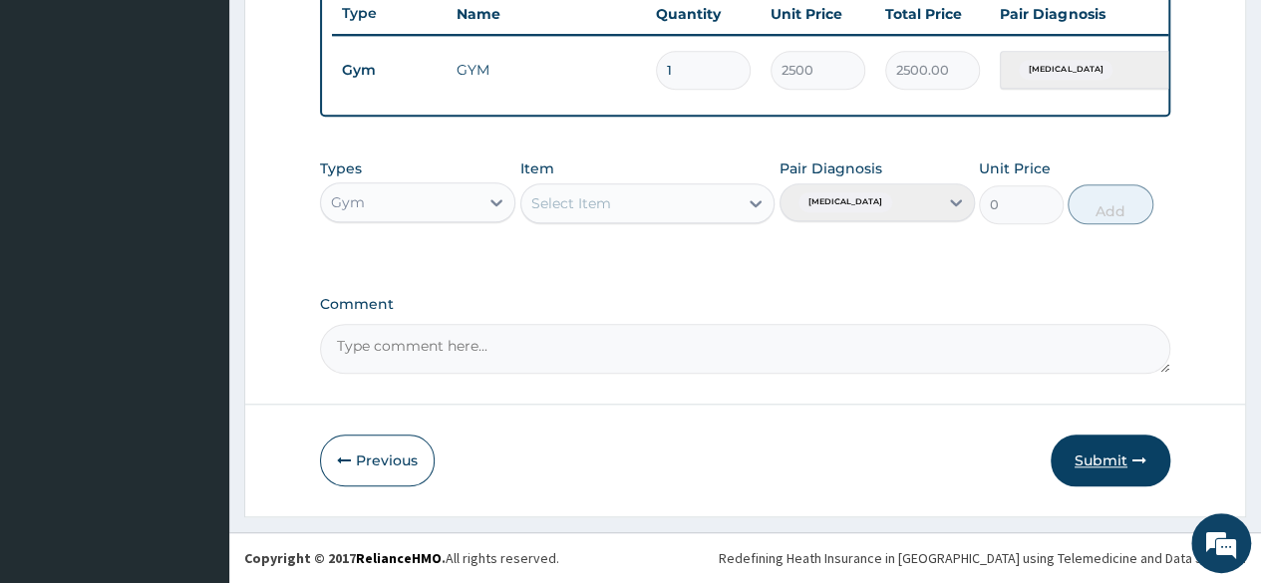
click at [1093, 450] on button "Submit" at bounding box center [1111, 461] width 120 height 52
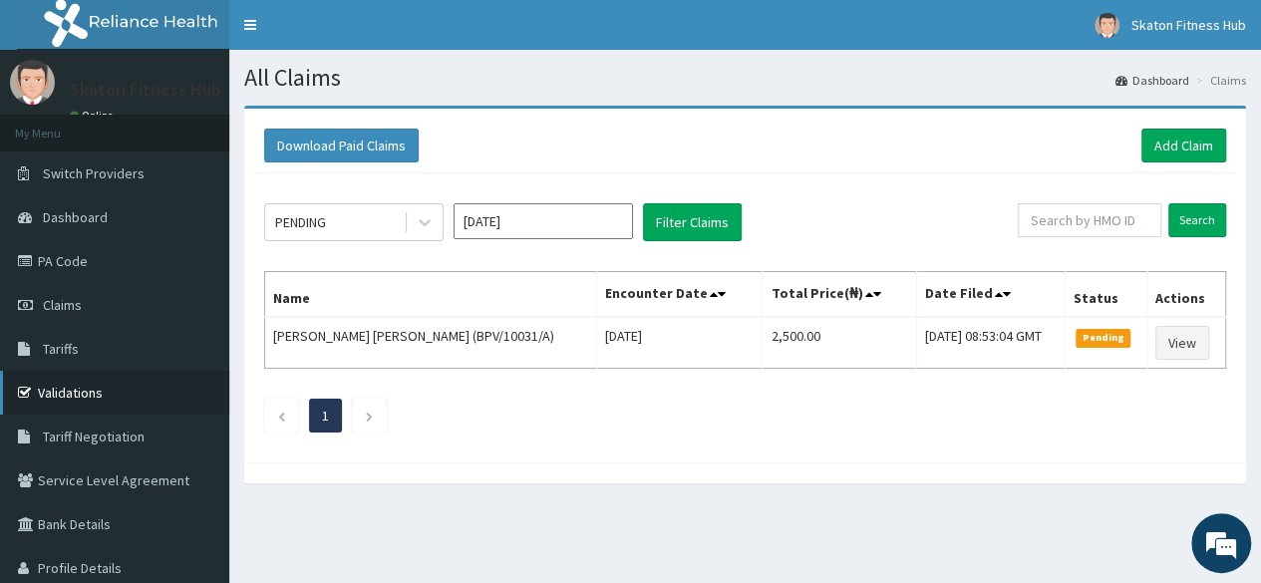
click at [105, 392] on link "Validations" at bounding box center [114, 393] width 229 height 44
click at [1175, 143] on link "Add Claim" at bounding box center [1184, 146] width 85 height 34
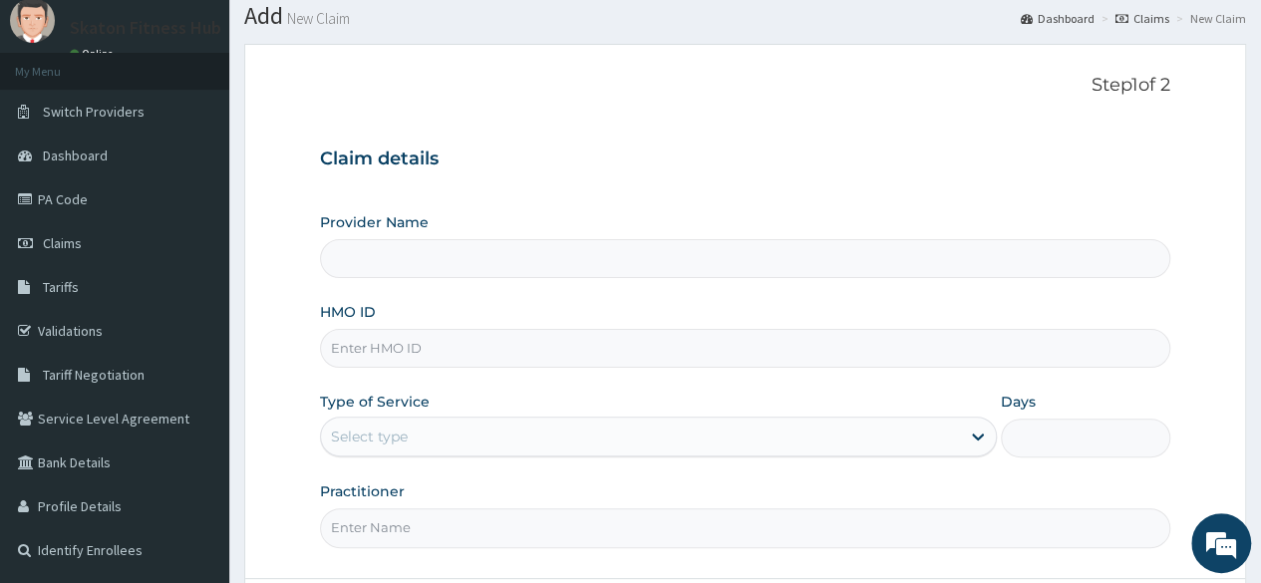
scroll to position [68, 0]
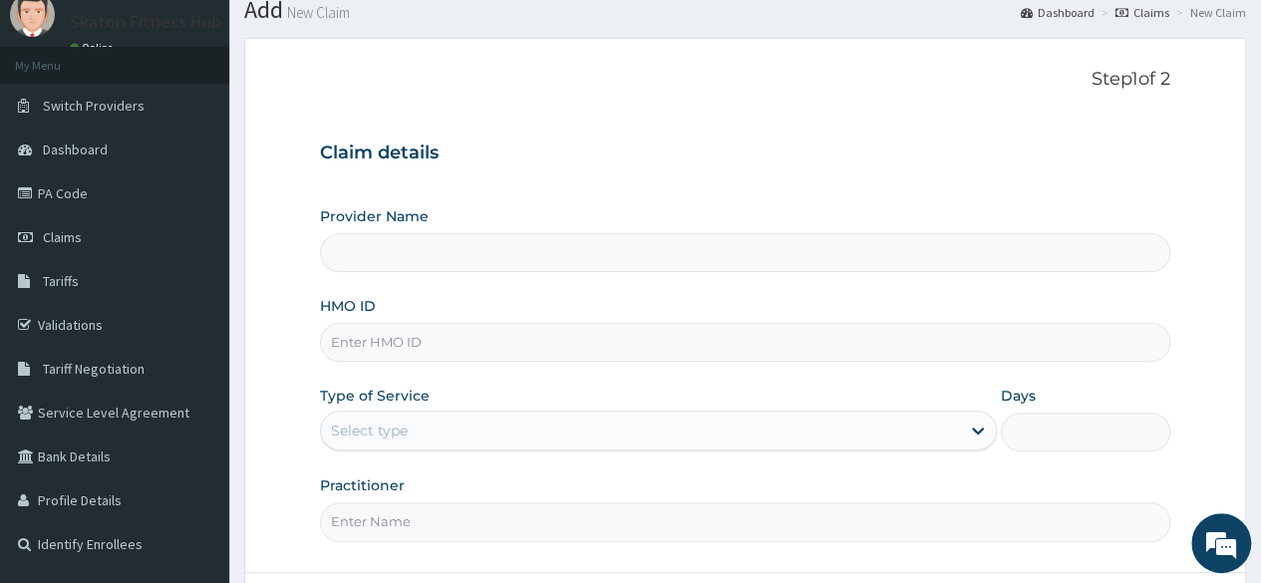
click at [376, 330] on input "HMO ID" at bounding box center [745, 342] width 851 height 39
type input "Skaton Fitness Hub"
type input "1"
paste input "CYU/10295/A Daniel Ajagbe"
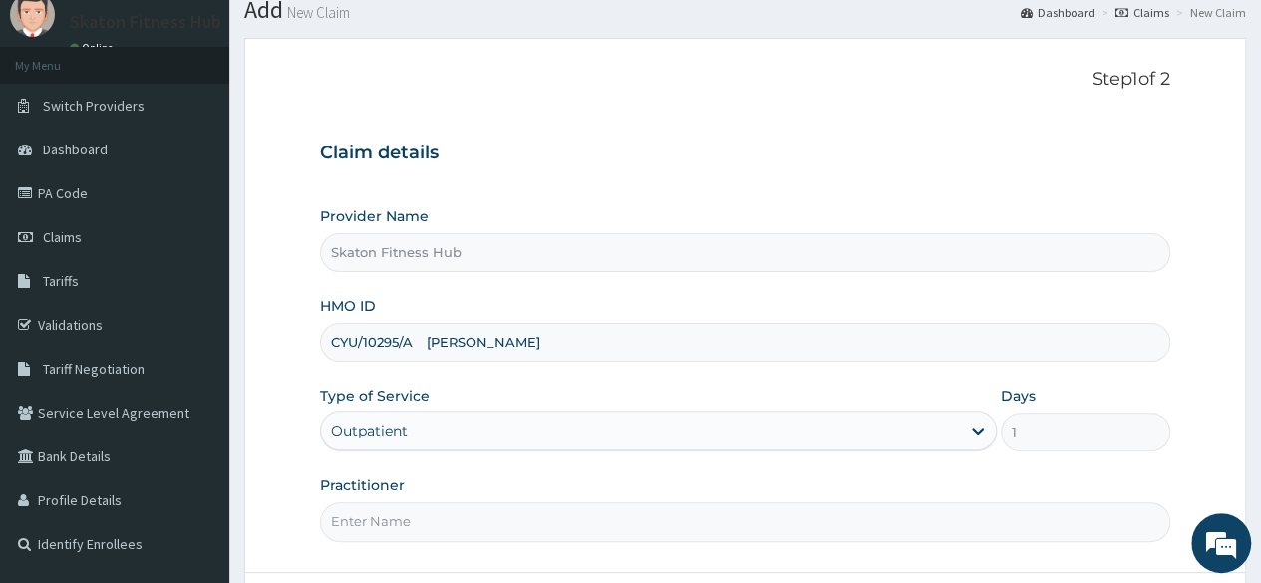
click at [417, 344] on input "CYU/10295/A Daniel Ajagbe" at bounding box center [745, 342] width 851 height 39
drag, startPoint x: 417, startPoint y: 344, endPoint x: 568, endPoint y: 355, distance: 152.0
click at [568, 355] on input "CYU/10295/A Daniel Ajagbe" at bounding box center [745, 342] width 851 height 39
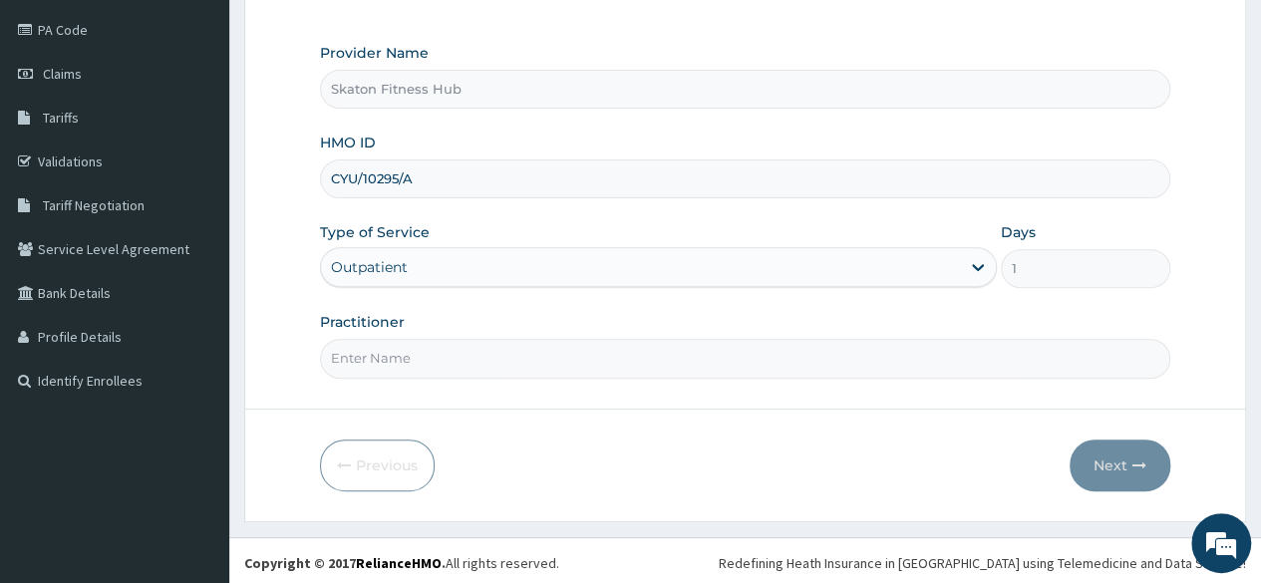
type input "CYU/10295/A"
click at [373, 357] on input "Practitioner" at bounding box center [745, 358] width 851 height 39
paste input "CYU/10295/A Daniel Ajagbe"
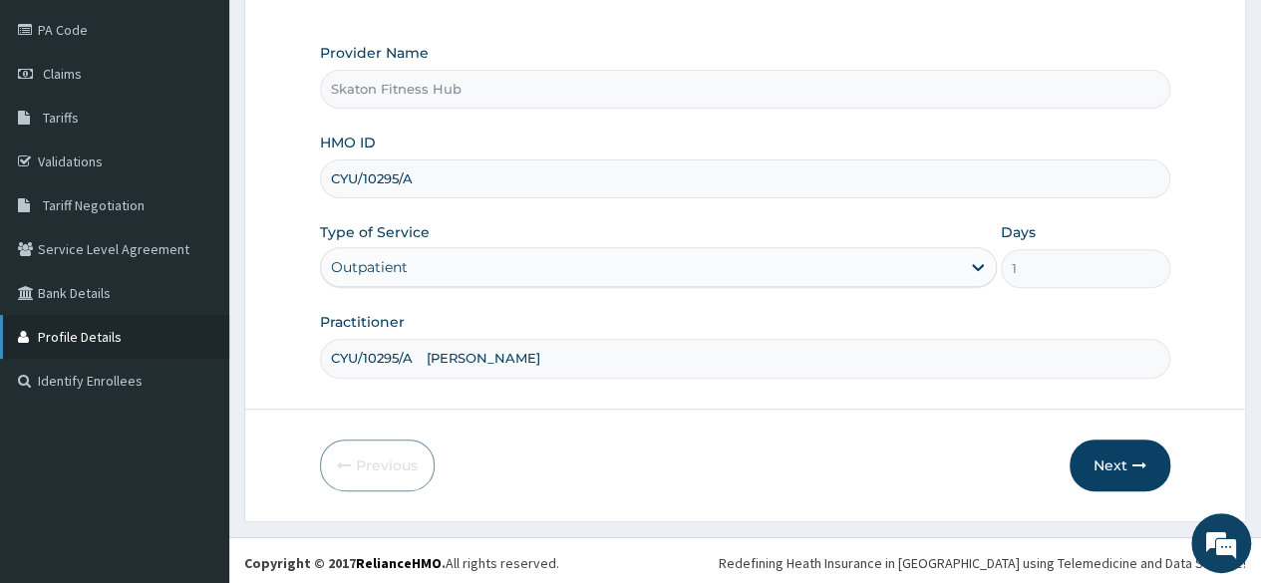
drag, startPoint x: 441, startPoint y: 354, endPoint x: 0, endPoint y: 318, distance: 442.2
click at [0, 318] on div "R EL Toggle navigation Skaton Fitness Hub Skaton Fitness Hub - [EMAIL_ADDRESS][…" at bounding box center [630, 179] width 1261 height 820
type input "Daniel Ajagbe"
click at [1108, 461] on button "Next" at bounding box center [1120, 466] width 101 height 52
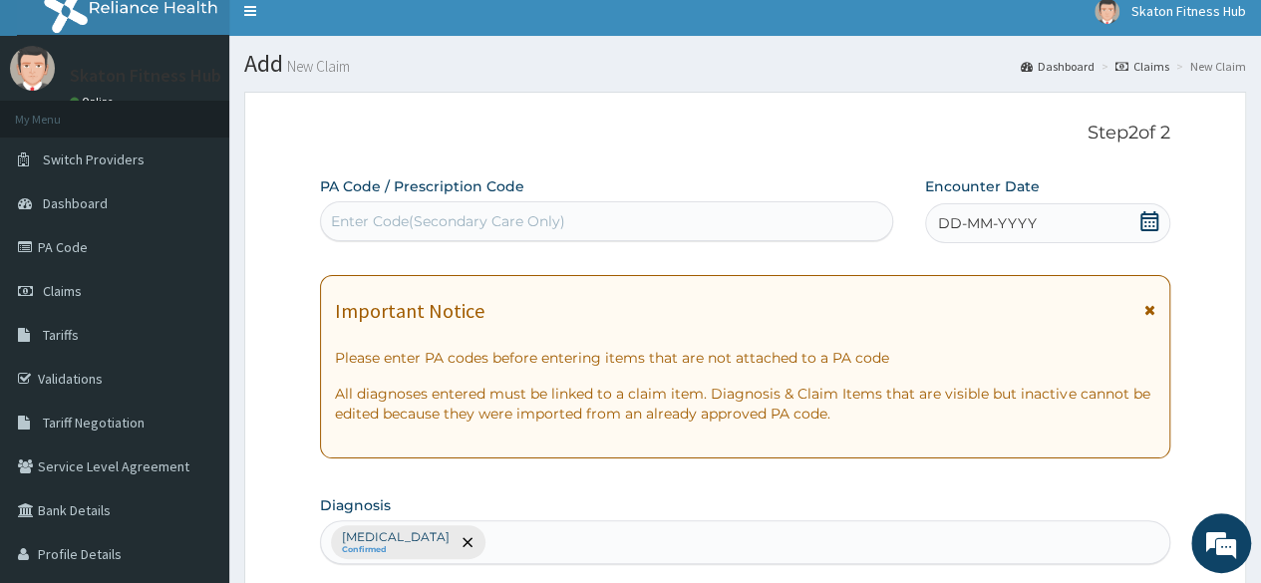
scroll to position [0, 0]
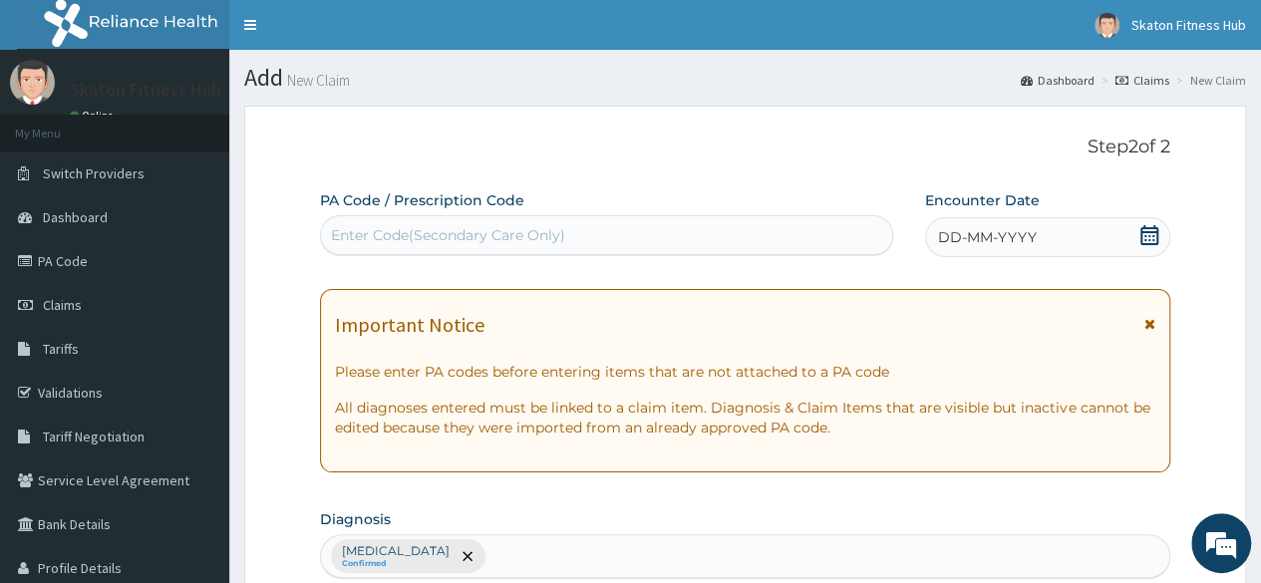
click at [468, 240] on div "Enter Code(Secondary Care Only)" at bounding box center [448, 235] width 234 height 20
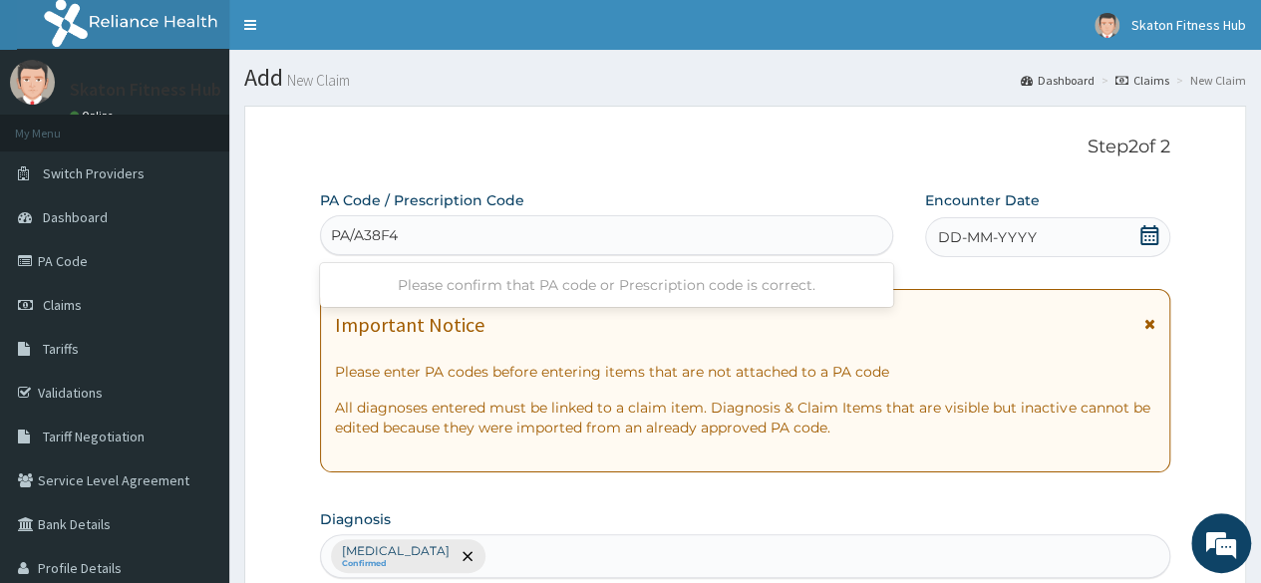
type input "PA/A38F42"
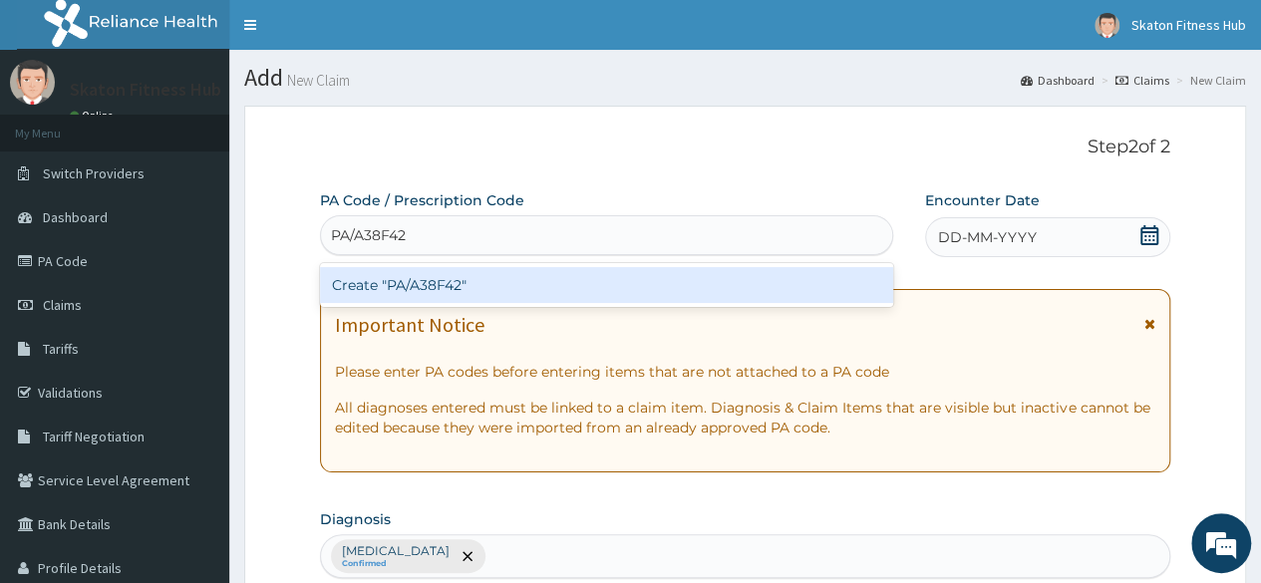
click at [447, 286] on div "Create "PA/A38F42"" at bounding box center [606, 285] width 572 height 36
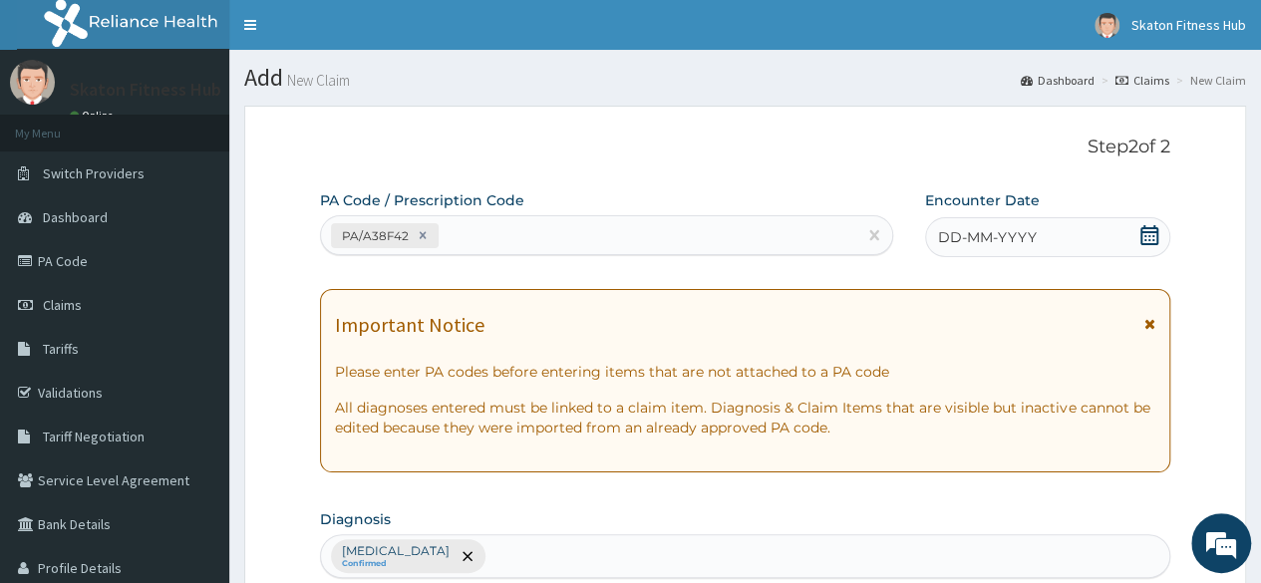
click at [1145, 228] on icon at bounding box center [1150, 235] width 18 height 20
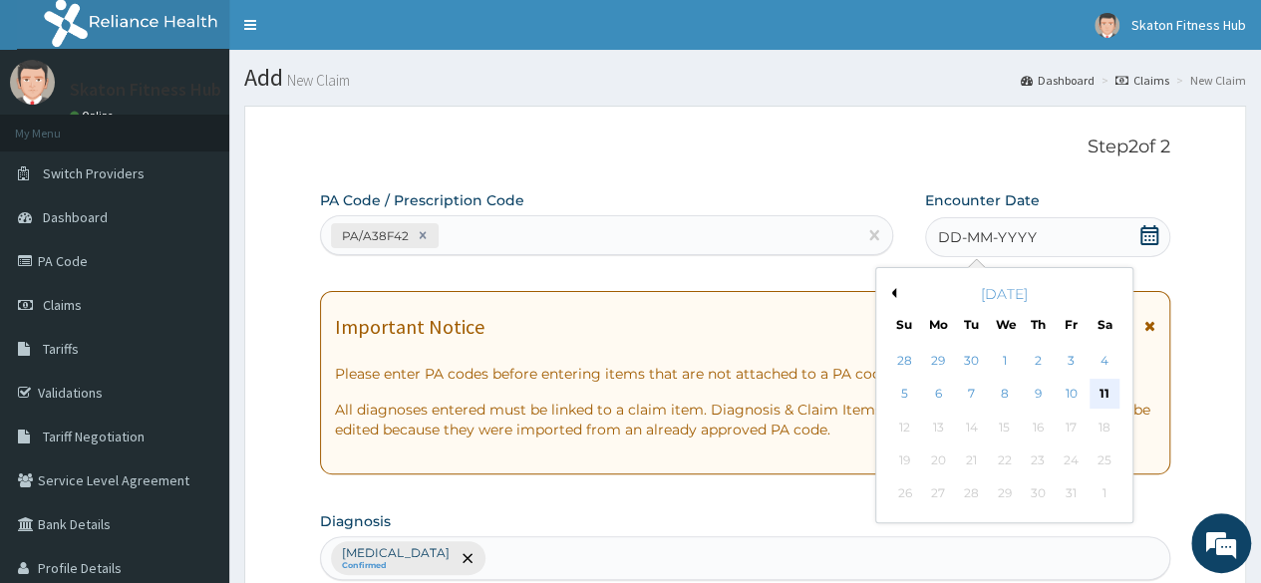
click at [1096, 388] on div "11" at bounding box center [1104, 395] width 30 height 30
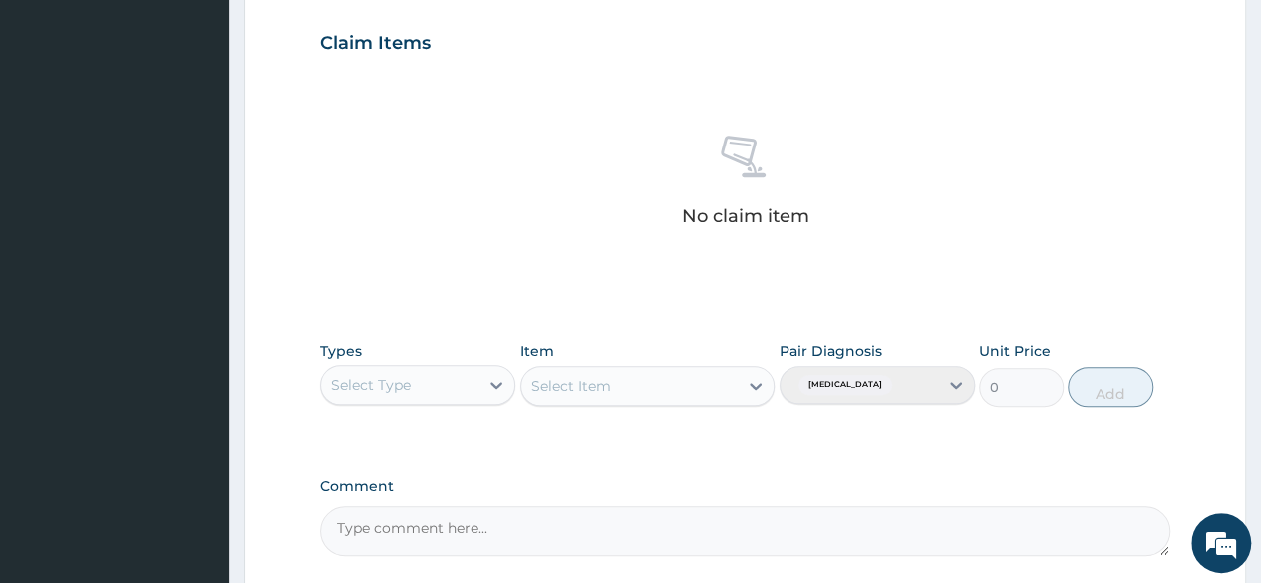
scroll to position [686, 0]
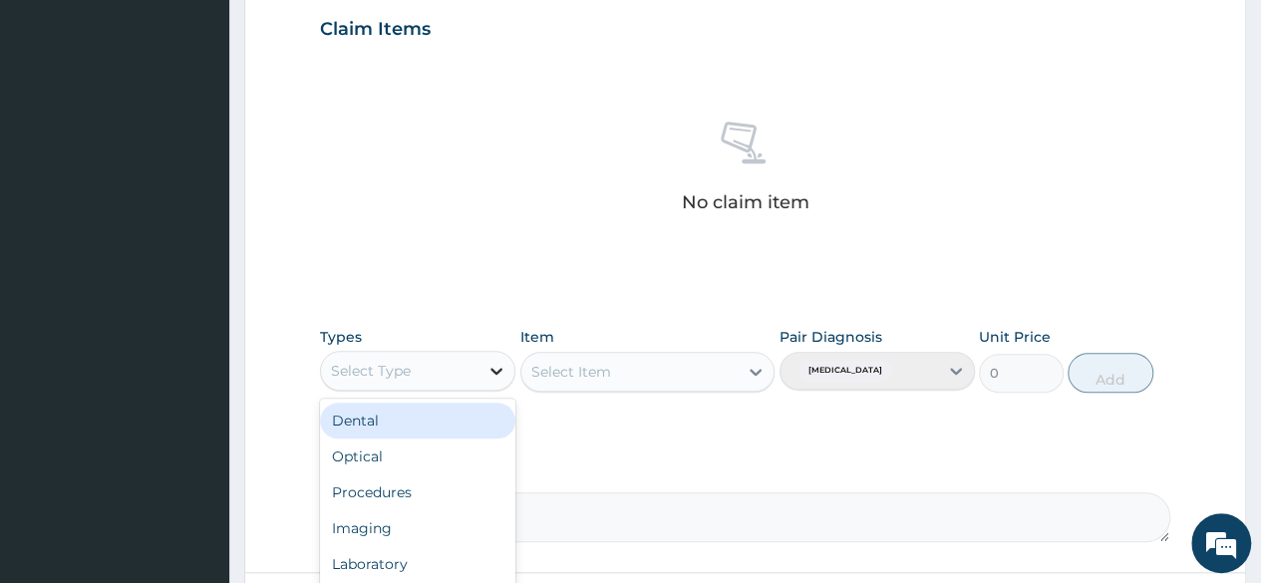
click at [481, 356] on div at bounding box center [497, 371] width 36 height 36
type input "GYM"
click at [471, 413] on div "Gym" at bounding box center [417, 421] width 195 height 36
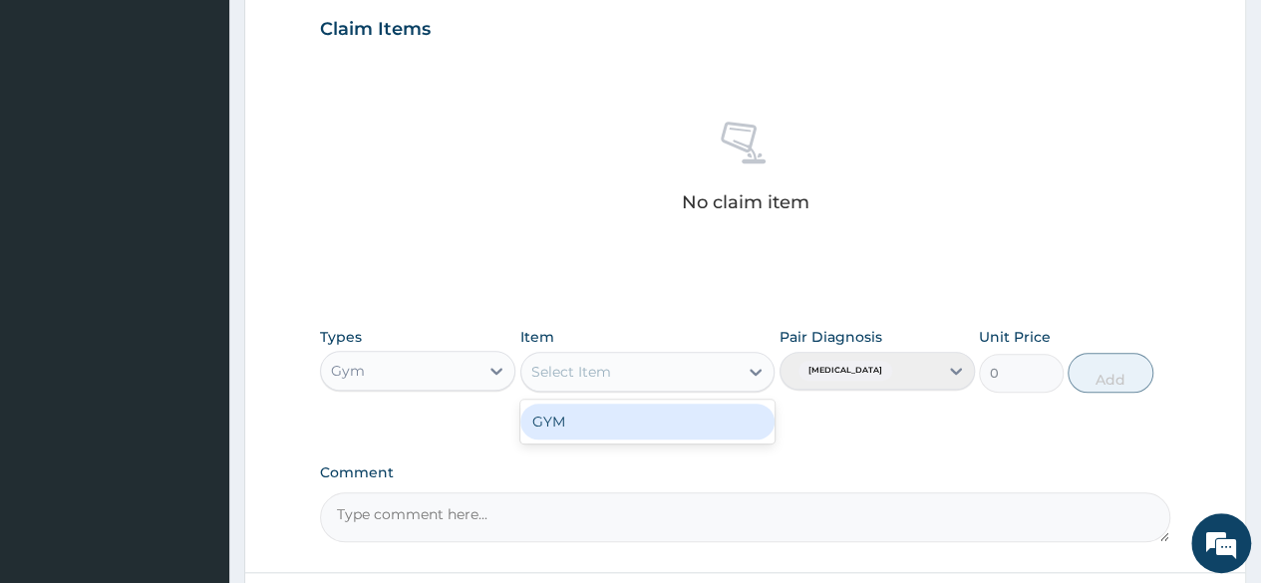
click at [630, 370] on div "Select Item" at bounding box center [629, 372] width 217 height 32
click at [626, 428] on div "GYM" at bounding box center [647, 422] width 255 height 36
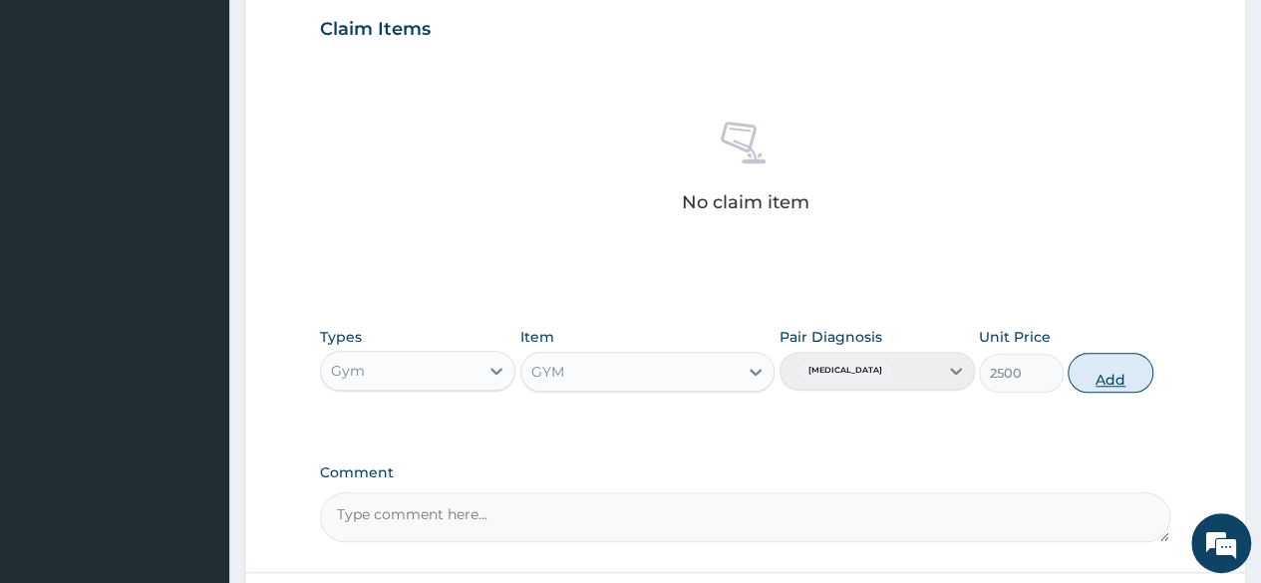
click at [1105, 376] on button "Add" at bounding box center [1110, 373] width 85 height 40
type input "0"
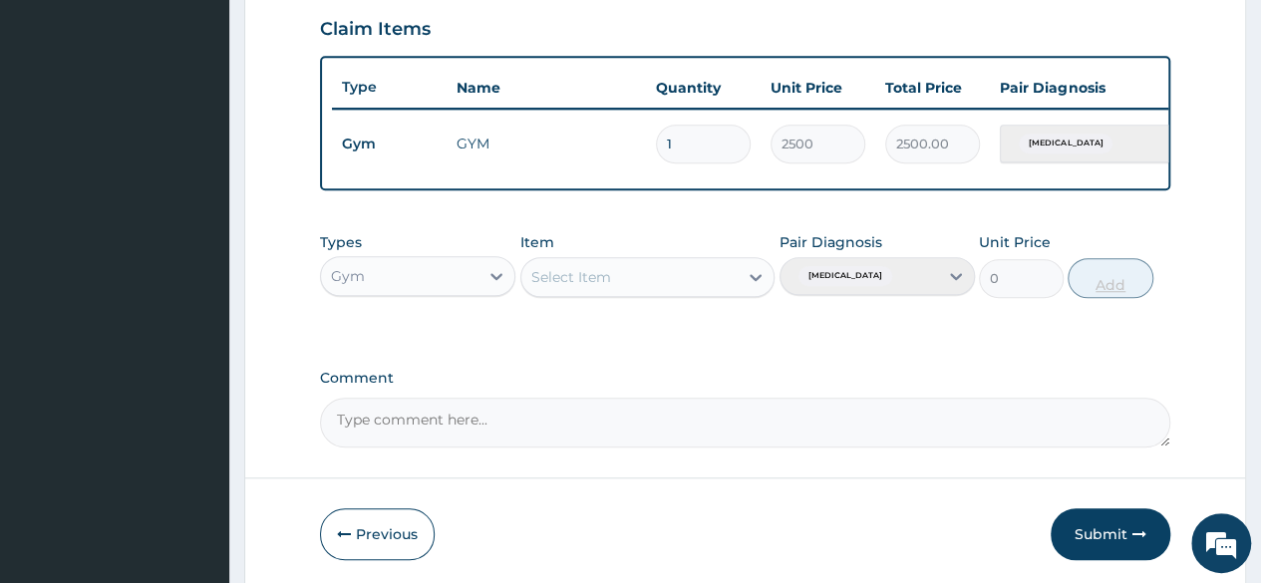
scroll to position [772, 0]
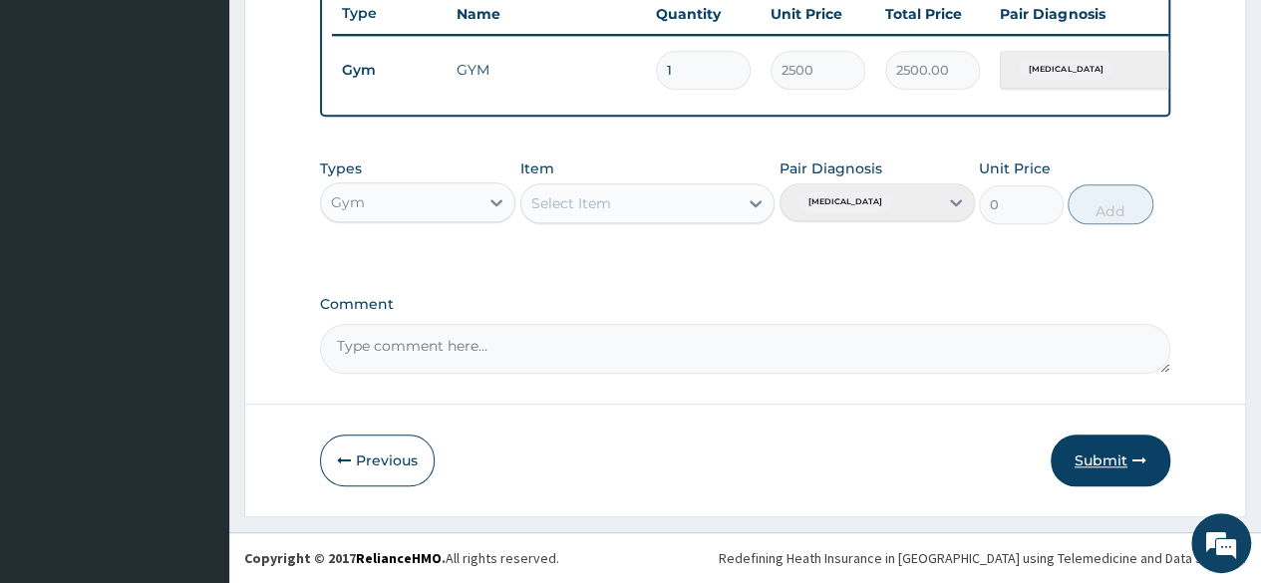
click at [1095, 463] on button "Submit" at bounding box center [1111, 461] width 120 height 52
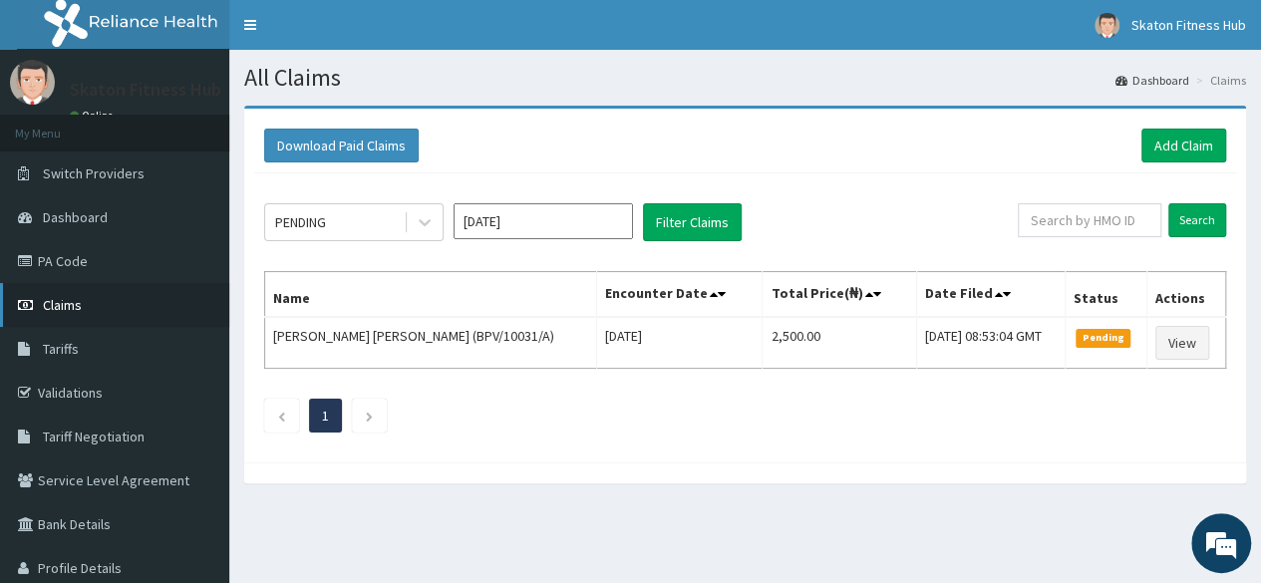
click at [95, 302] on link "Claims" at bounding box center [114, 305] width 229 height 44
click at [118, 263] on link "PA Code" at bounding box center [114, 261] width 229 height 44
click at [1207, 151] on link "Add Claim" at bounding box center [1184, 146] width 85 height 34
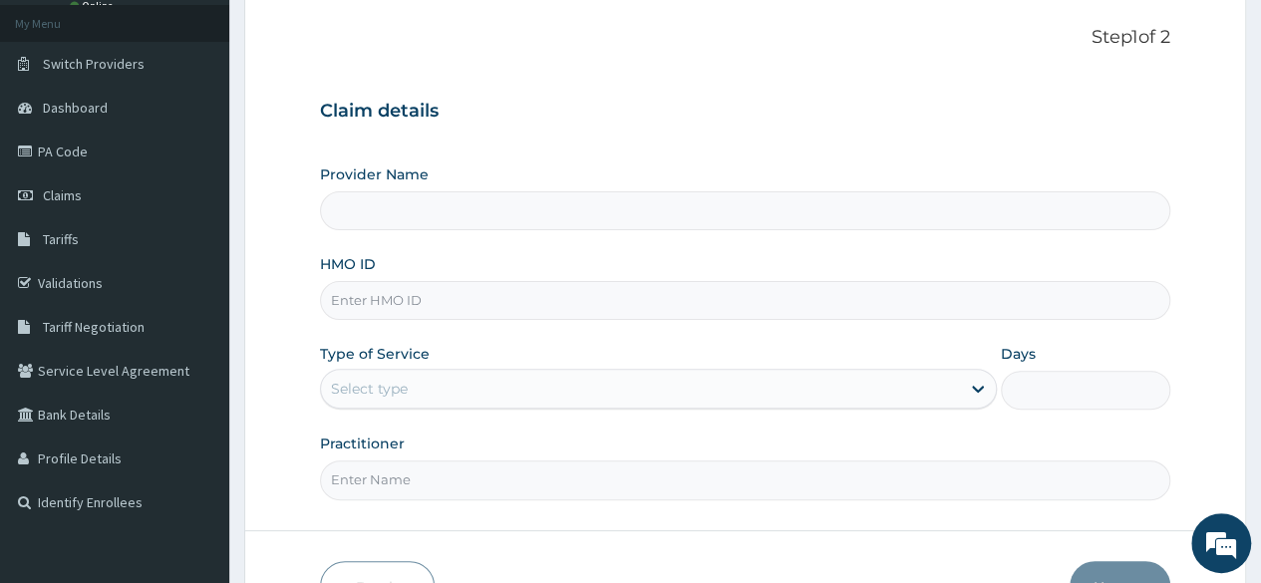
scroll to position [116, 0]
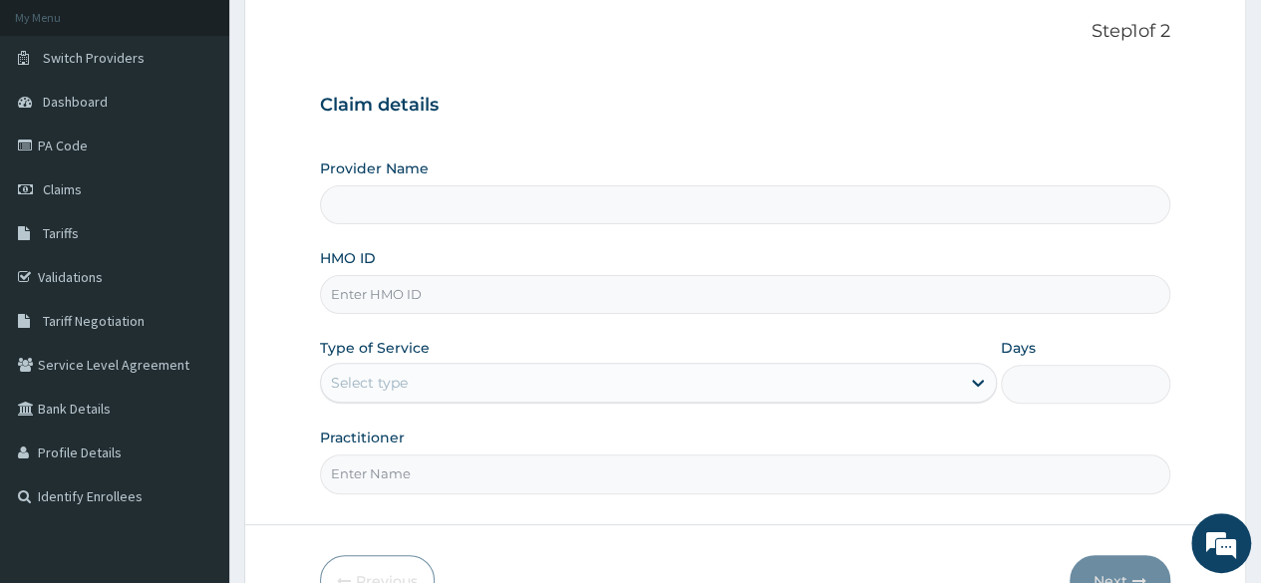
click at [347, 295] on input "HMO ID" at bounding box center [745, 294] width 851 height 39
paste input "Ayotomi Faleyimu TSZ/10009/A"
type input "Ayotomi Faleyimu TSZ/10009/A"
type input "Skaton Fitness Hub"
type input "1"
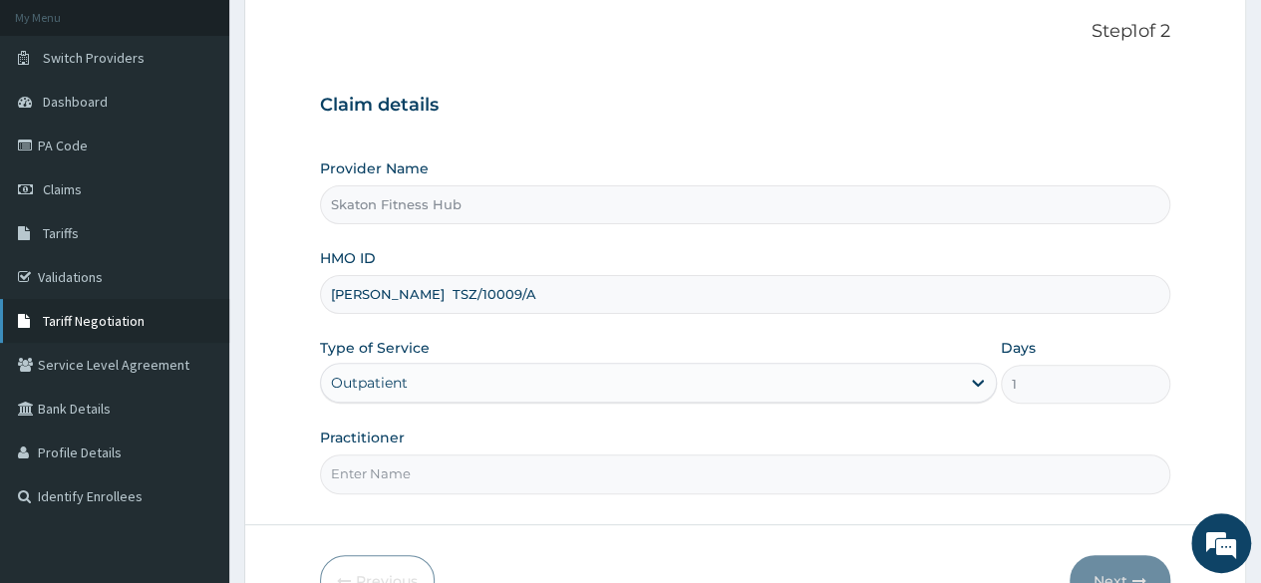
drag, startPoint x: 452, startPoint y: 294, endPoint x: 76, endPoint y: 323, distance: 377.0
click at [76, 323] on div "R EL Toggle navigation Skaton Fitness Hub Skaton Fitness Hub - members@skatonfi…" at bounding box center [630, 294] width 1261 height 820
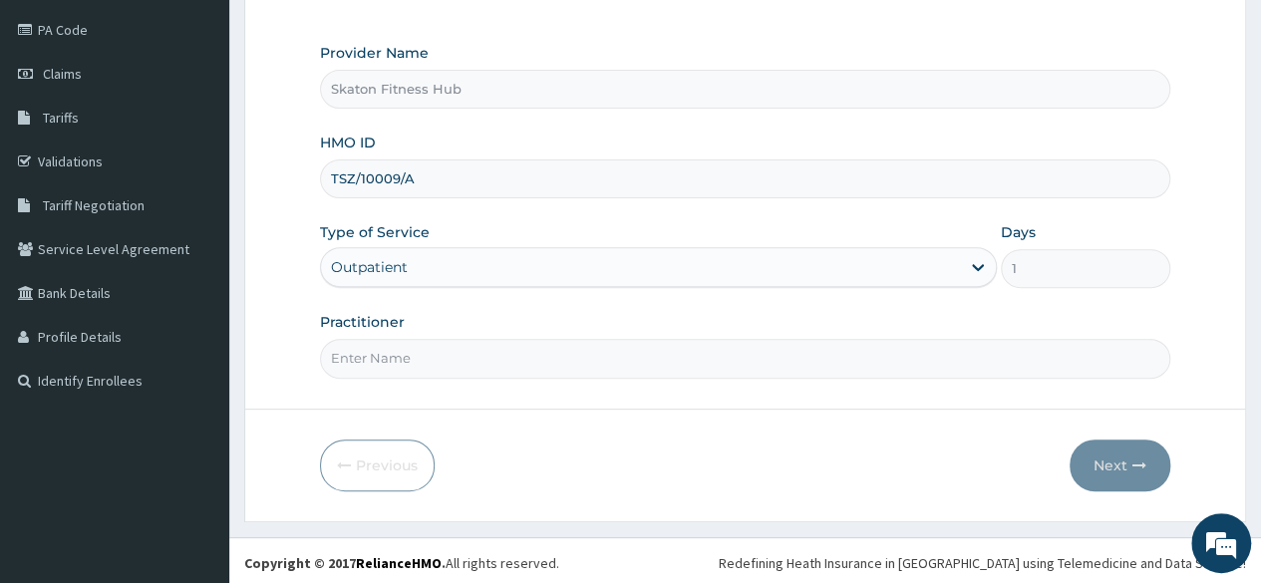
type input "TSZ/10009/A"
click at [340, 353] on input "Practitioner" at bounding box center [745, 358] width 851 height 39
paste input "Ayotomi Faleyimu TSZ/10009/A"
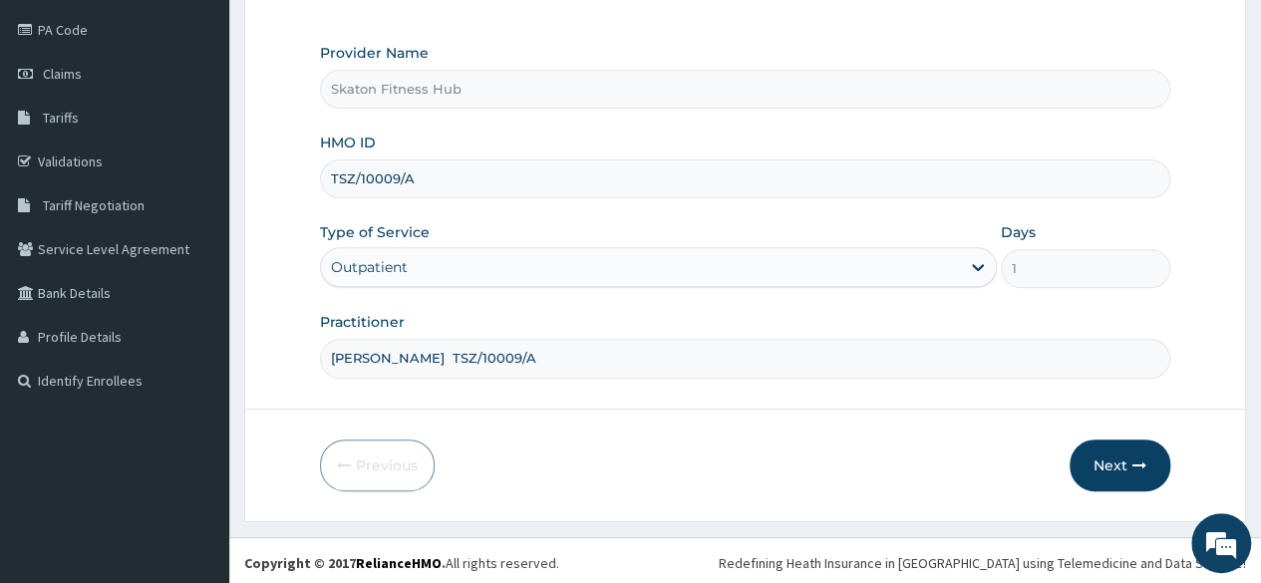
drag, startPoint x: 448, startPoint y: 353, endPoint x: 590, endPoint y: 360, distance: 142.8
click at [590, 360] on input "Ayotomi Faleyimu TSZ/10009/A" at bounding box center [745, 358] width 851 height 39
type input "Ayotomi Faleyimu"
click at [1122, 458] on button "Next" at bounding box center [1120, 466] width 101 height 52
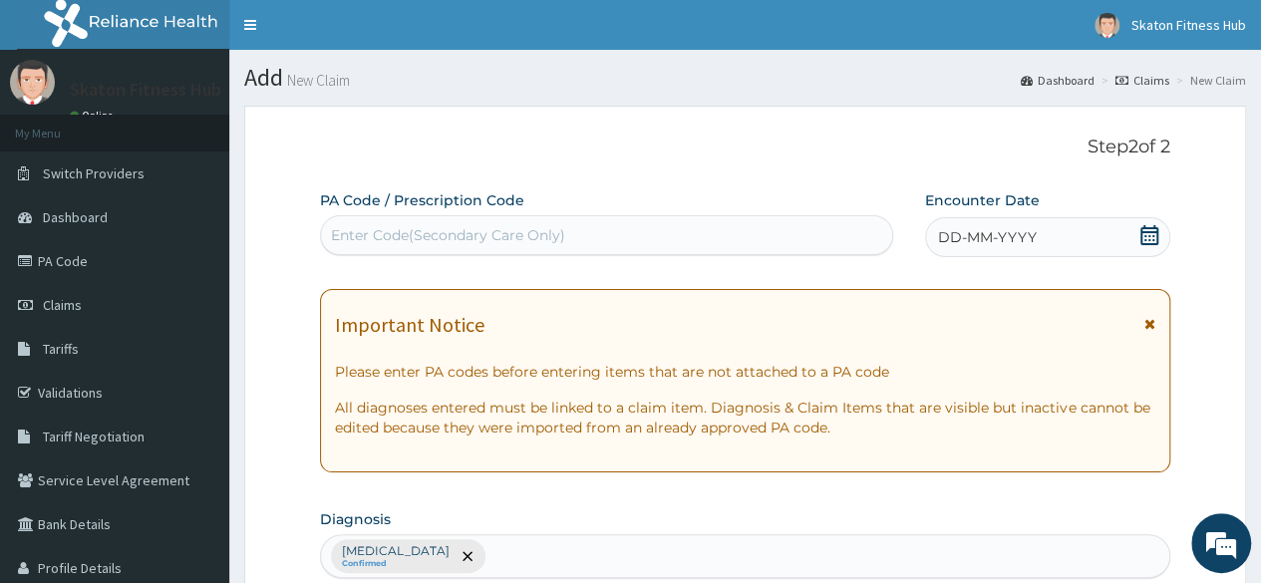
click at [377, 234] on div "Enter Code(Secondary Care Only)" at bounding box center [448, 235] width 234 height 20
click at [403, 233] on div "Enter Code(Secondary Care Only)" at bounding box center [448, 235] width 234 height 20
paste input "PA/21B4CB"
type input "PA/21B4CB"
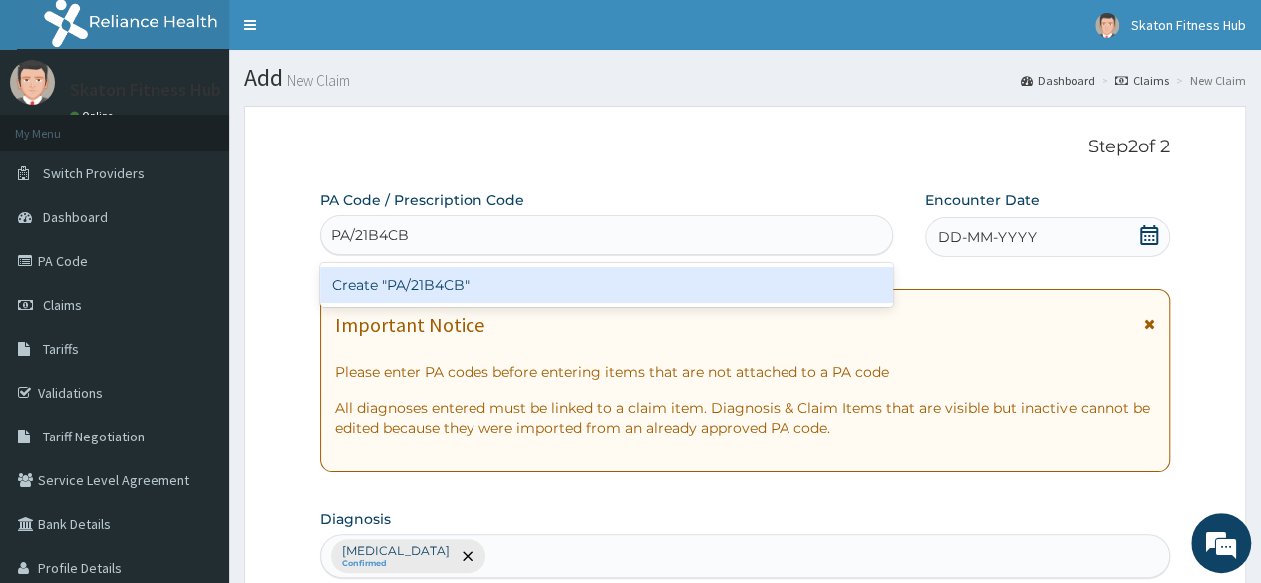
click at [415, 280] on div "Create "PA/21B4CB"" at bounding box center [606, 285] width 572 height 36
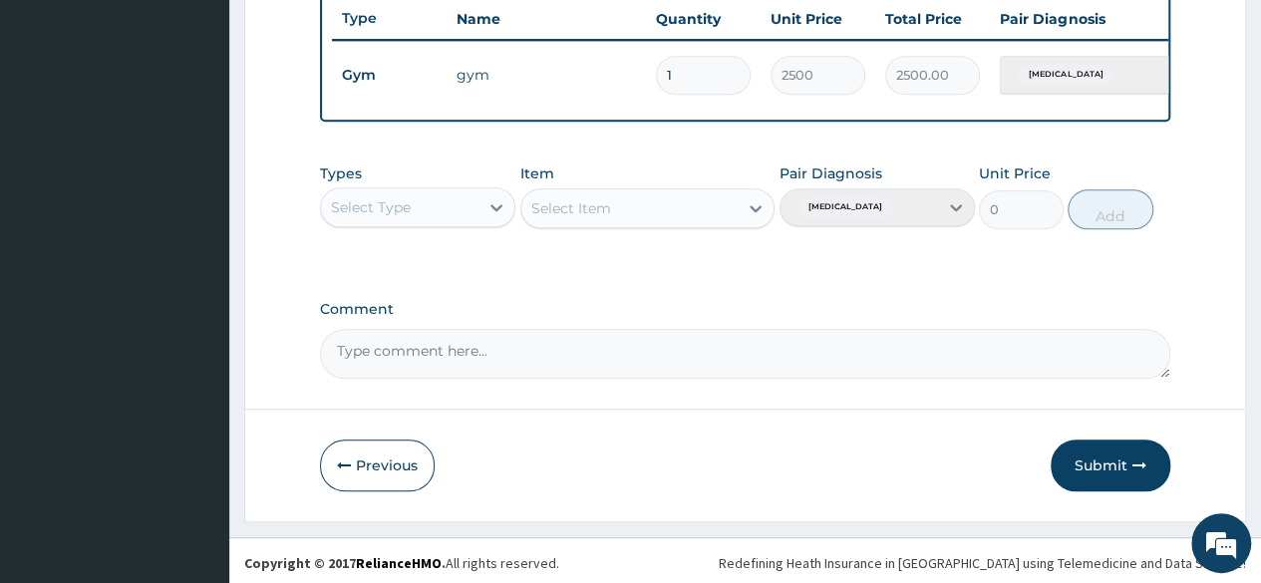
scroll to position [772, 0]
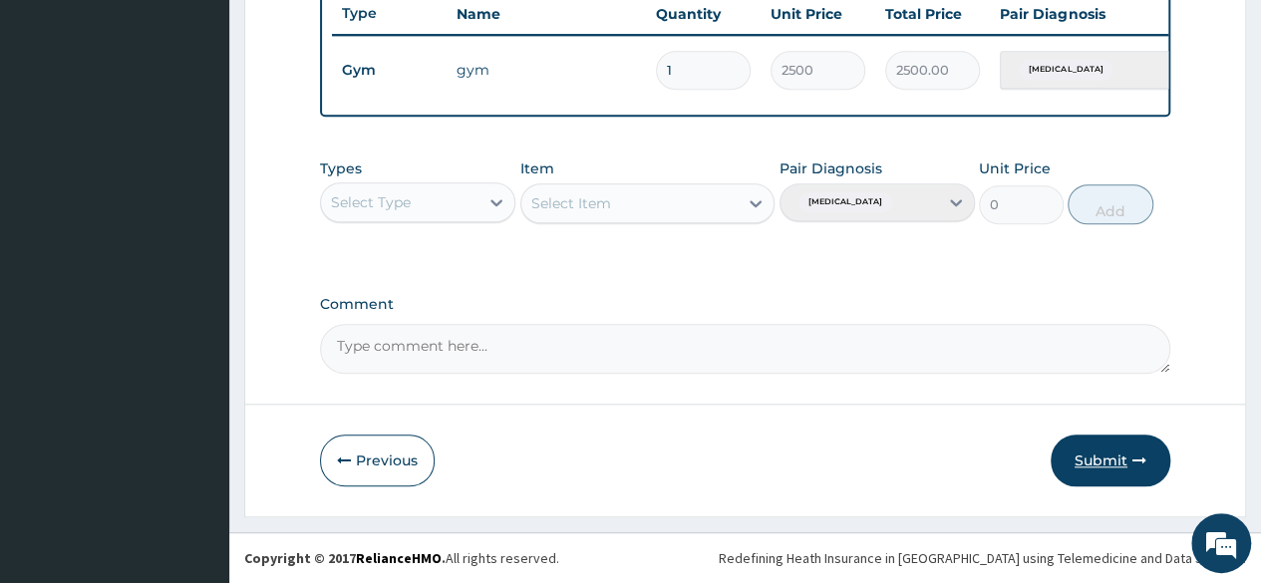
click at [1113, 464] on button "Submit" at bounding box center [1111, 461] width 120 height 52
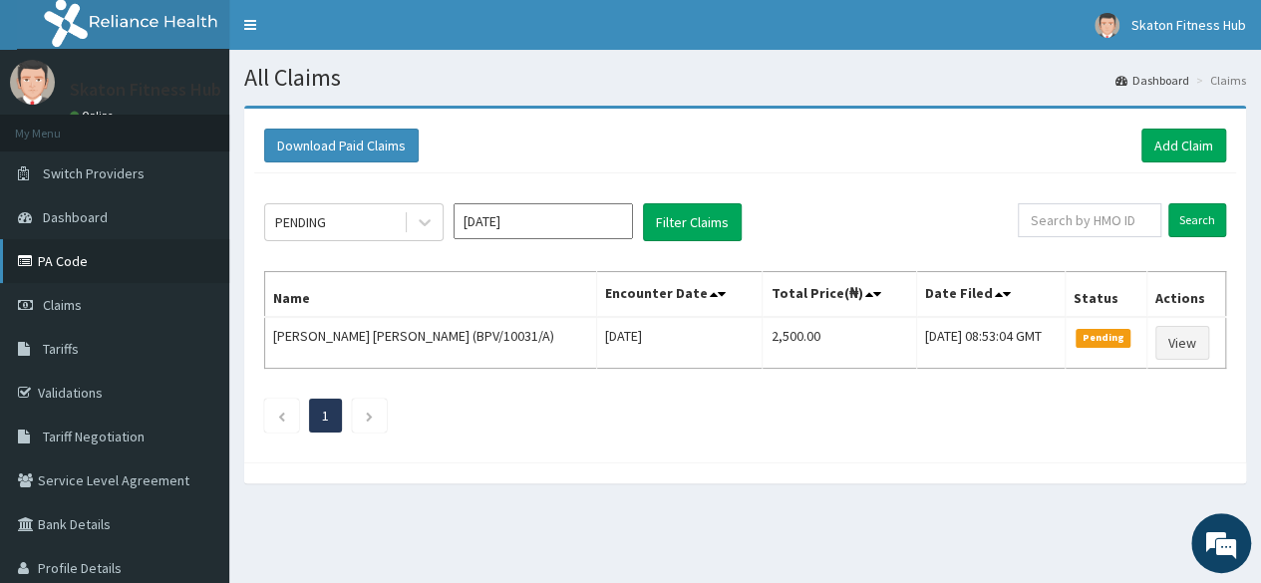
click at [96, 263] on link "PA Code" at bounding box center [114, 261] width 229 height 44
click at [1158, 155] on link "Add Claim" at bounding box center [1184, 146] width 85 height 34
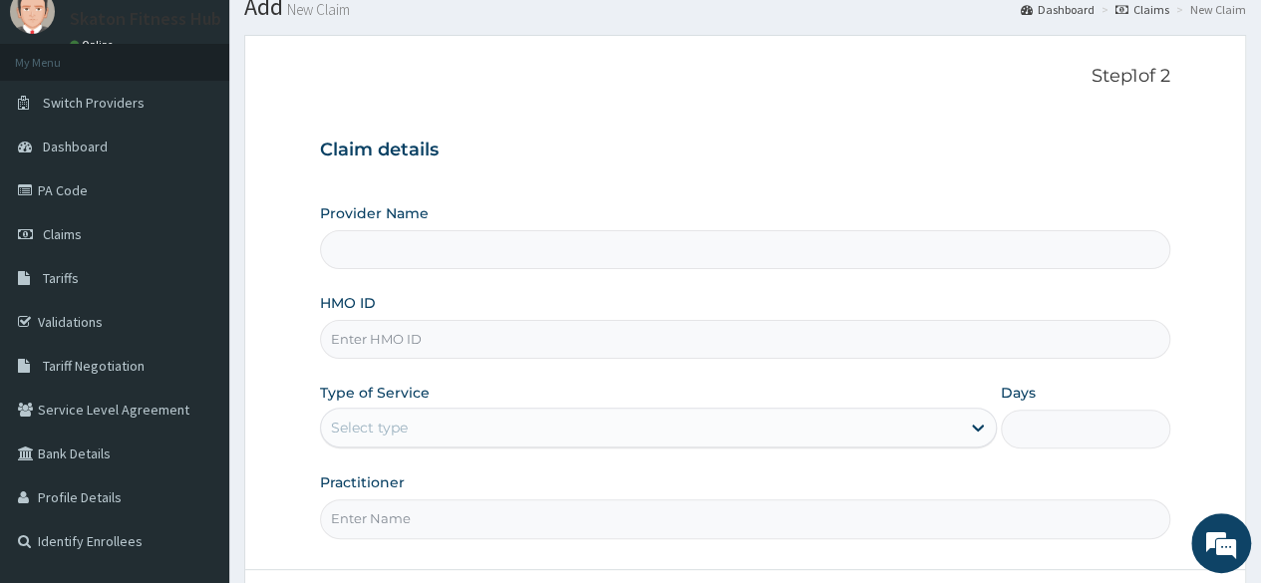
scroll to position [72, 0]
type input "Skaton Fitness Hub"
type input "1"
click at [345, 332] on input "HMO ID" at bounding box center [745, 338] width 851 height 39
paste input "Abdulsalam Muhiz PRS/10490/A"
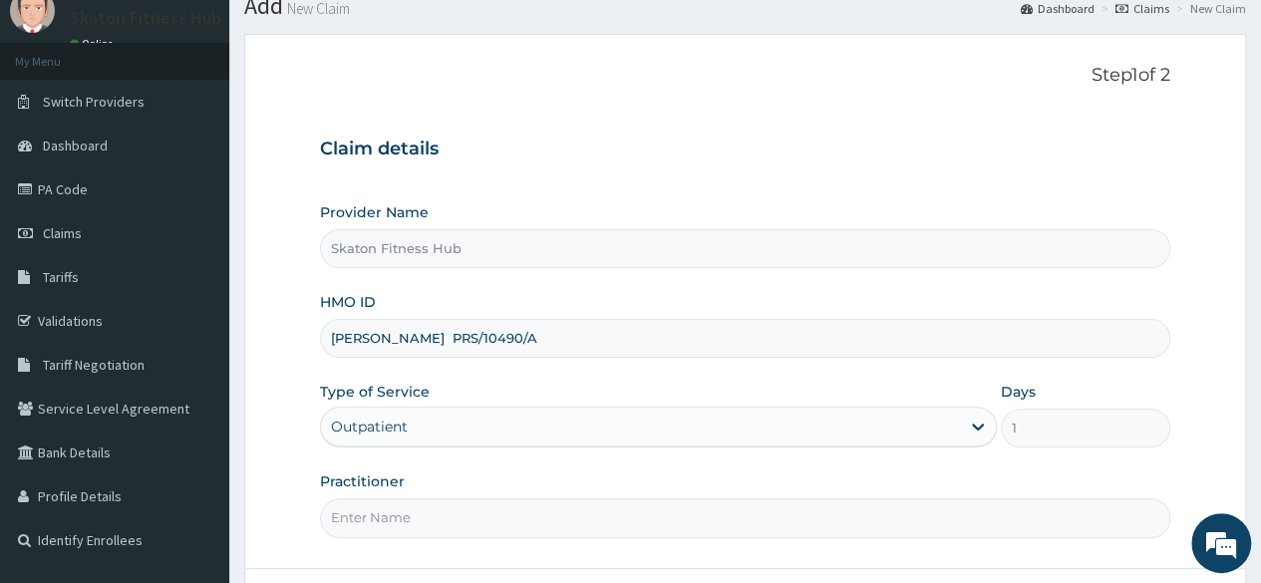
scroll to position [0, 0]
drag, startPoint x: 463, startPoint y: 342, endPoint x: 218, endPoint y: 348, distance: 244.4
click at [218, 348] on div "R EL Toggle navigation Skaton Fitness Hub Skaton Fitness Hub - members@skatonfi…" at bounding box center [630, 338] width 1261 height 820
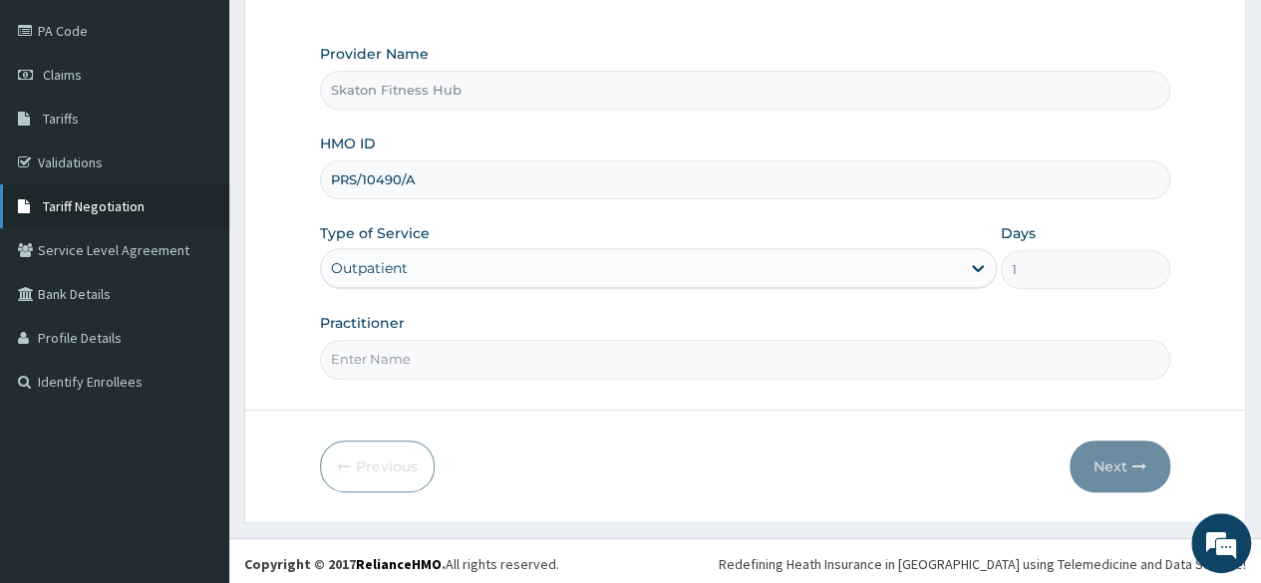
scroll to position [231, 0]
type input "PRS/10490/A"
click at [335, 348] on input "Practitioner" at bounding box center [745, 358] width 851 height 39
paste input "Abdulsalam Muhiz PRS/10490/A"
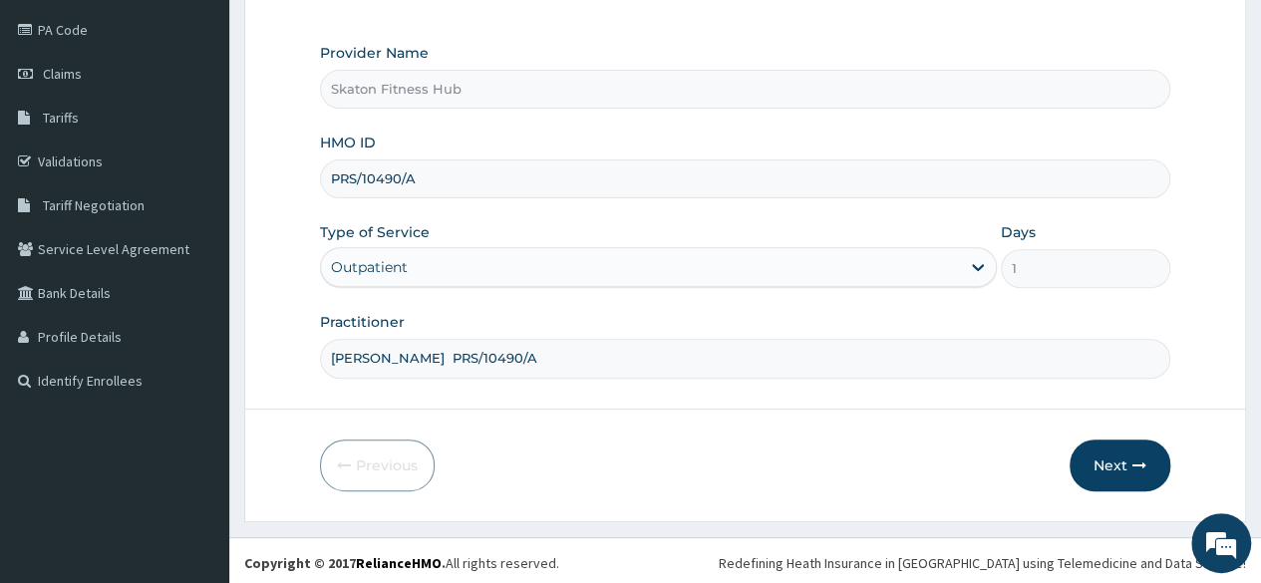
drag, startPoint x: 457, startPoint y: 352, endPoint x: 577, endPoint y: 356, distance: 120.7
click at [577, 356] on input "Abdulsalam Muhiz PRS/10490/A" at bounding box center [745, 358] width 851 height 39
type input "Abdulsalam Muhiz"
click at [1125, 472] on button "Next" at bounding box center [1120, 466] width 101 height 52
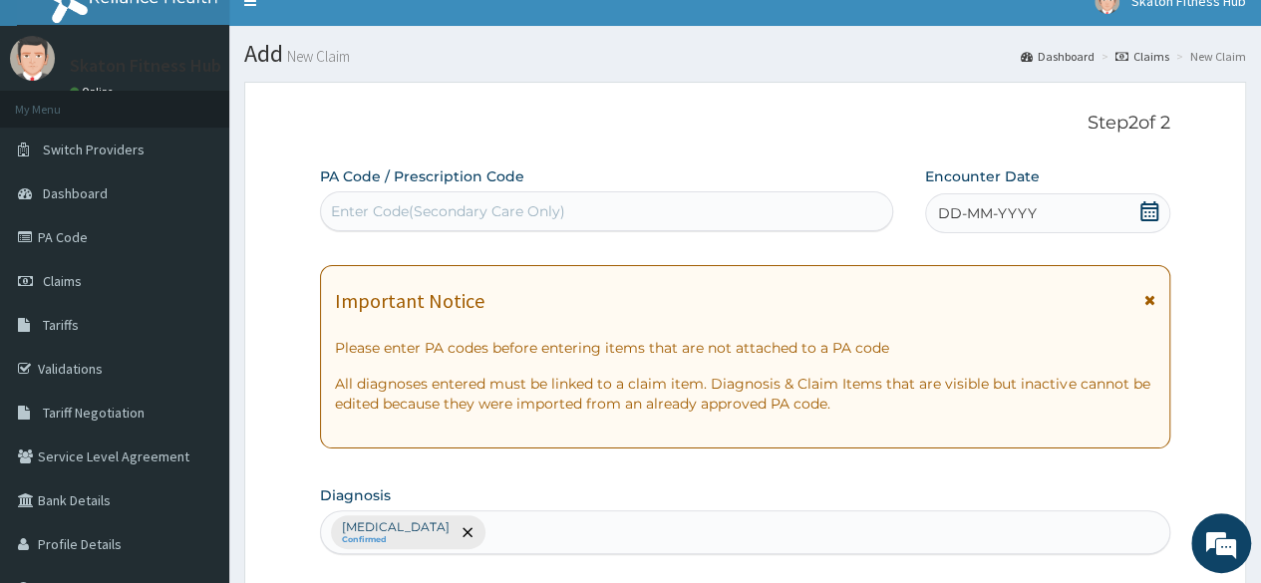
scroll to position [24, 0]
click at [369, 209] on div "Enter Code(Secondary Care Only)" at bounding box center [448, 211] width 234 height 20
paste input "PA/2FD93D"
type input "PA/2FD93D"
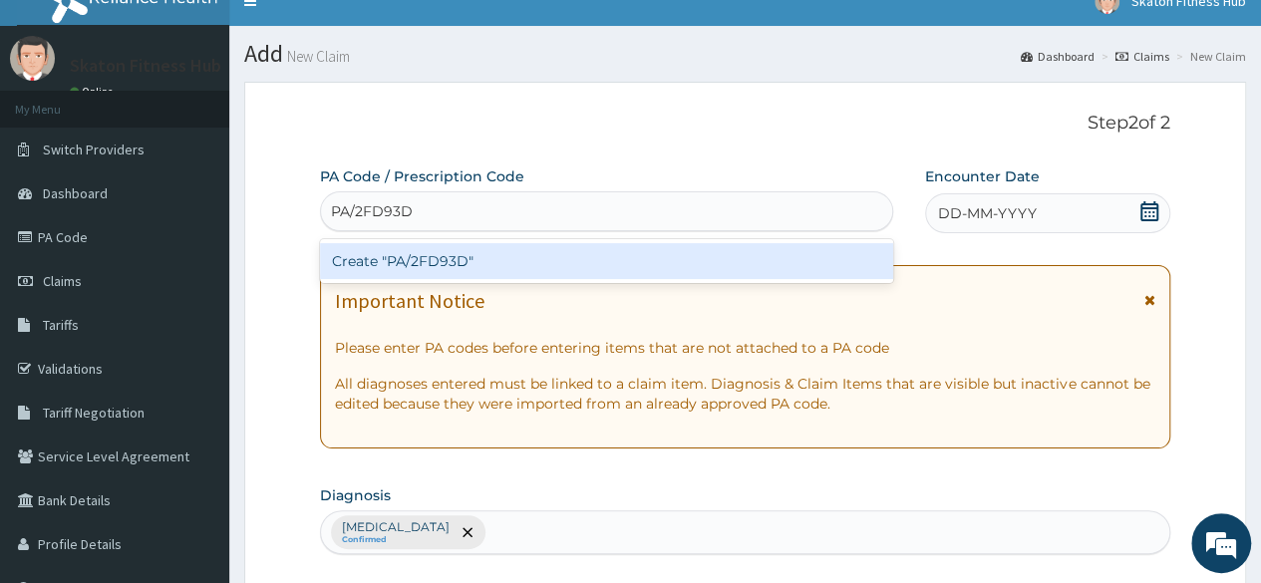
click at [405, 269] on div "Create "PA/2FD93D"" at bounding box center [606, 261] width 572 height 36
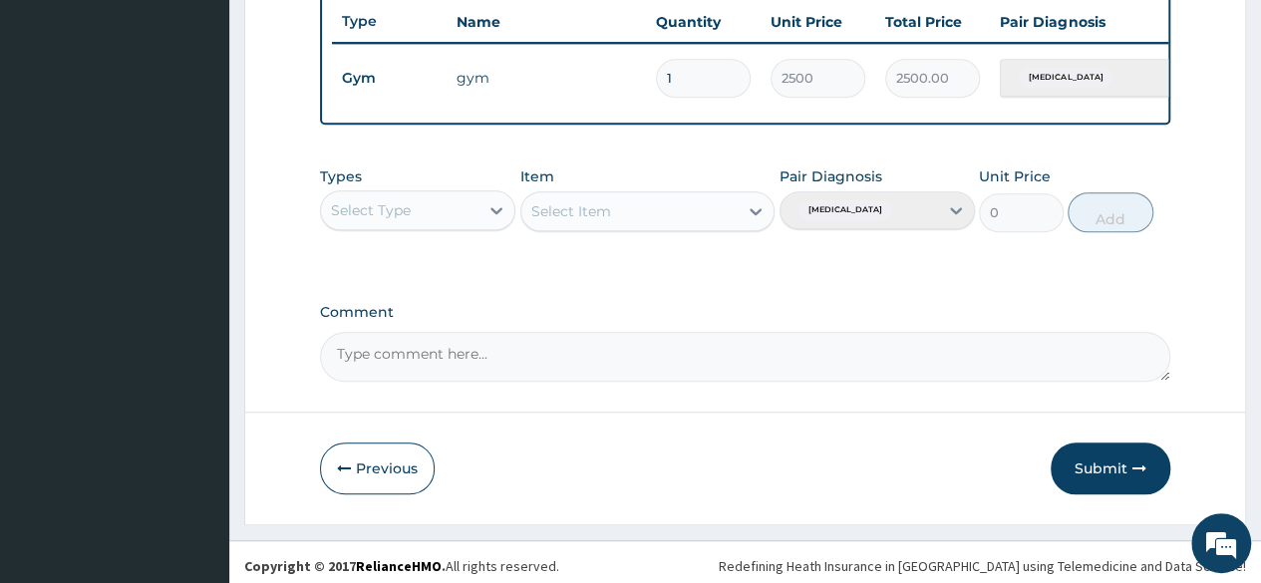
scroll to position [772, 0]
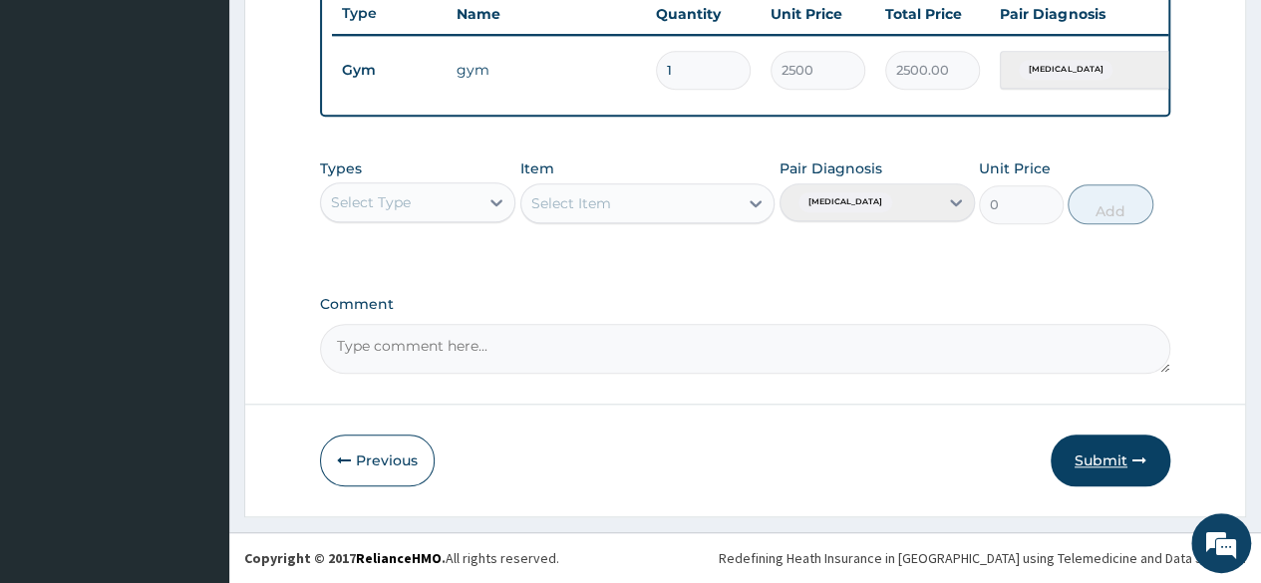
click at [1103, 462] on button "Submit" at bounding box center [1111, 461] width 120 height 52
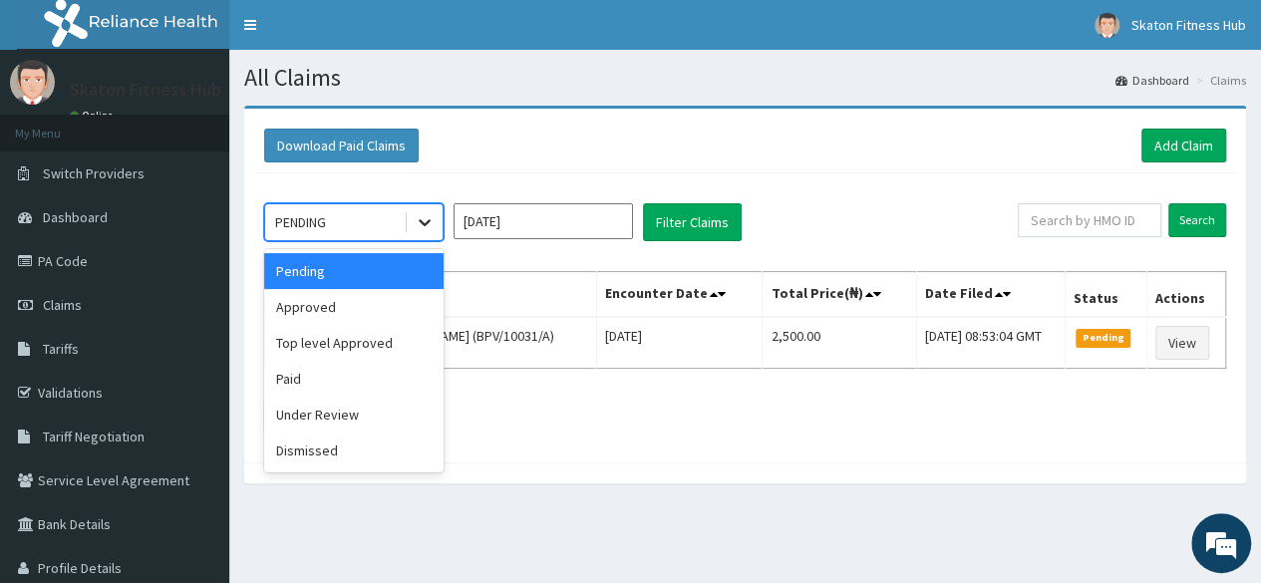
click at [414, 232] on div at bounding box center [425, 222] width 36 height 36
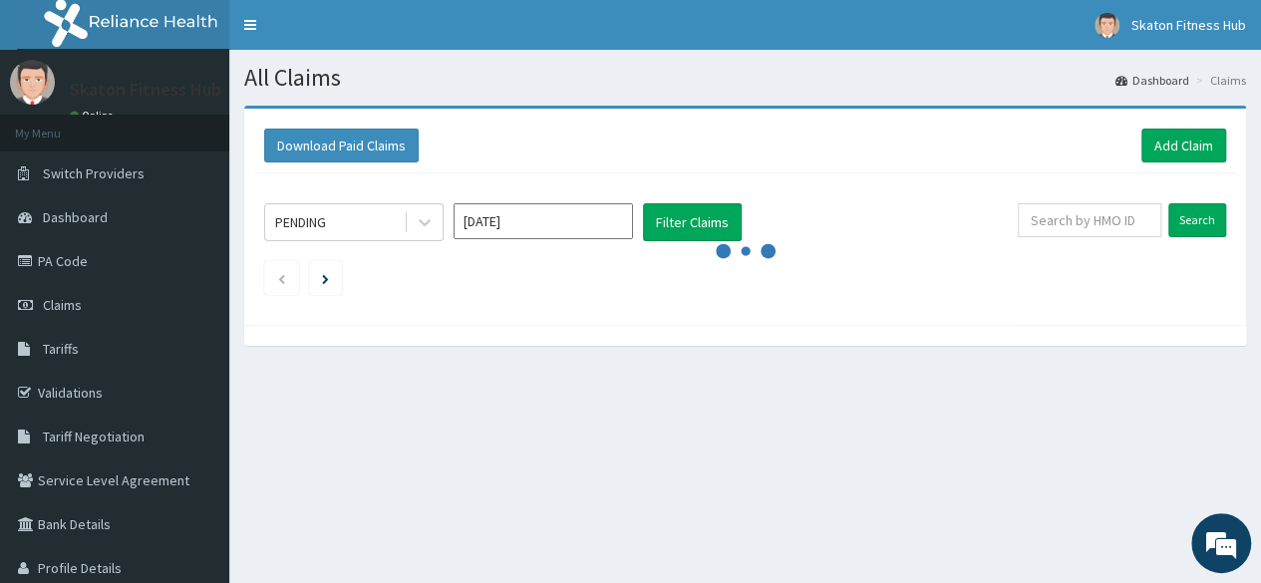
click at [417, 224] on icon at bounding box center [425, 222] width 20 height 20
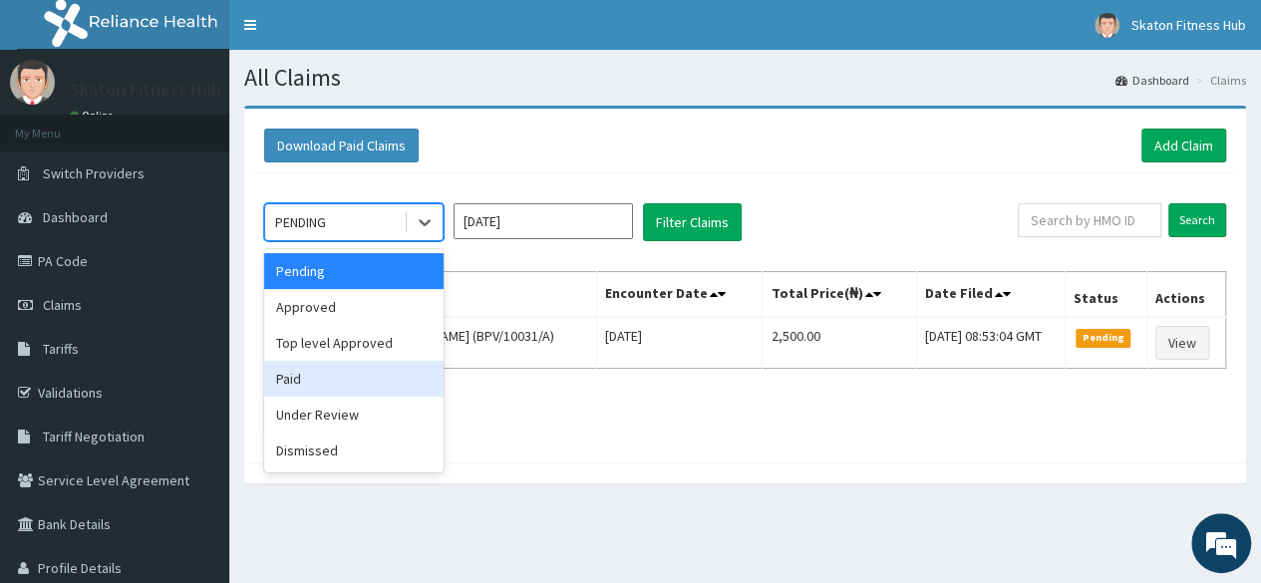
click at [373, 378] on div "Paid" at bounding box center [353, 379] width 179 height 36
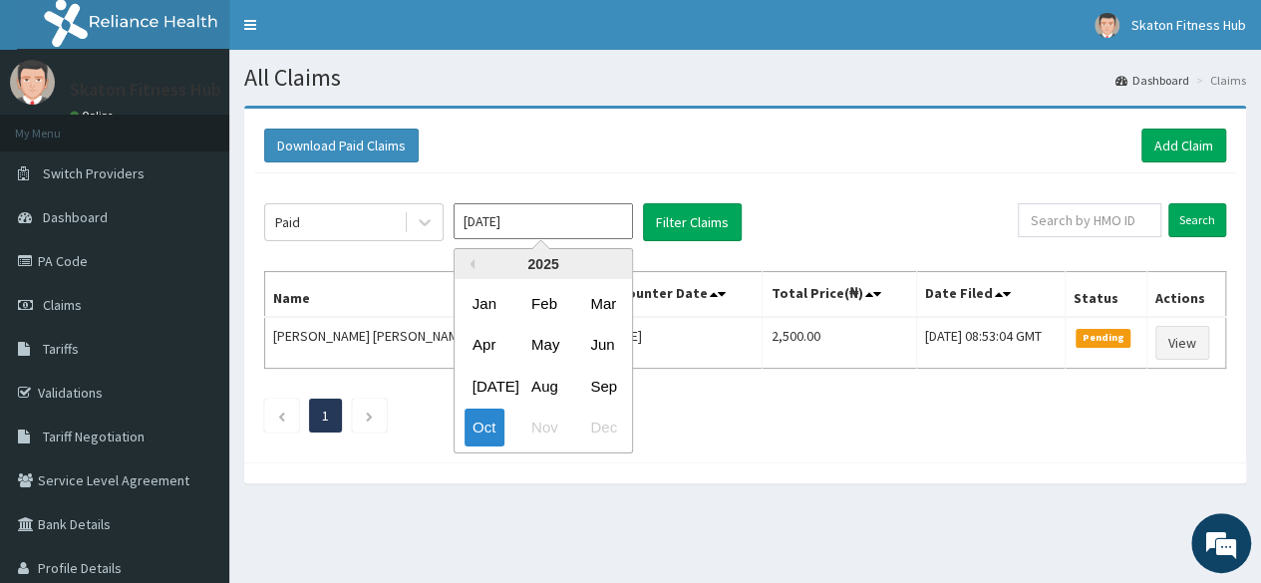
click at [600, 227] on input "[DATE]" at bounding box center [543, 221] width 179 height 36
click at [694, 223] on button "Filter Claims" at bounding box center [692, 222] width 99 height 38
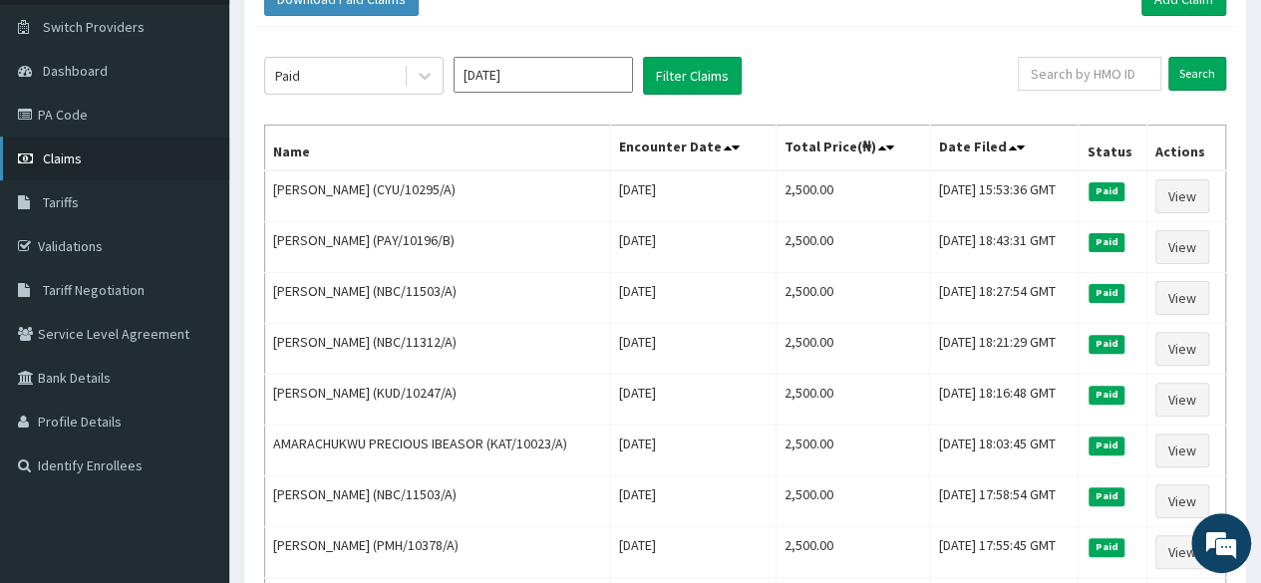
click at [103, 167] on link "Claims" at bounding box center [114, 159] width 229 height 44
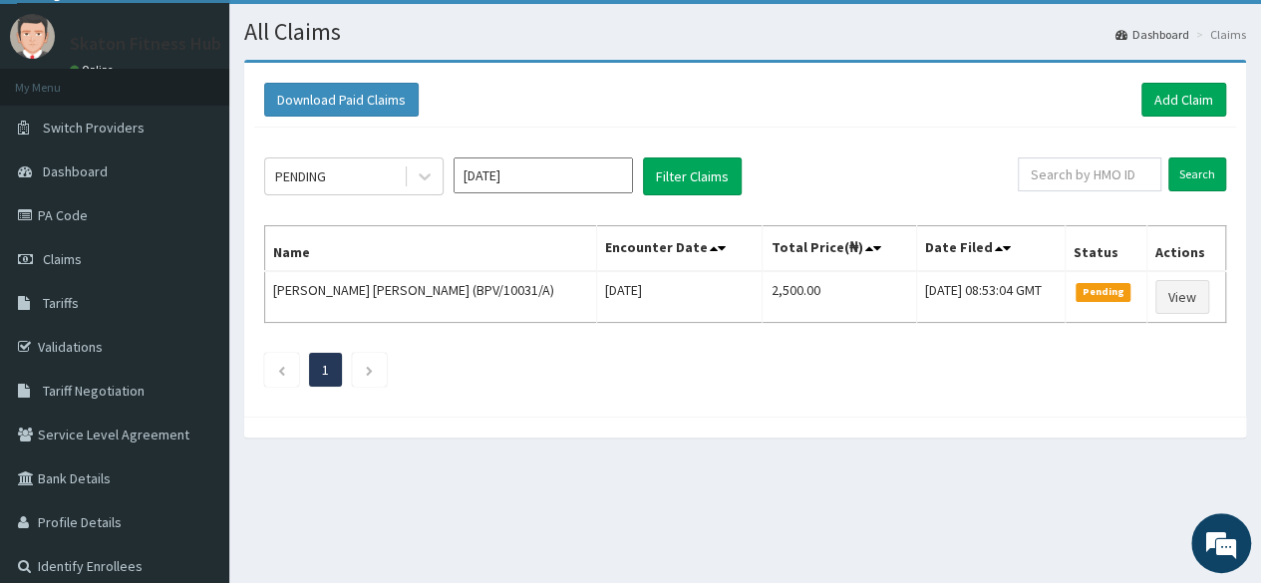
scroll to position [47, 0]
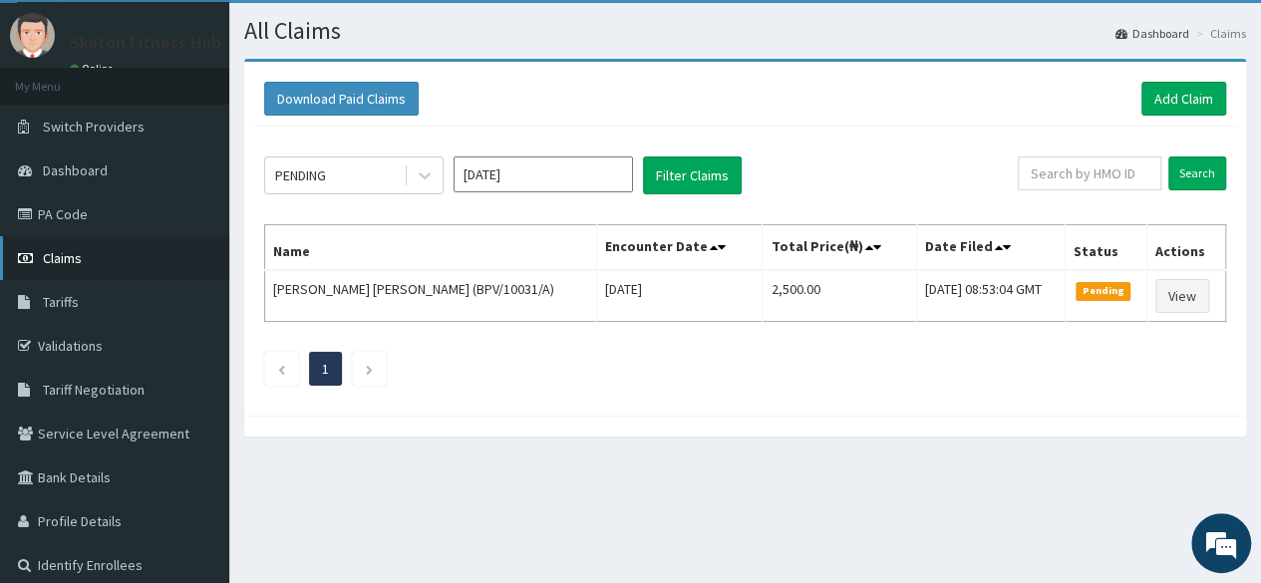
click at [137, 244] on link "Claims" at bounding box center [114, 258] width 229 height 44
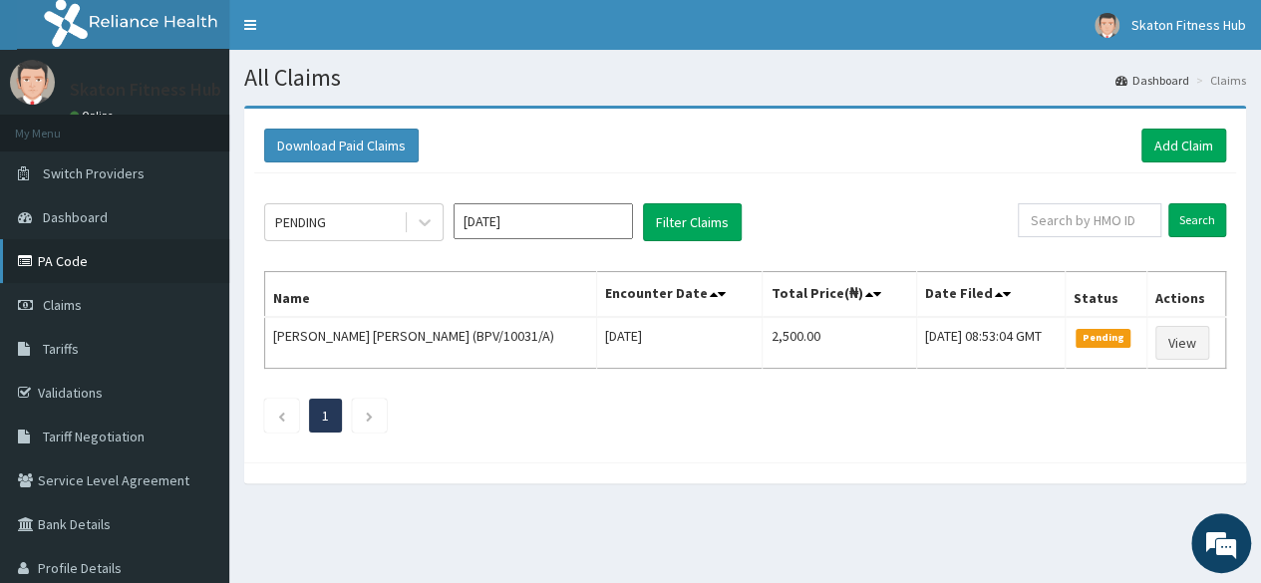
click at [134, 247] on link "PA Code" at bounding box center [114, 261] width 229 height 44
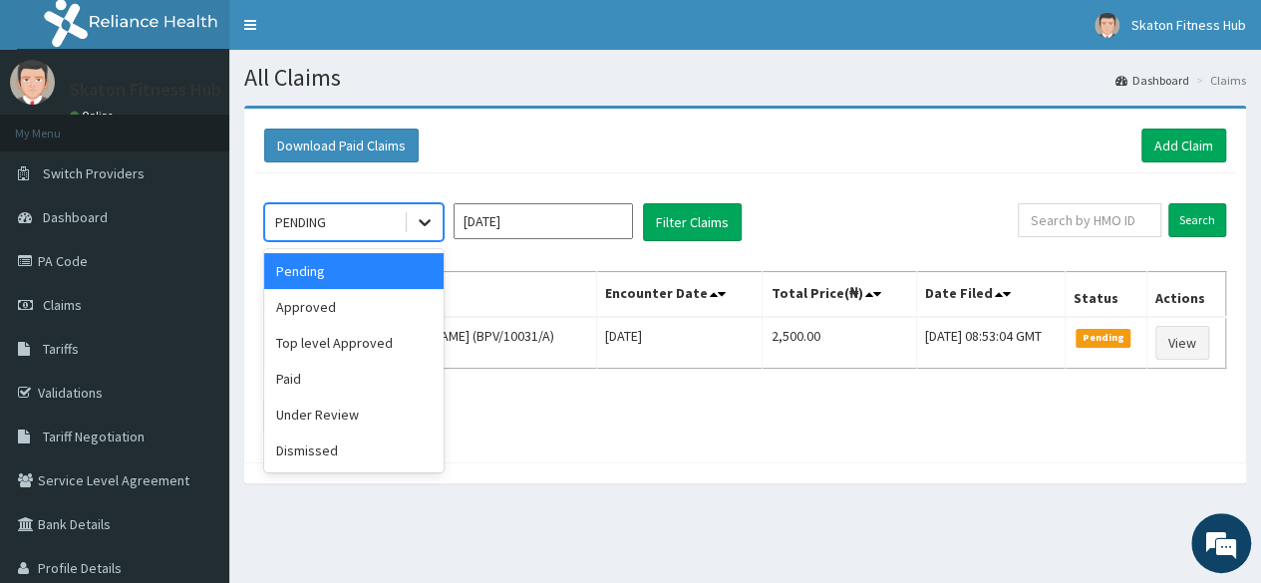
click at [437, 229] on div at bounding box center [425, 222] width 36 height 36
click at [393, 387] on div "Paid" at bounding box center [353, 379] width 179 height 36
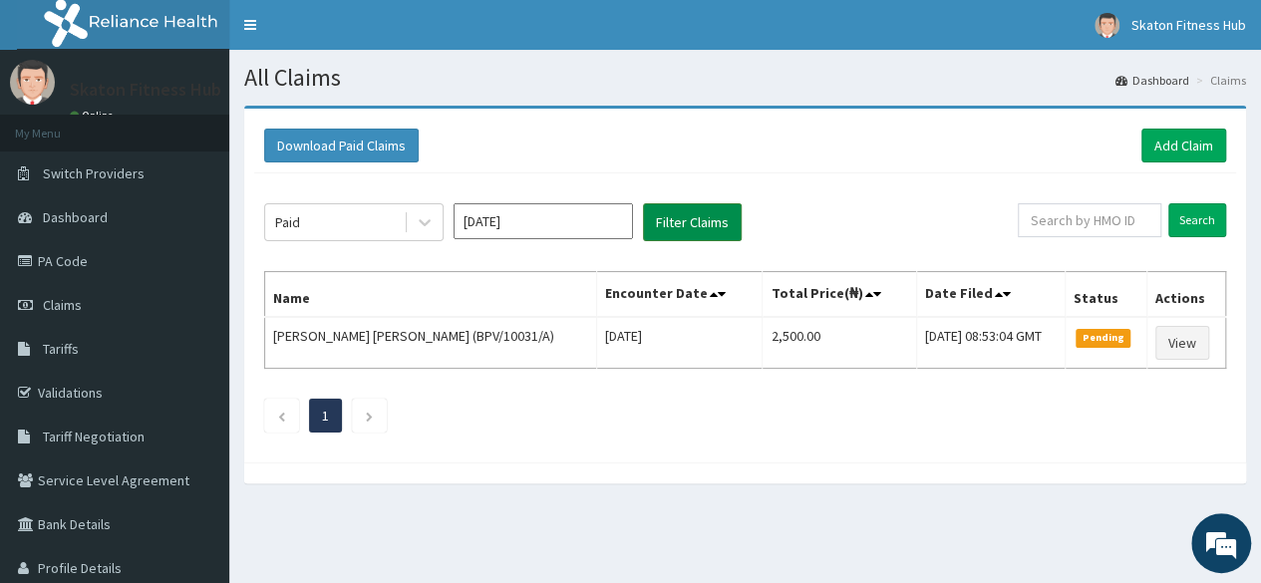
click at [701, 222] on button "Filter Claims" at bounding box center [692, 222] width 99 height 38
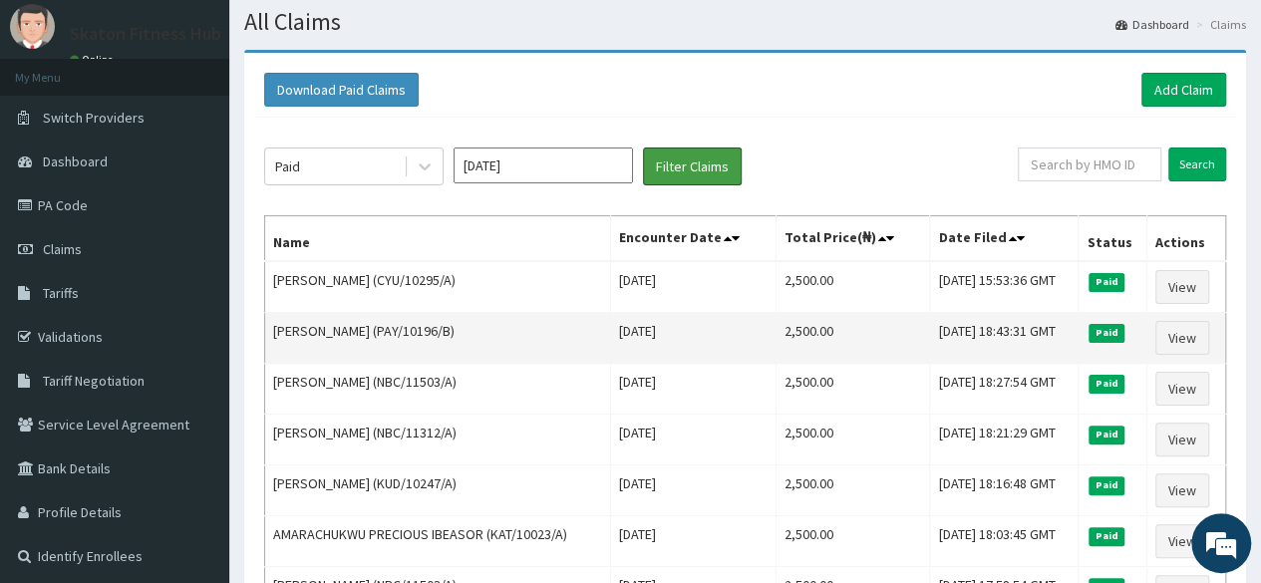
scroll to position [59, 0]
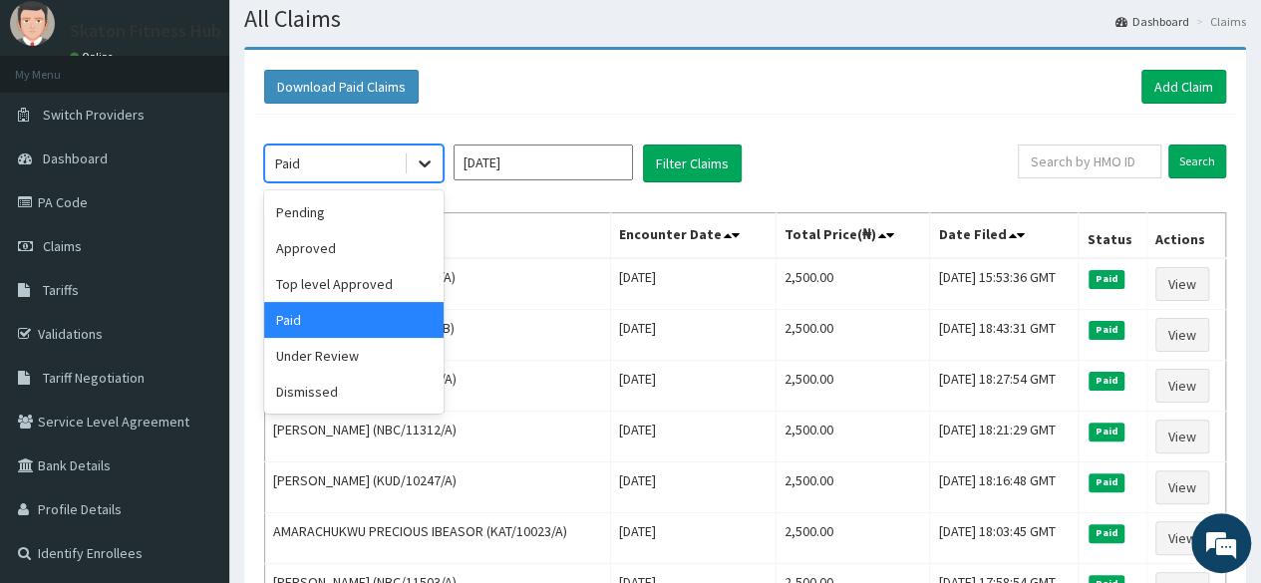
click at [432, 169] on icon at bounding box center [425, 164] width 20 height 20
click at [395, 242] on div "Approved" at bounding box center [353, 248] width 179 height 36
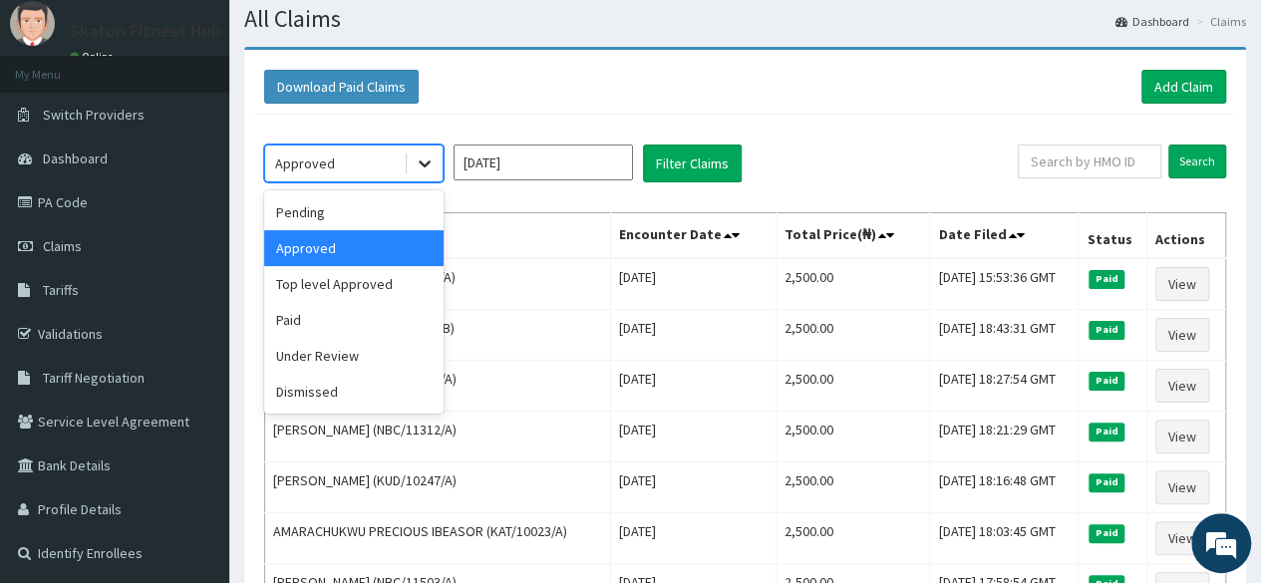
click at [439, 165] on div at bounding box center [425, 164] width 36 height 36
click at [401, 268] on div "Top level Approved" at bounding box center [353, 284] width 179 height 36
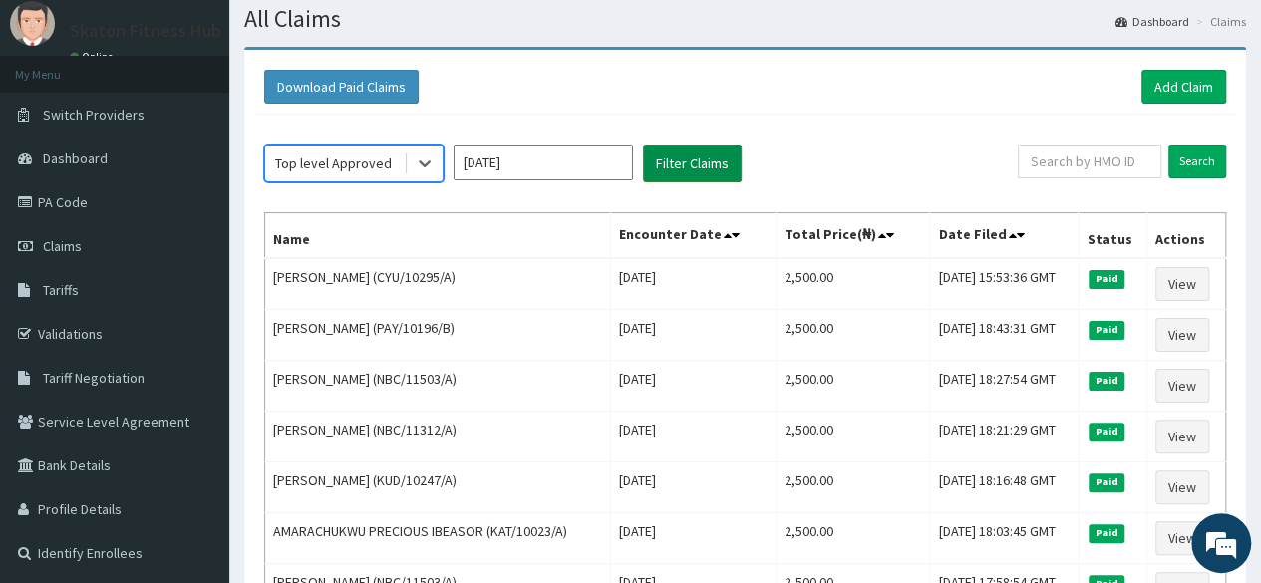
click at [715, 154] on button "Filter Claims" at bounding box center [692, 164] width 99 height 38
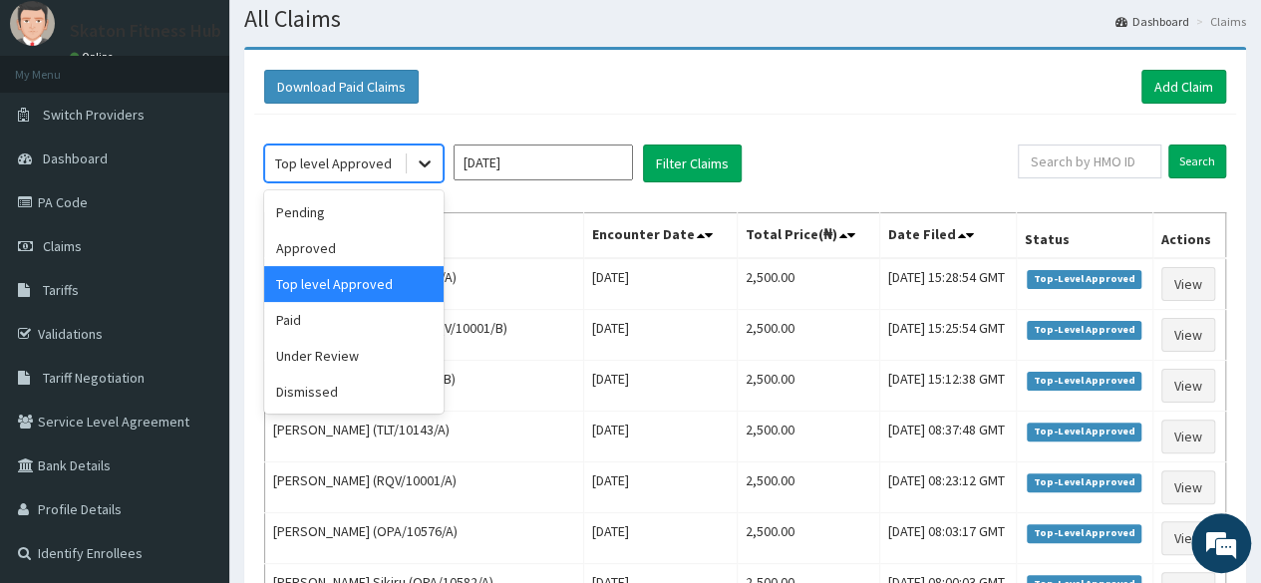
click at [419, 161] on icon at bounding box center [425, 164] width 20 height 20
click at [331, 253] on div "Approved" at bounding box center [353, 248] width 179 height 36
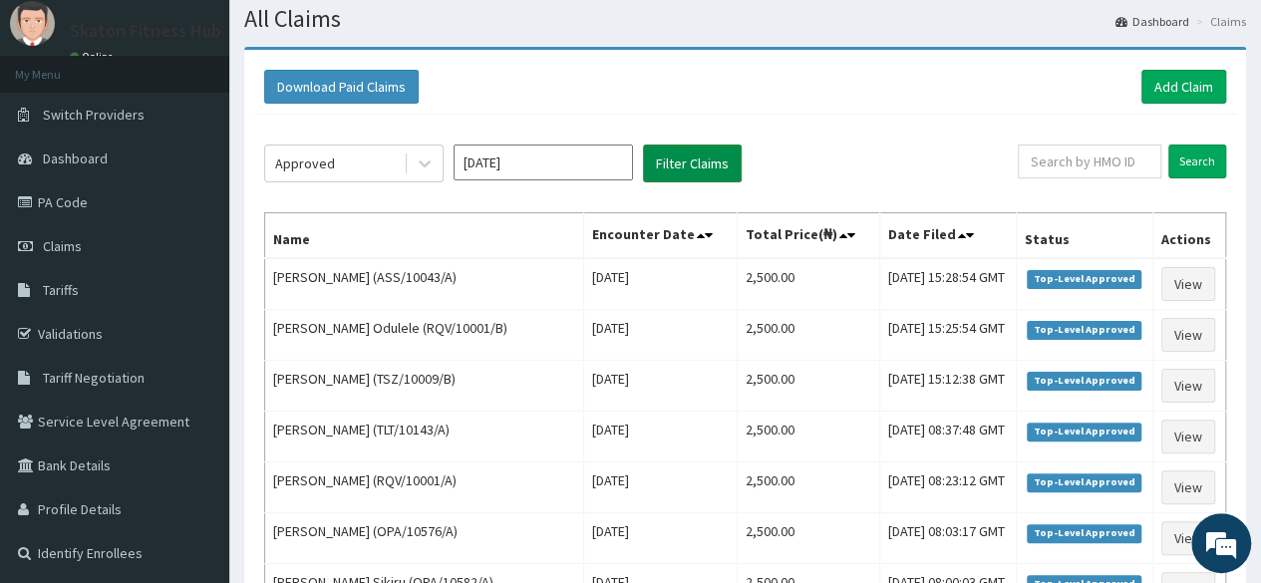
click at [692, 169] on button "Filter Claims" at bounding box center [692, 164] width 99 height 38
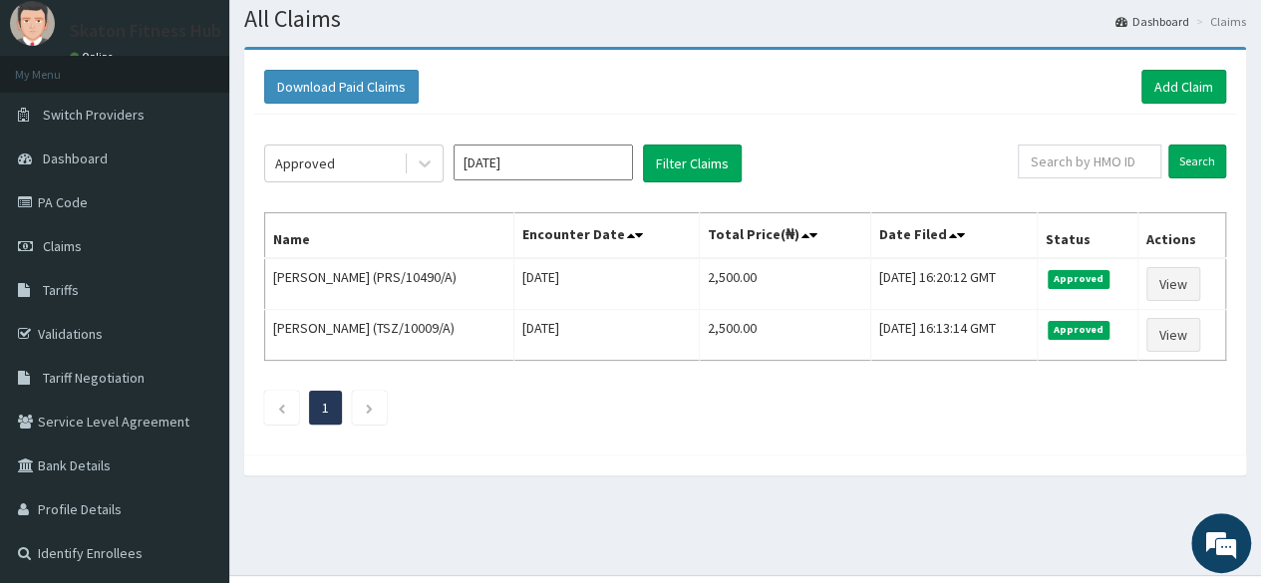
click at [445, 145] on div "Approved Oct 2025 Filter Claims" at bounding box center [641, 164] width 754 height 38
click at [85, 198] on link "PA Code" at bounding box center [114, 202] width 229 height 44
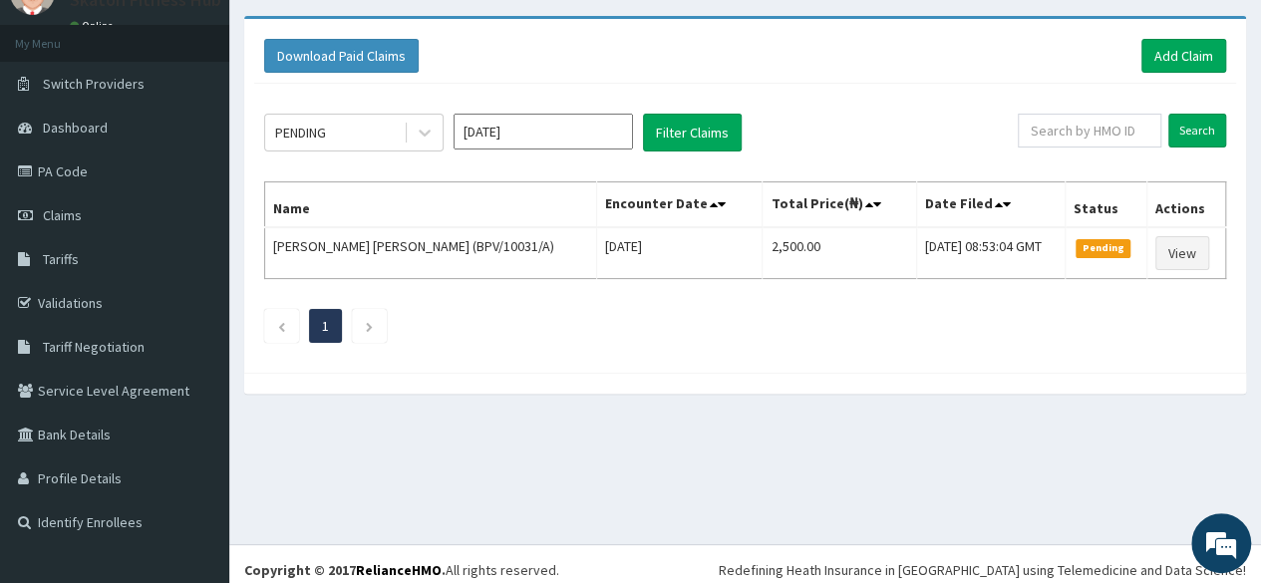
scroll to position [101, 0]
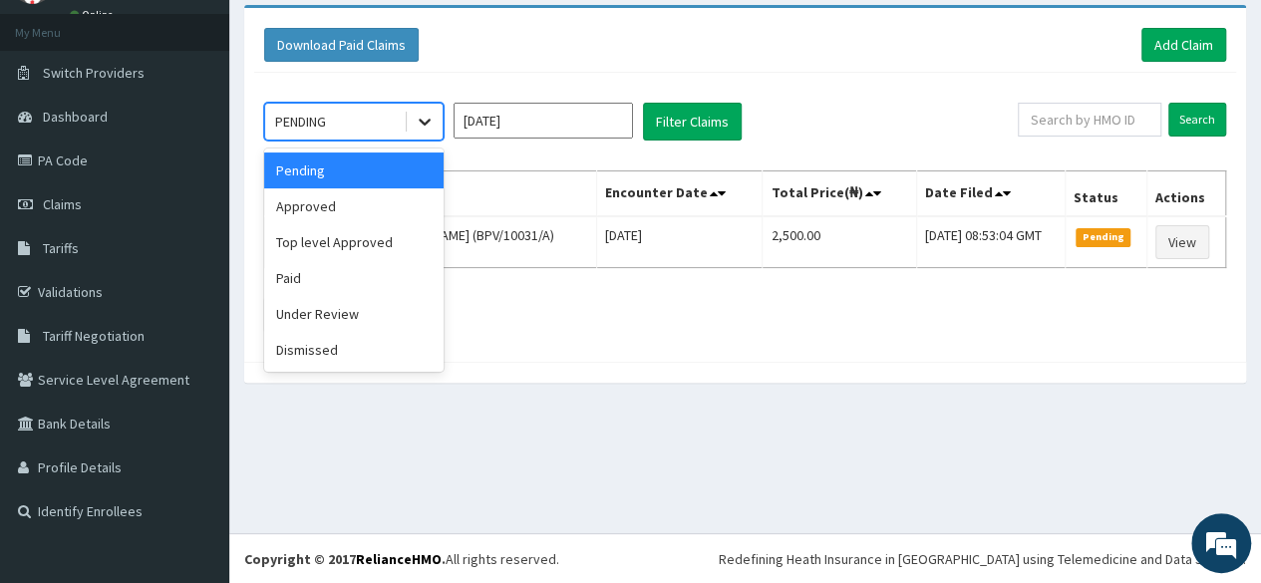
click at [421, 126] on icon at bounding box center [425, 122] width 20 height 20
click at [362, 271] on div "Paid" at bounding box center [353, 278] width 179 height 36
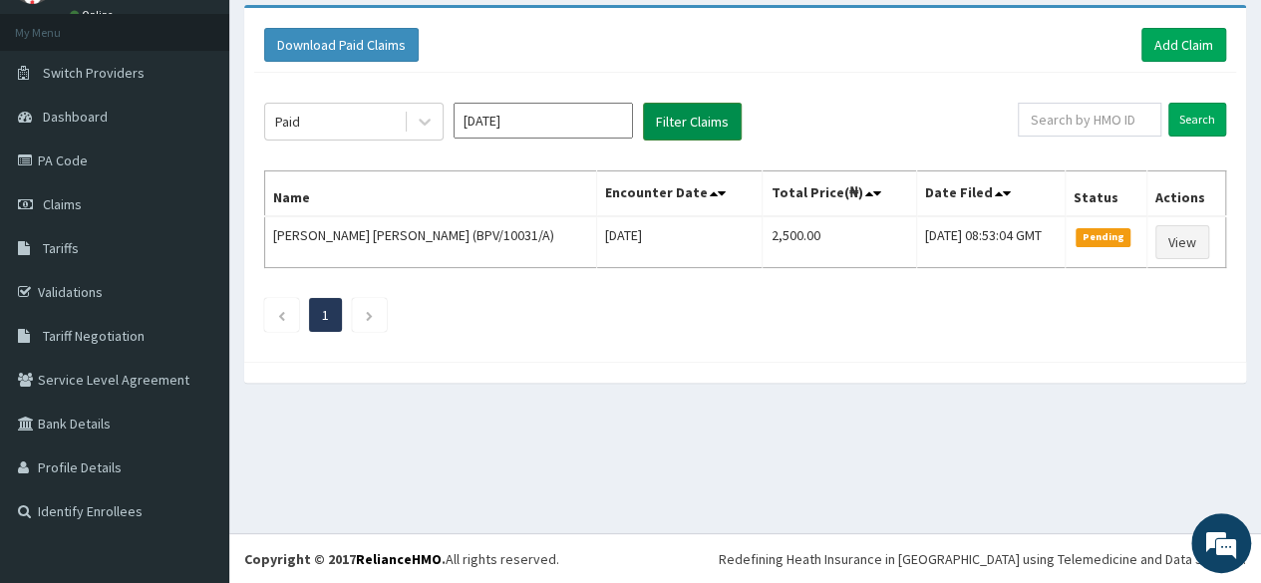
click at [689, 134] on button "Filter Claims" at bounding box center [692, 122] width 99 height 38
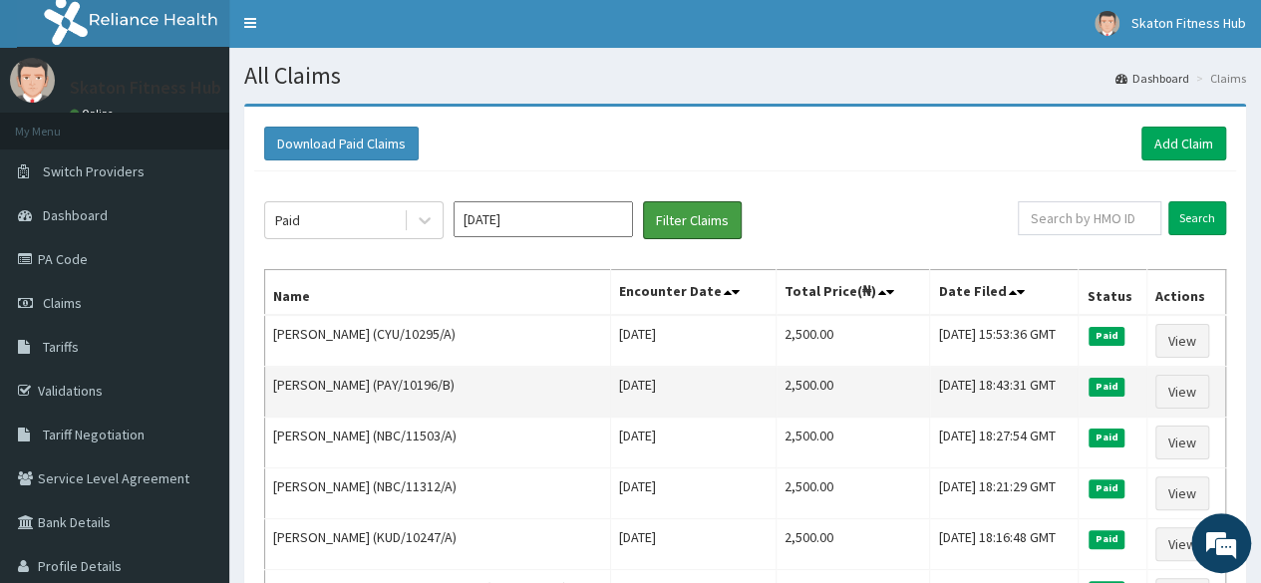
scroll to position [0, 0]
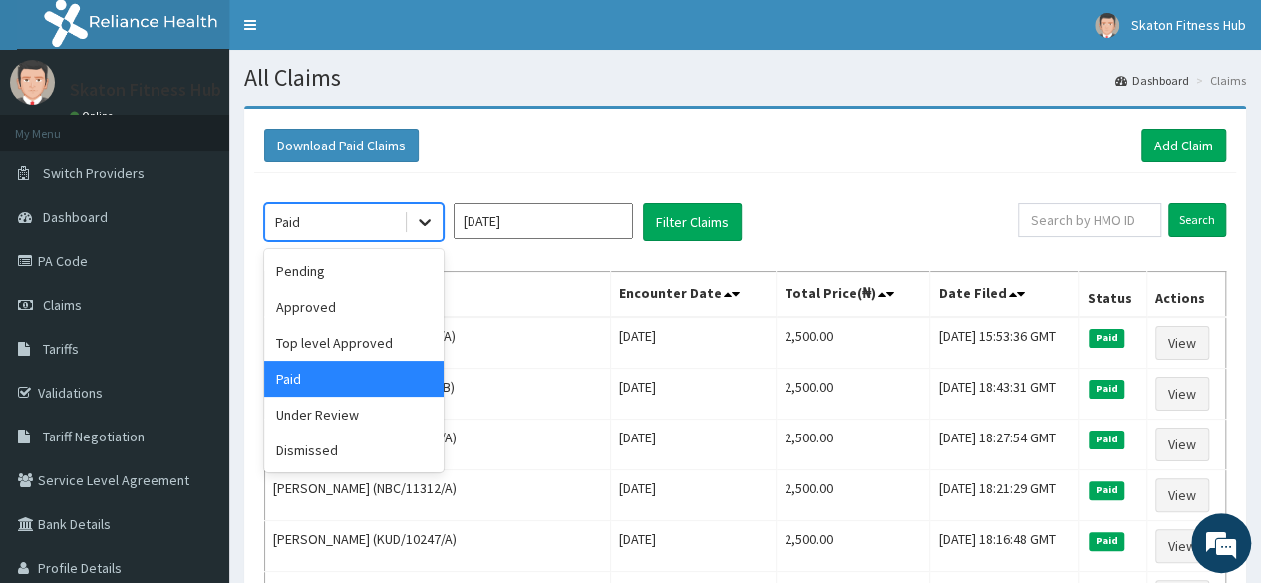
click at [417, 224] on icon at bounding box center [425, 222] width 20 height 20
click at [377, 345] on div "Top level Approved" at bounding box center [353, 343] width 179 height 36
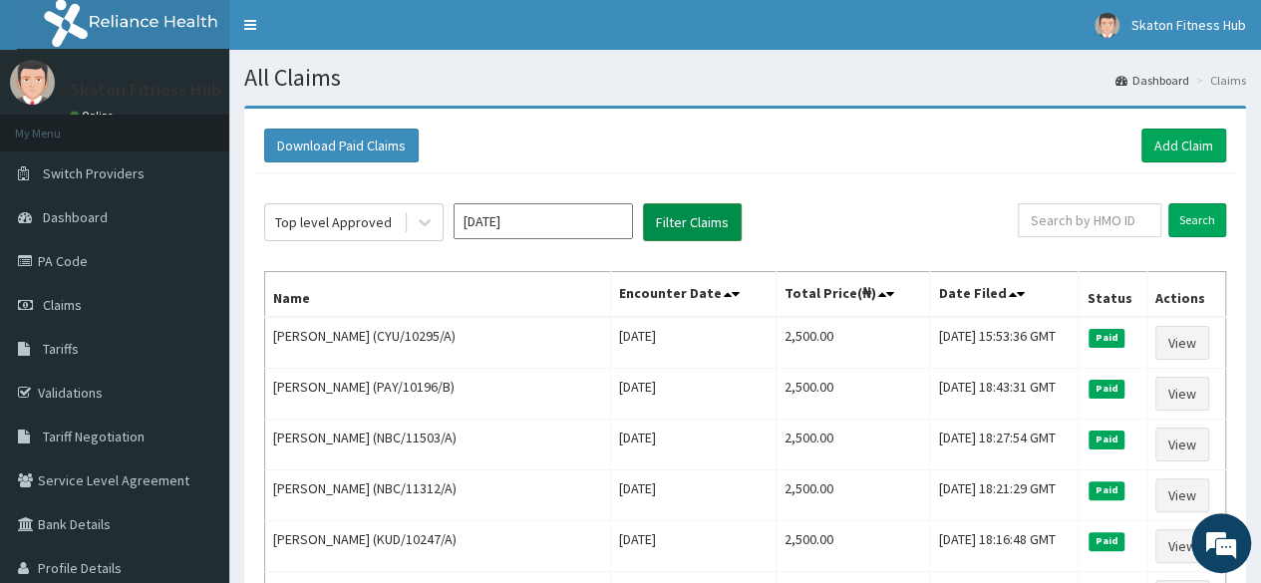
click at [672, 230] on button "Filter Claims" at bounding box center [692, 222] width 99 height 38
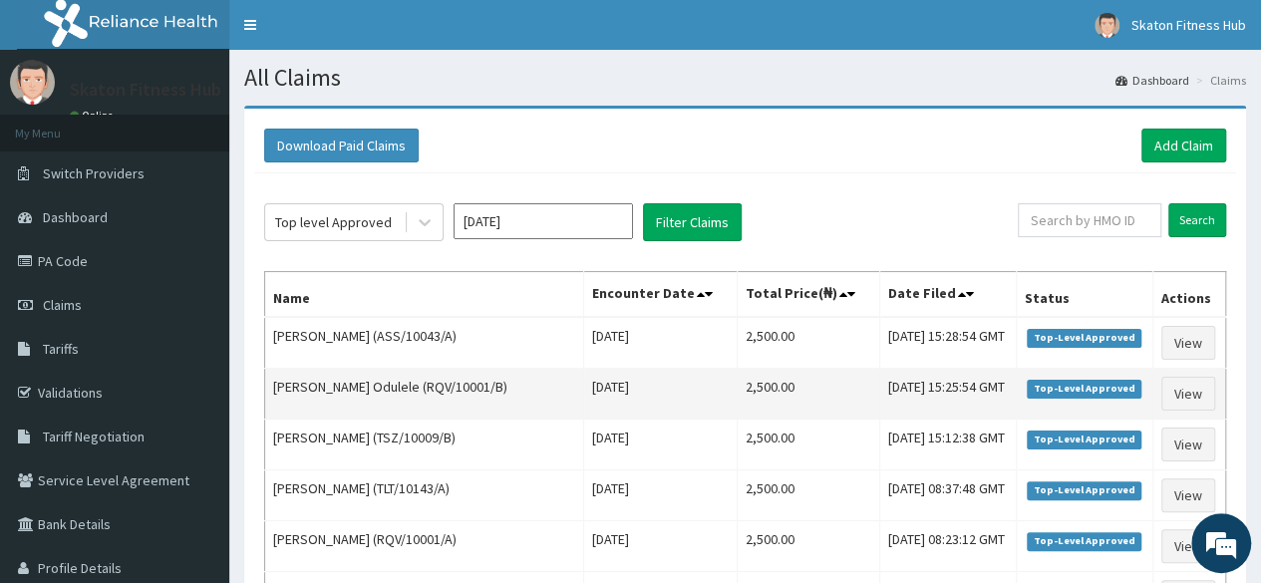
click at [423, 395] on td "[PERSON_NAME] Odulele (RQV/10001/B)" at bounding box center [424, 394] width 319 height 51
